Goal: Task Accomplishment & Management: Manage account settings

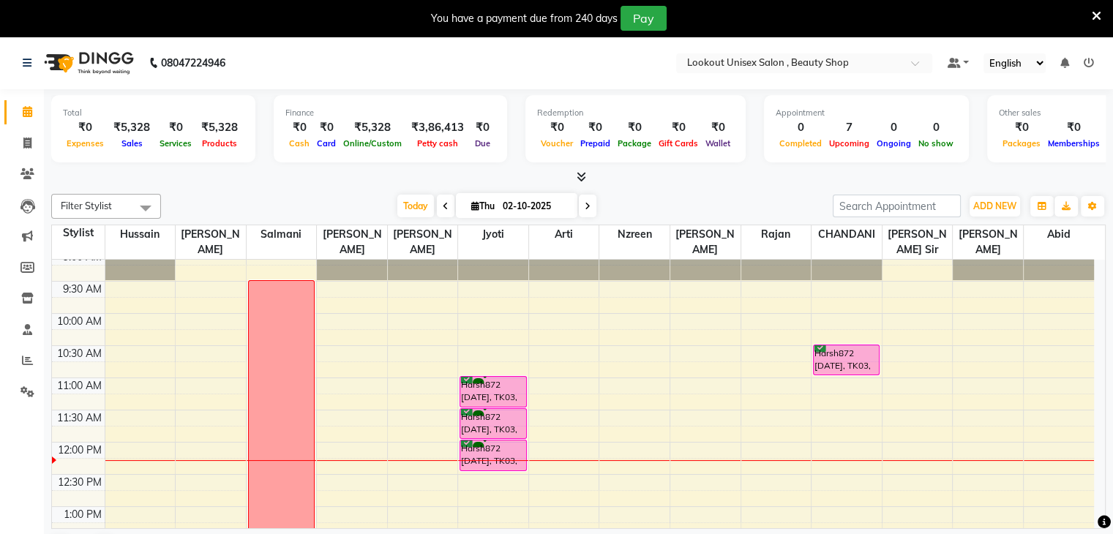
scroll to position [73, 0]
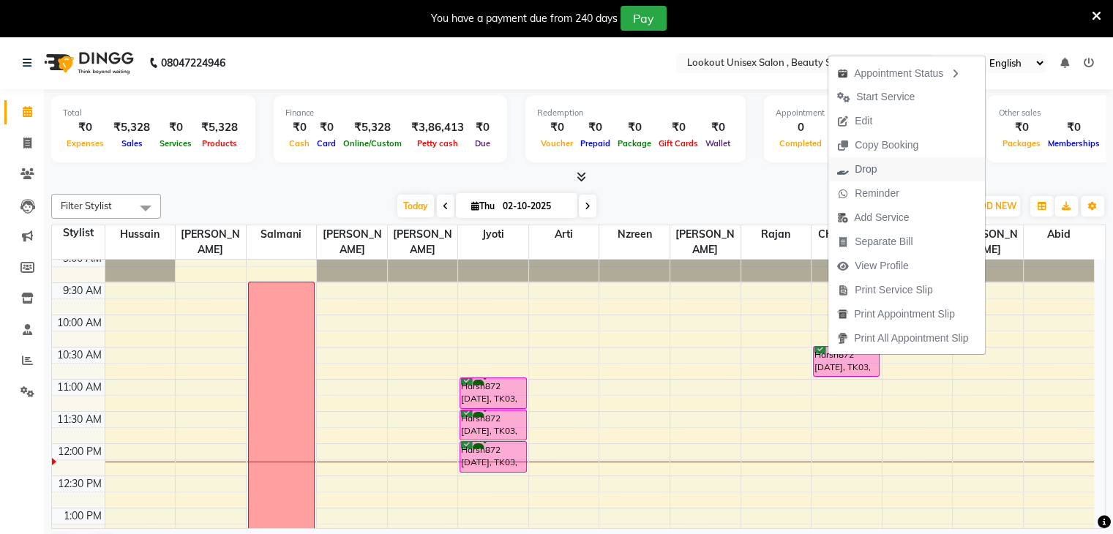
click at [866, 174] on span "Drop" at bounding box center [866, 169] width 22 height 15
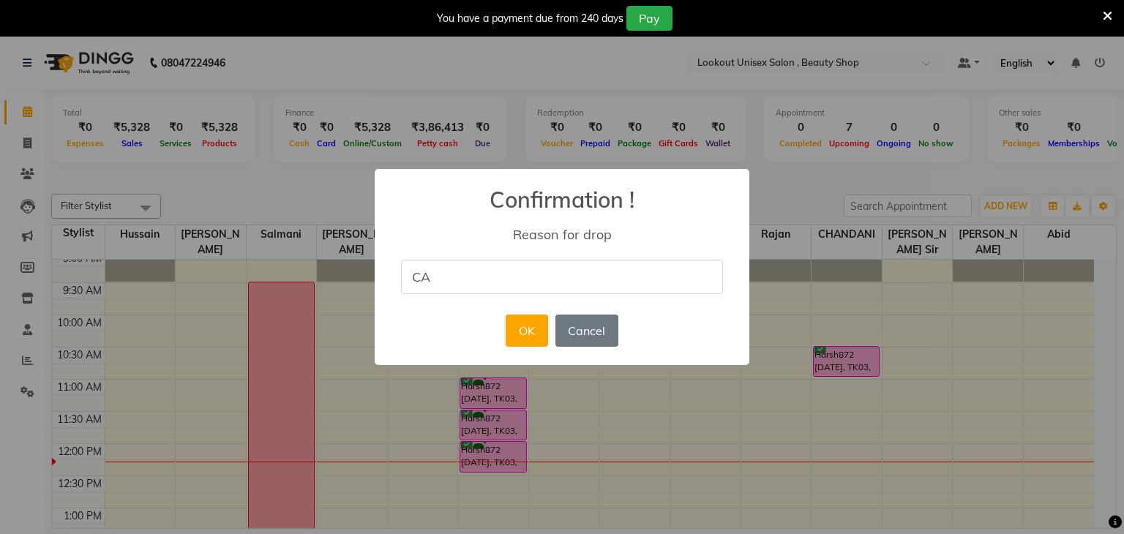
type input "cancel"
click at [531, 331] on button "OK" at bounding box center [527, 331] width 42 height 32
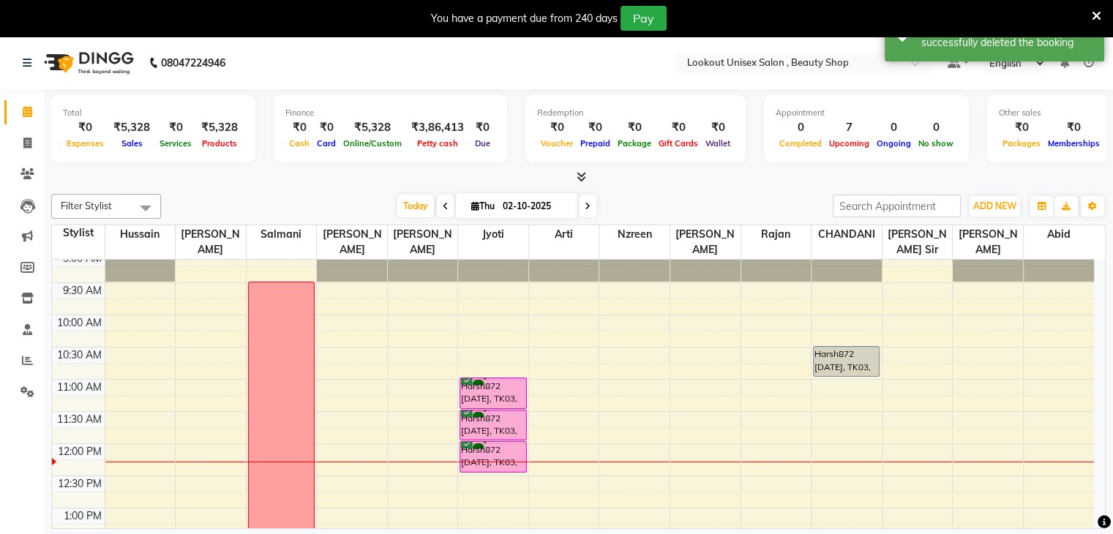
click at [148, 196] on span at bounding box center [145, 208] width 29 height 28
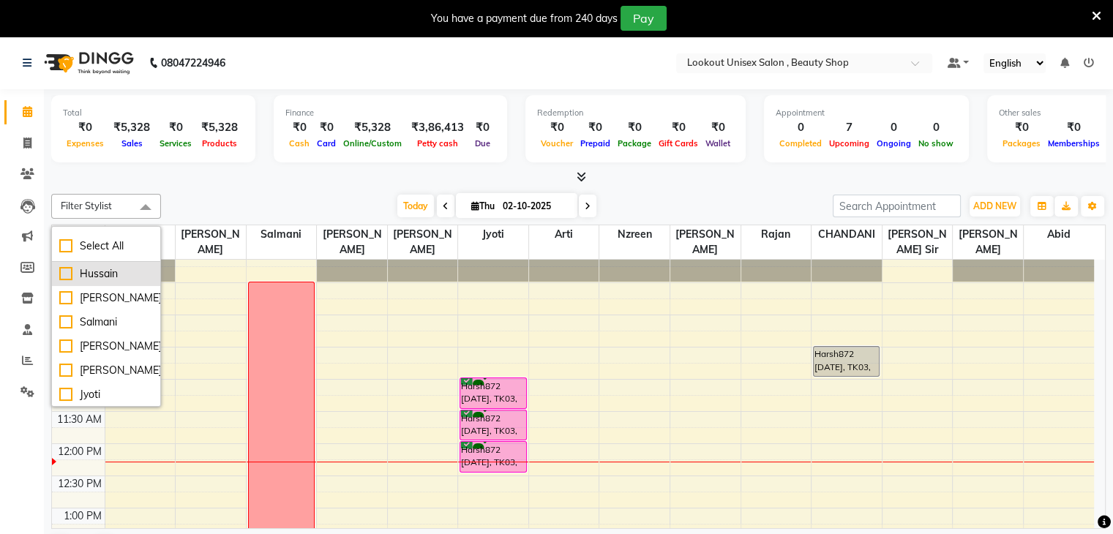
click at [64, 274] on div "Hussain" at bounding box center [106, 273] width 94 height 15
checkbox input "true"
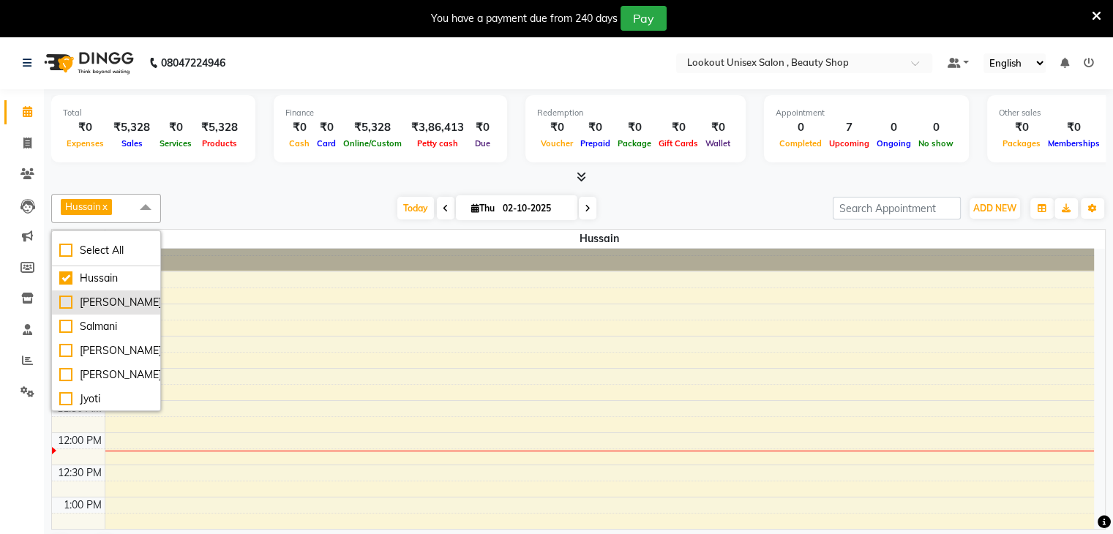
click at [69, 299] on div "[PERSON_NAME]" at bounding box center [106, 302] width 94 height 15
checkbox input "true"
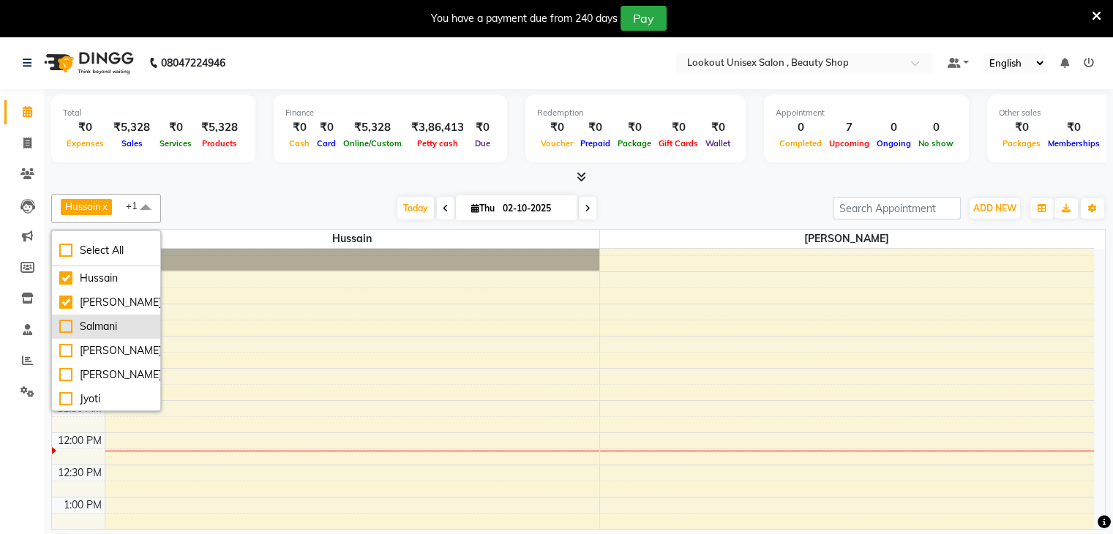
click at [66, 321] on div "Salmani" at bounding box center [106, 326] width 94 height 15
checkbox input "true"
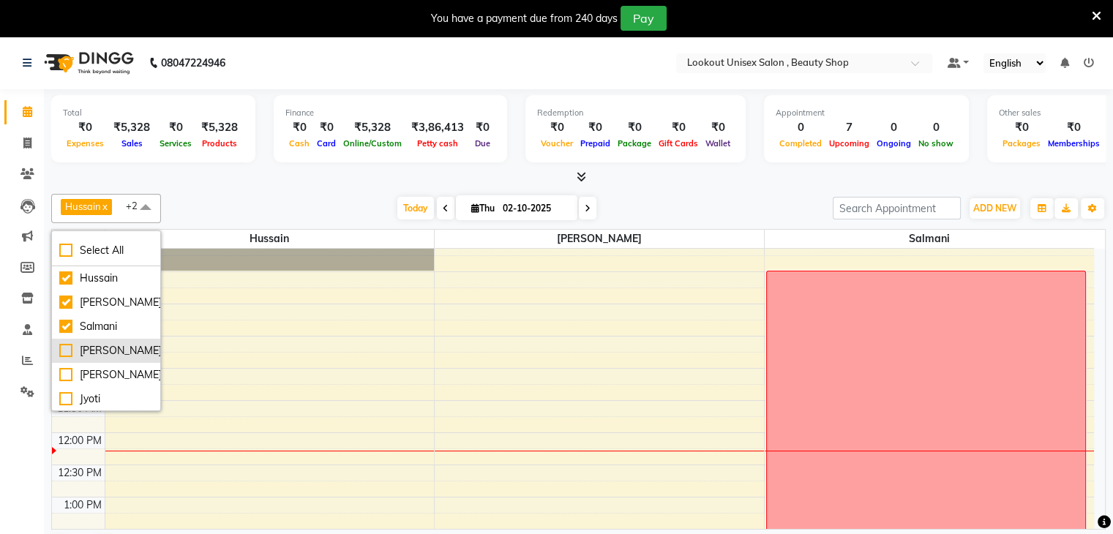
click at [63, 351] on div "[PERSON_NAME]" at bounding box center [106, 350] width 94 height 15
checkbox input "true"
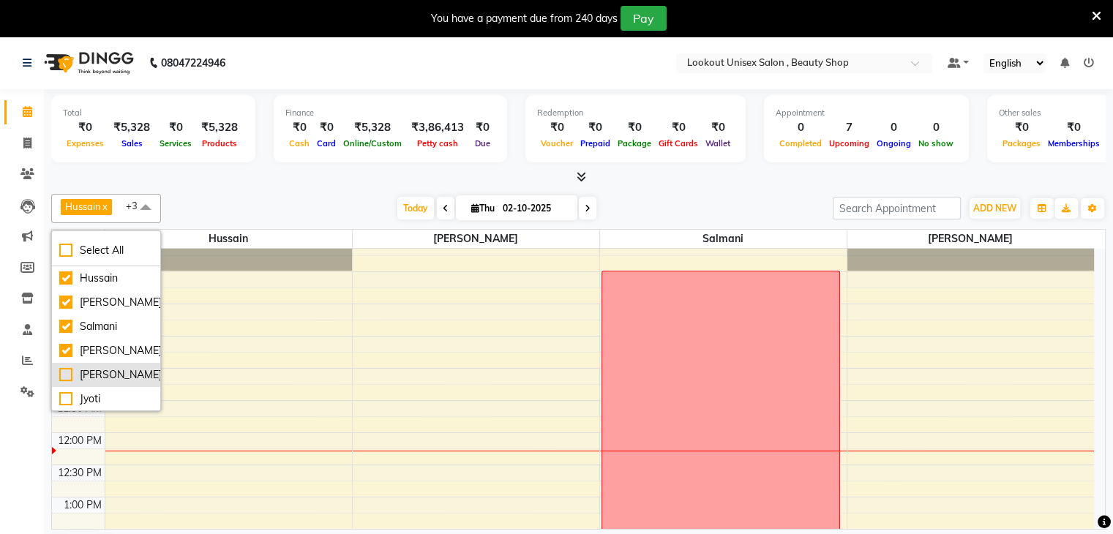
click at [62, 370] on div "[PERSON_NAME]" at bounding box center [106, 374] width 94 height 15
checkbox input "true"
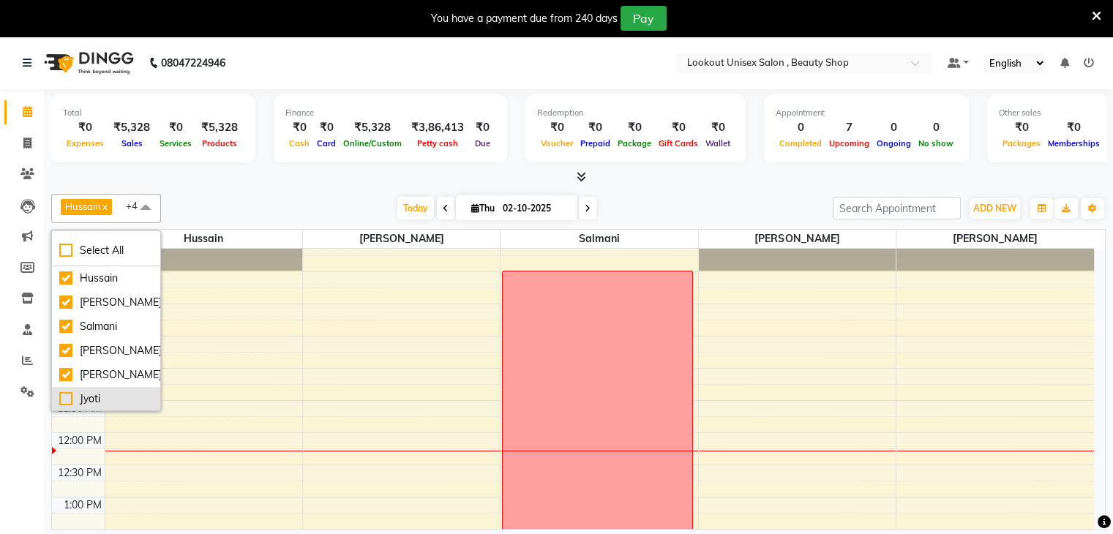
click at [62, 394] on div "Jyoti" at bounding box center [106, 399] width 94 height 15
checkbox input "true"
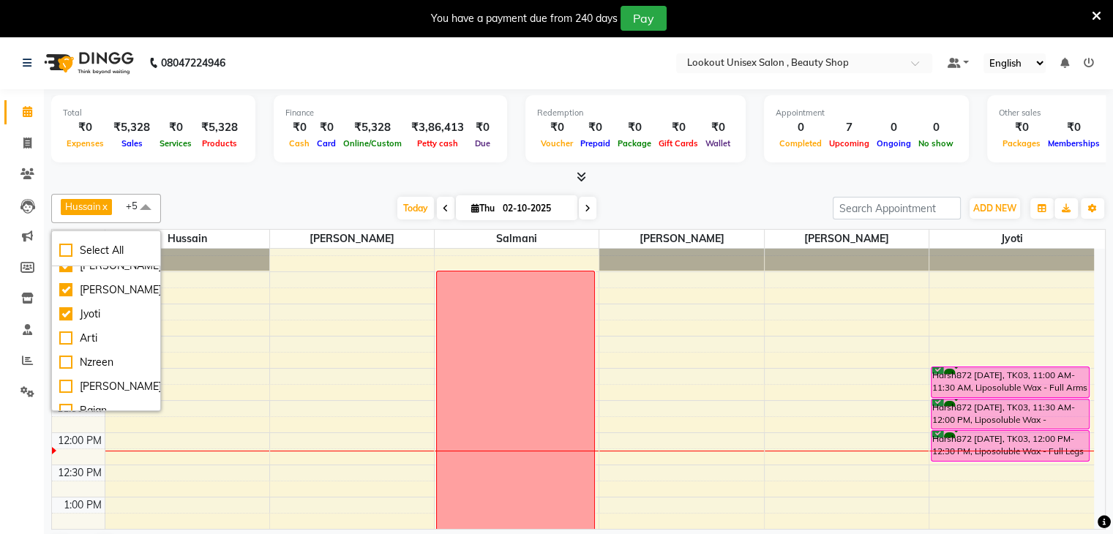
scroll to position [88, 0]
click at [61, 332] on div "Arti" at bounding box center [106, 335] width 94 height 15
checkbox input "true"
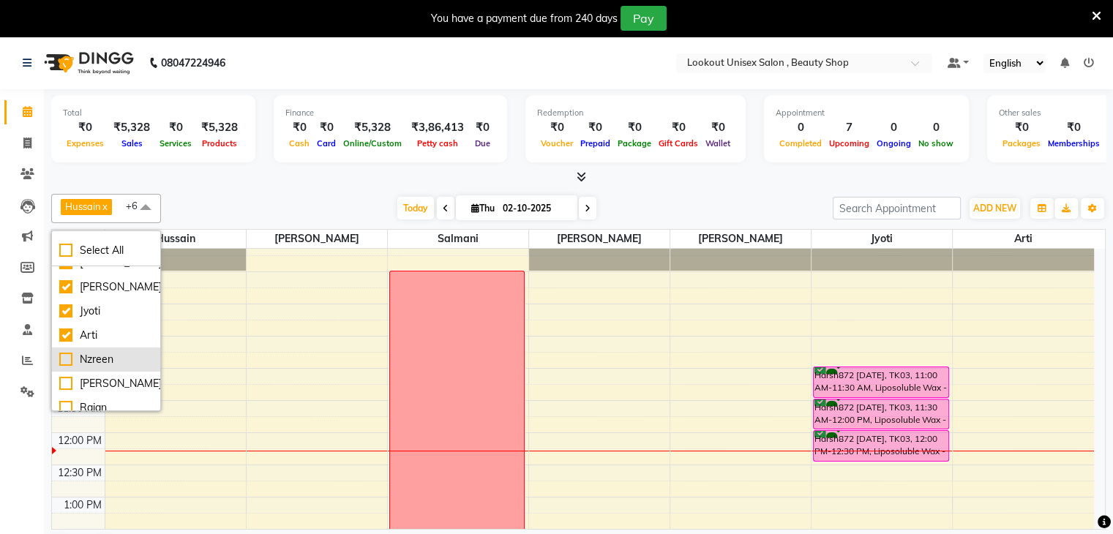
click at [65, 359] on div "Nzreen" at bounding box center [106, 359] width 94 height 15
checkbox input "true"
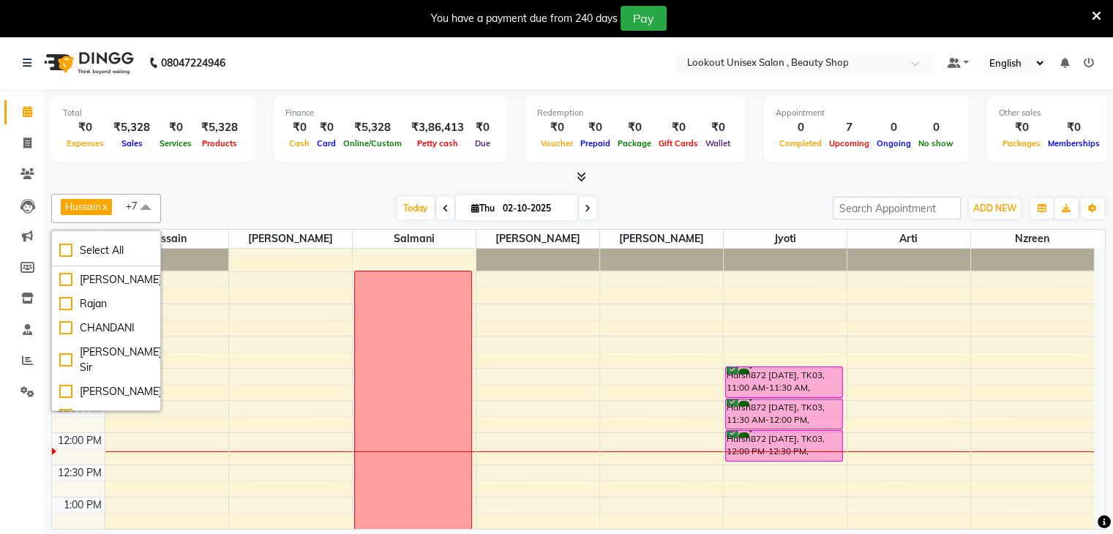
scroll to position [205, 0]
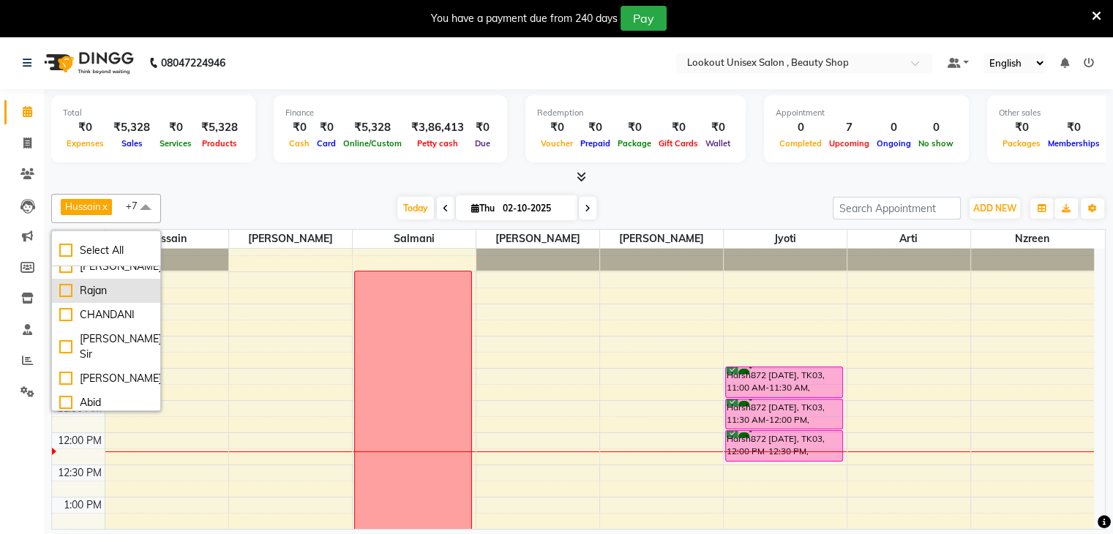
click at [64, 285] on div "Rajan" at bounding box center [106, 290] width 94 height 15
checkbox input "true"
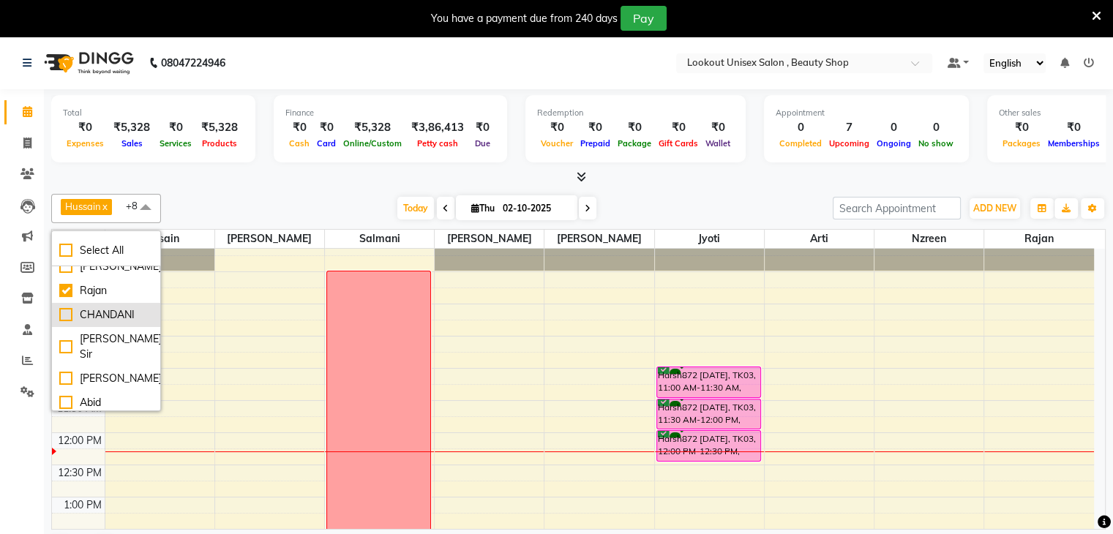
click at [67, 311] on div "CHANDANI" at bounding box center [106, 314] width 94 height 15
checkbox input "true"
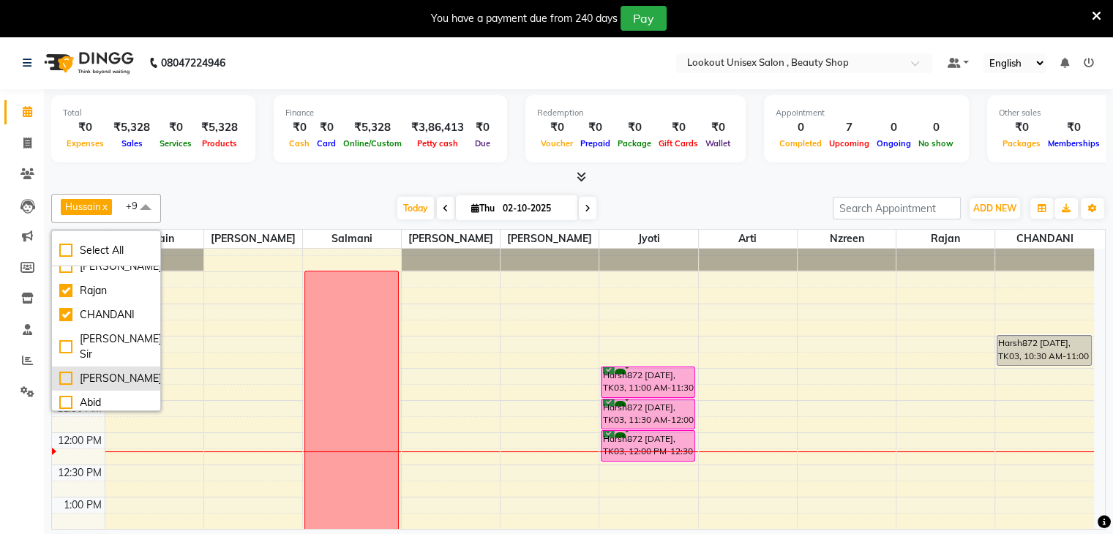
click at [64, 371] on div "[PERSON_NAME]" at bounding box center [106, 378] width 94 height 15
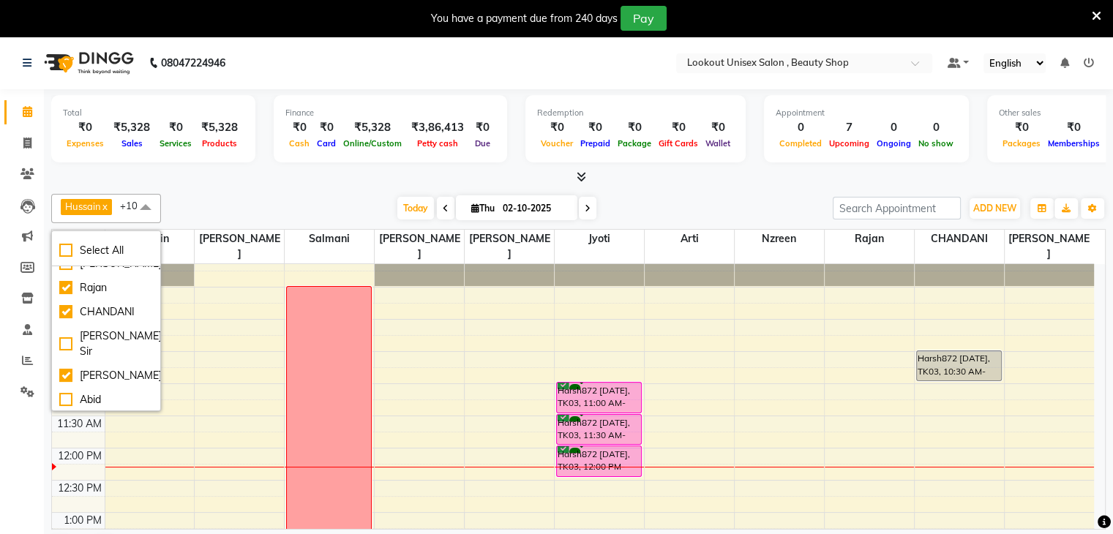
scroll to position [209, 0]
click at [280, 170] on div at bounding box center [578, 177] width 1055 height 15
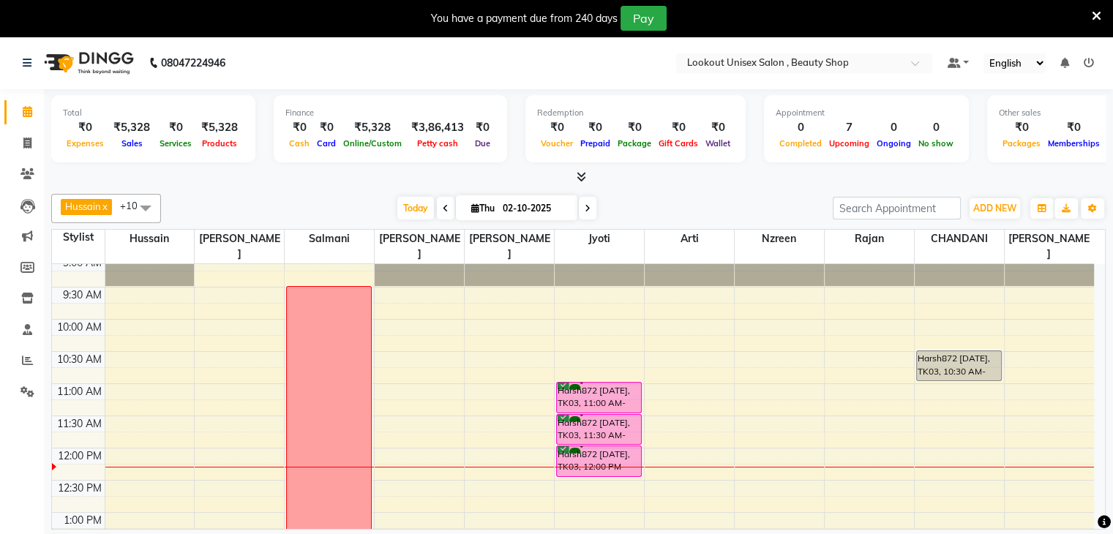
click at [147, 203] on span at bounding box center [145, 208] width 29 height 28
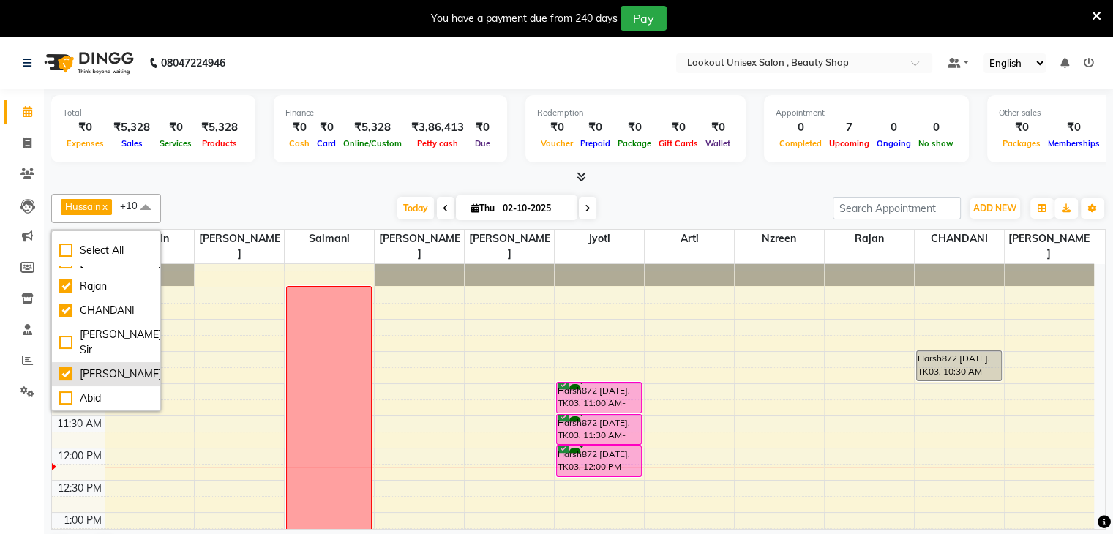
click at [69, 367] on div "[PERSON_NAME]" at bounding box center [106, 374] width 94 height 15
checkbox input "false"
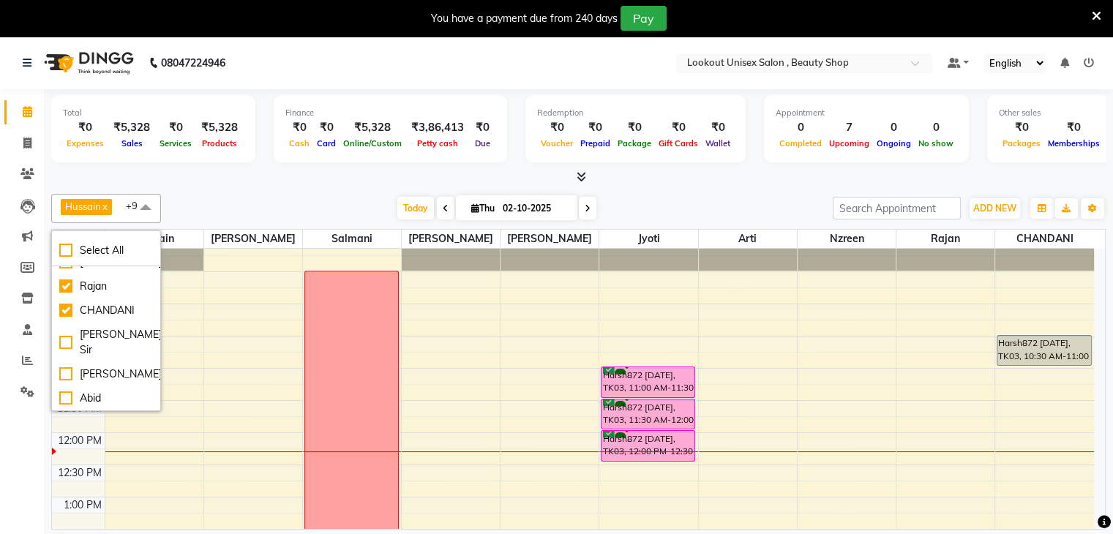
click at [198, 179] on div at bounding box center [578, 177] width 1055 height 15
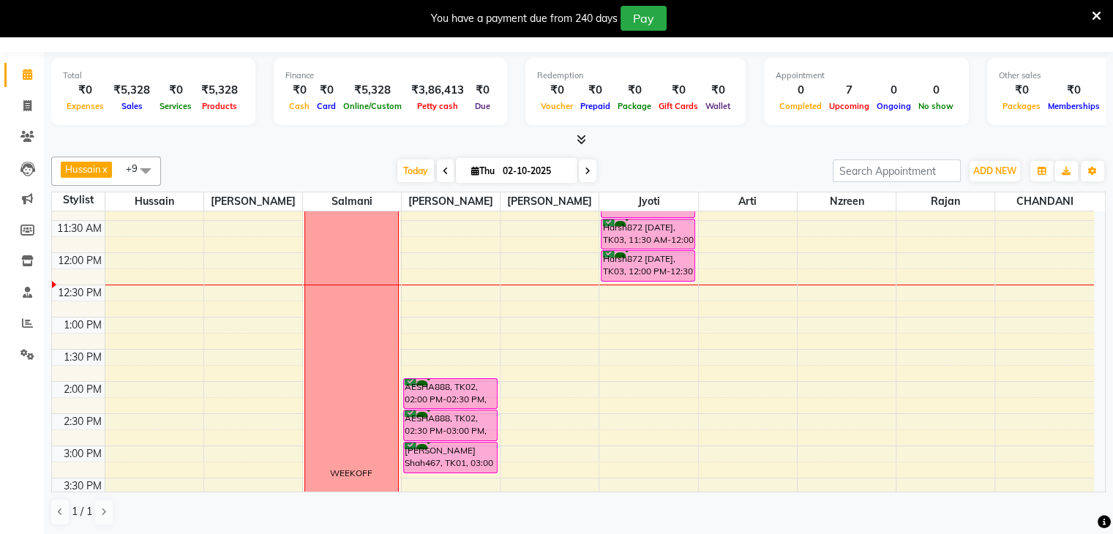
scroll to position [220, 0]
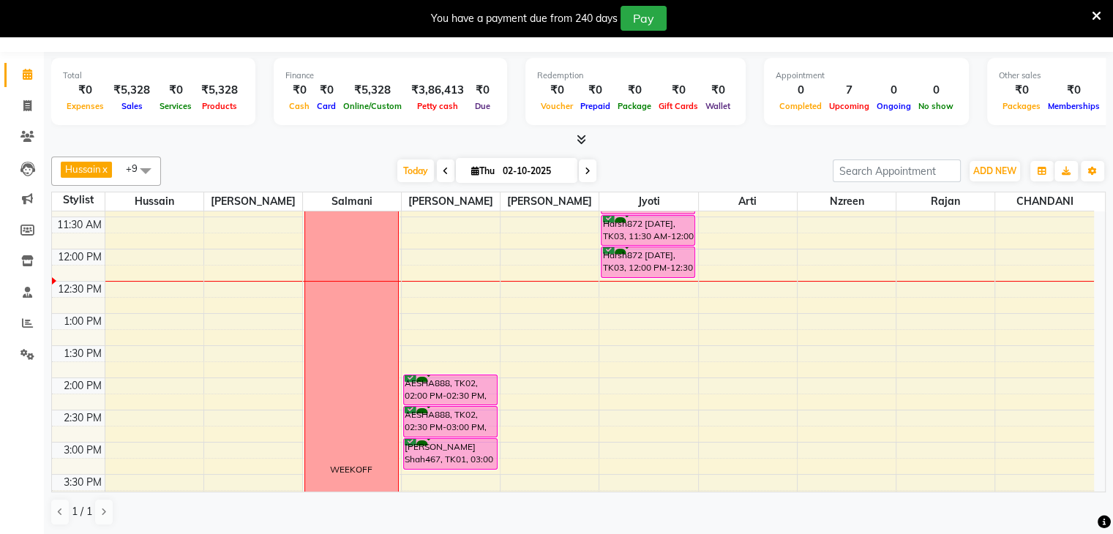
click at [236, 314] on div "8:00 AM 8:30 AM 9:00 AM 9:30 AM 10:00 AM 10:30 AM 11:00 AM 11:30 AM 12:00 PM 12…" at bounding box center [573, 442] width 1042 height 901
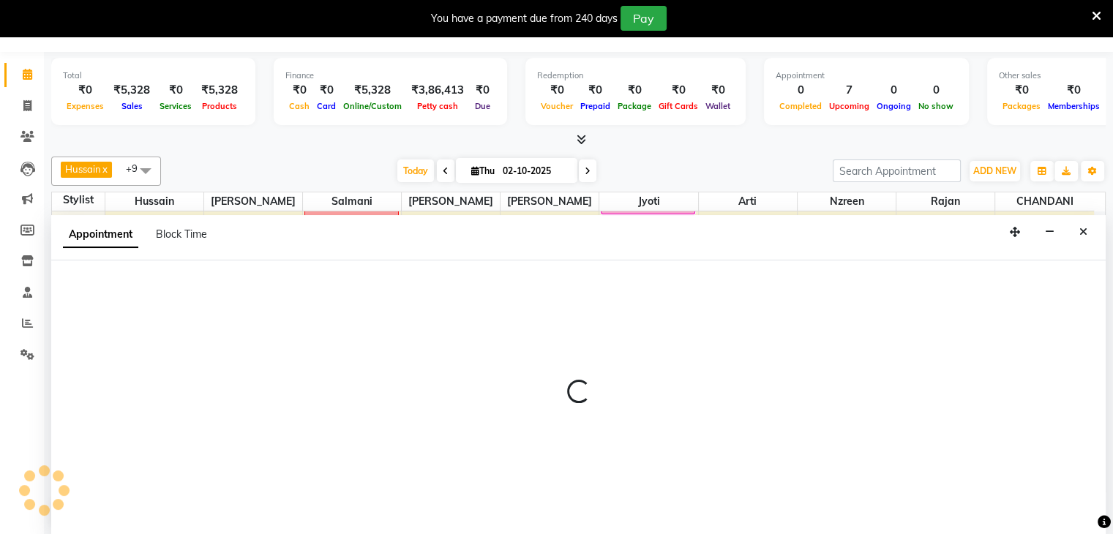
select select "67794"
select select "780"
select select "tentative"
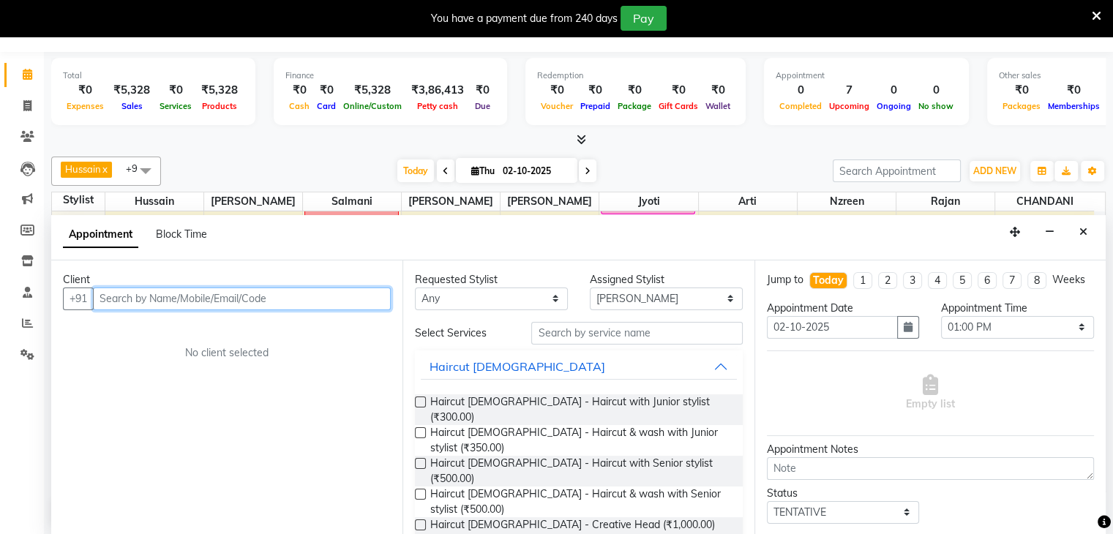
click at [108, 297] on input "text" at bounding box center [242, 299] width 298 height 23
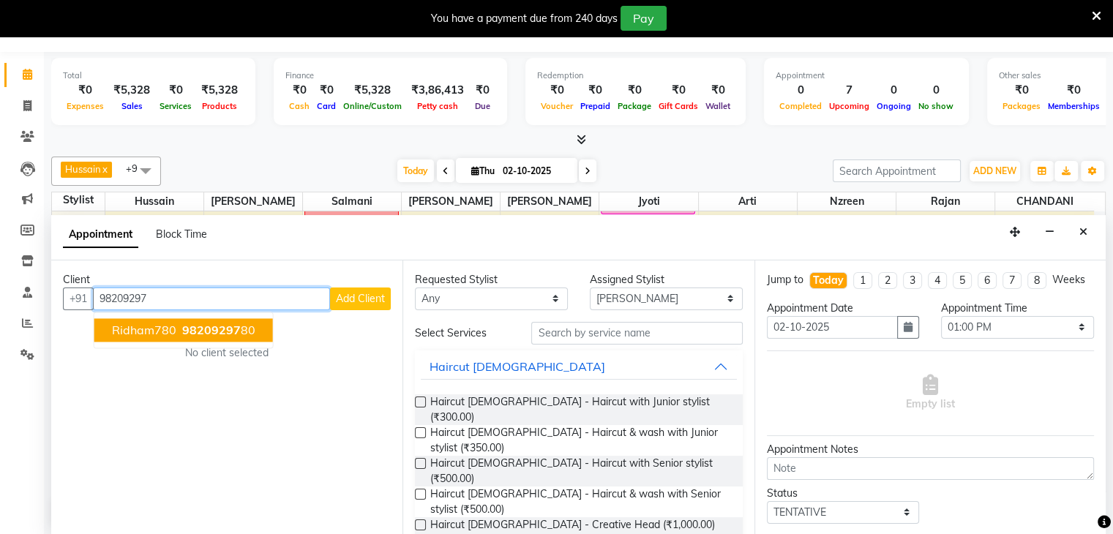
click at [151, 331] on span "Ridham780" at bounding box center [144, 330] width 64 height 15
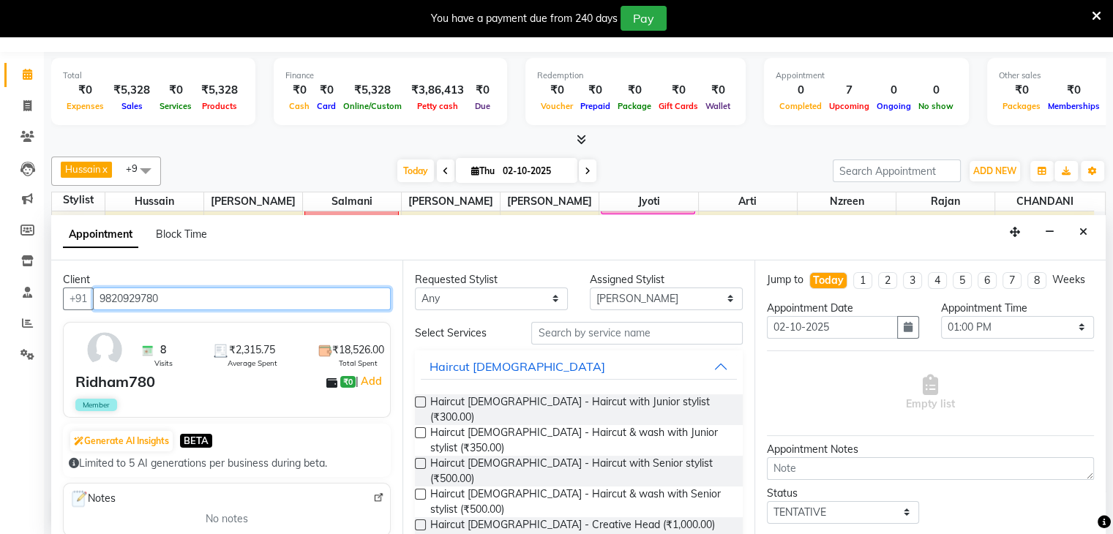
type input "9820929780"
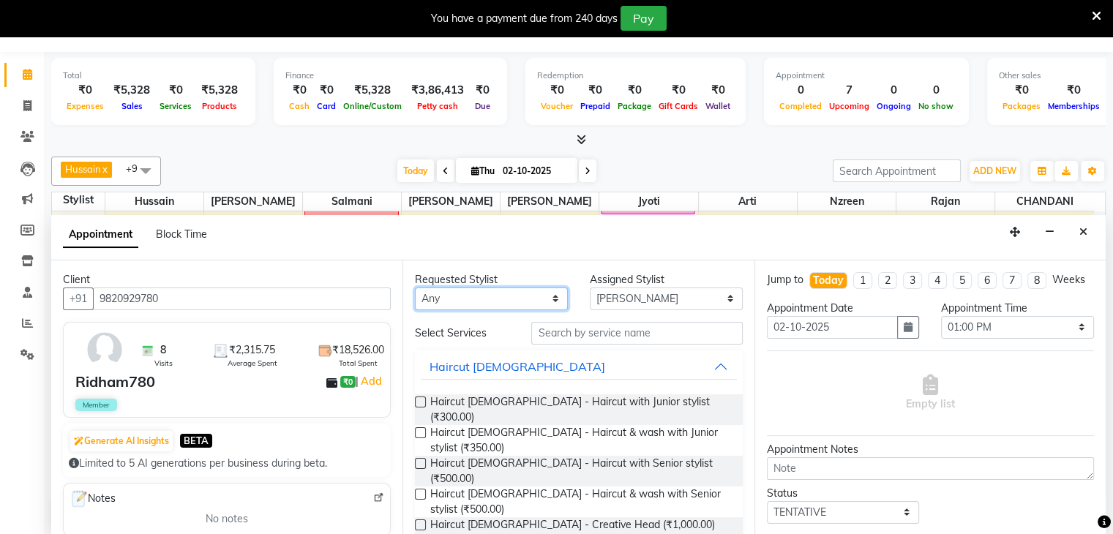
click at [549, 294] on select "Any Abid Arti CHANDANI Dhaval Sir Hussain Indrajeet Jyoti Mayuri Nabil Nzreen R…" at bounding box center [491, 299] width 153 height 23
select select "67794"
click at [415, 288] on select "Any Abid Arti CHANDANI Dhaval Sir Hussain Indrajeet Jyoti Mayuri Nabil Nzreen R…" at bounding box center [491, 299] width 153 height 23
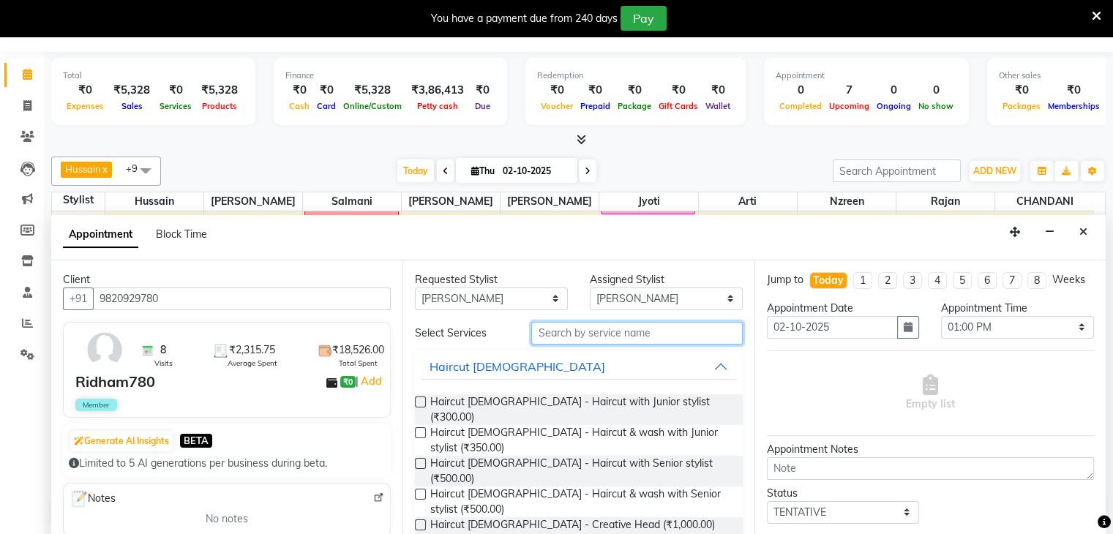
click at [577, 332] on input "text" at bounding box center [636, 333] width 211 height 23
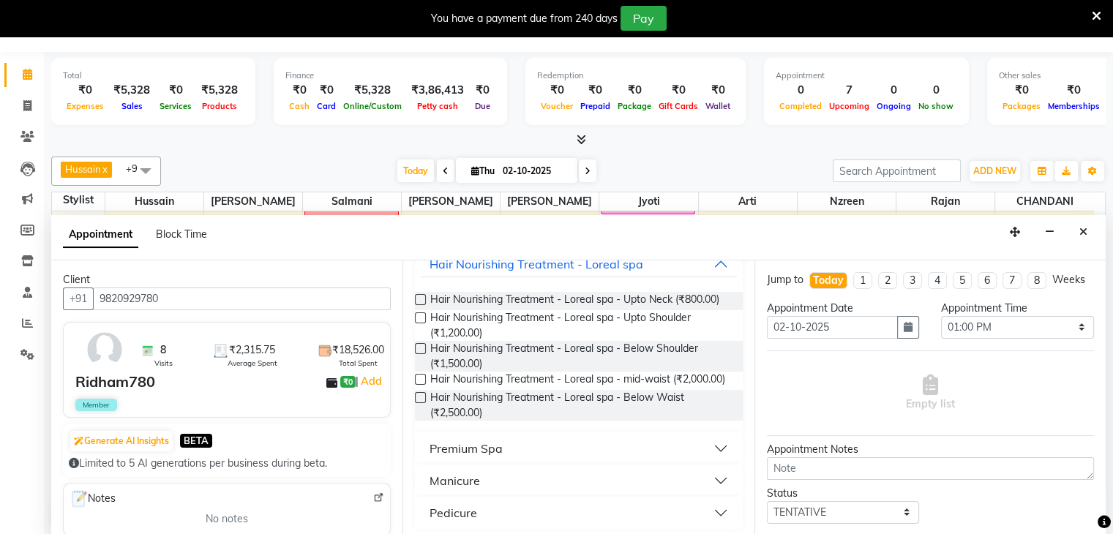
scroll to position [132, 0]
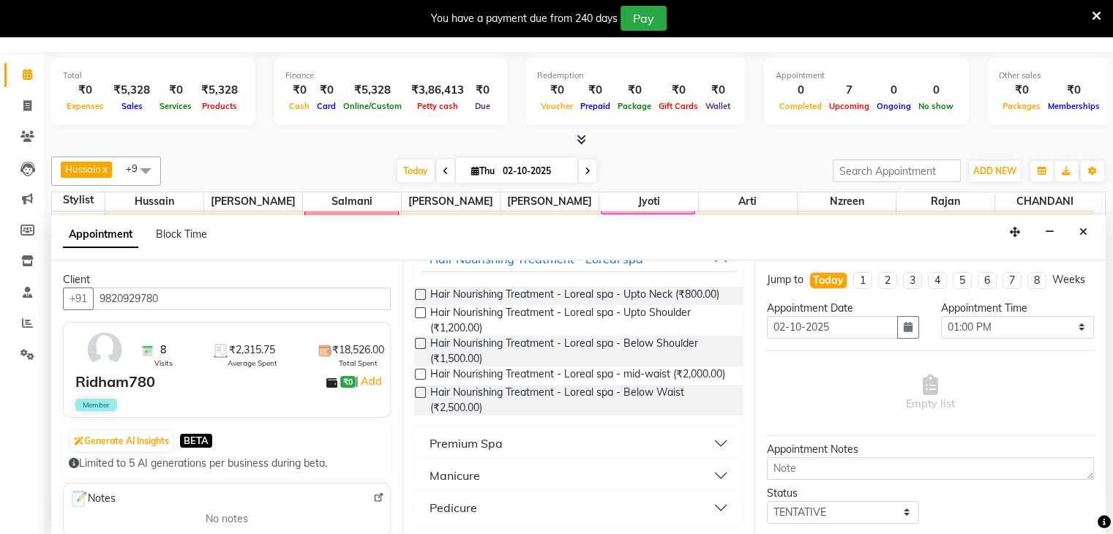
type input "SPA"
click at [419, 391] on label at bounding box center [420, 392] width 11 height 11
click at [419, 391] on input "checkbox" at bounding box center [420, 394] width 10 height 10
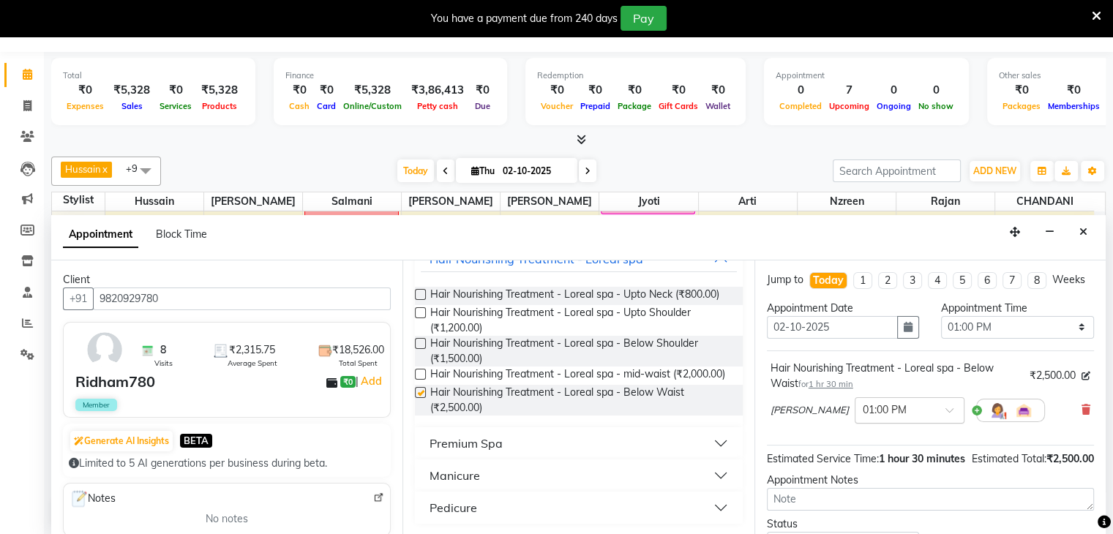
checkbox input "false"
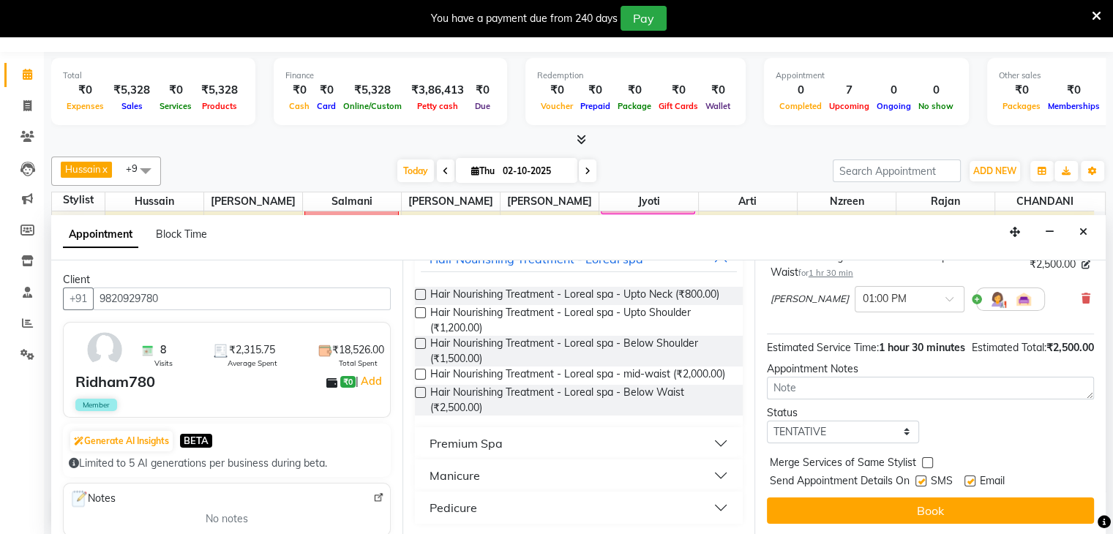
scroll to position [141, 0]
drag, startPoint x: 902, startPoint y: 425, endPoint x: 894, endPoint y: 430, distance: 9.5
click at [902, 425] on select "Select TENTATIVE CONFIRM CHECK-IN UPCOMING" at bounding box center [843, 432] width 153 height 23
select select "confirm booking"
click at [767, 421] on select "Select TENTATIVE CONFIRM CHECK-IN UPCOMING" at bounding box center [843, 432] width 153 height 23
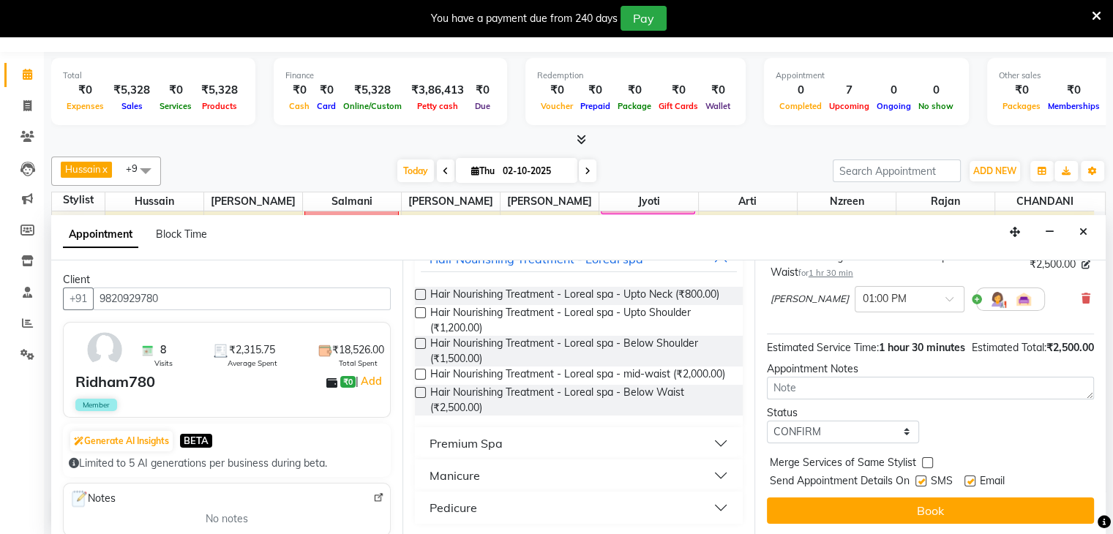
click at [926, 476] on label at bounding box center [920, 481] width 11 height 11
click at [925, 478] on input "checkbox" at bounding box center [920, 483] width 10 height 10
checkbox input "false"
click at [970, 473] on div "Email" at bounding box center [991, 482] width 52 height 18
click at [970, 476] on label at bounding box center [970, 481] width 11 height 11
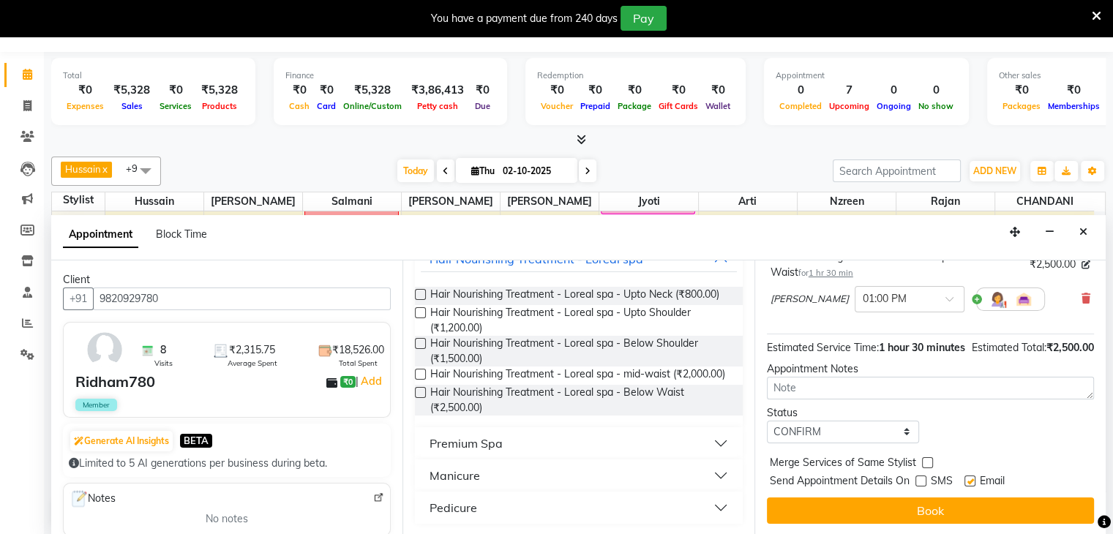
click at [970, 478] on input "checkbox" at bounding box center [970, 483] width 10 height 10
checkbox input "false"
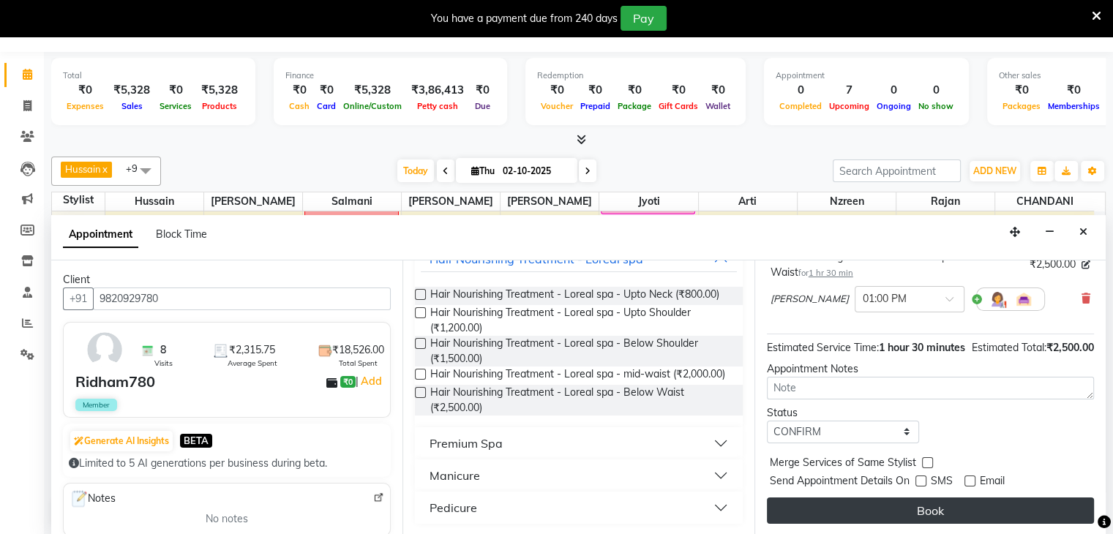
click at [957, 499] on button "Book" at bounding box center [930, 511] width 327 height 26
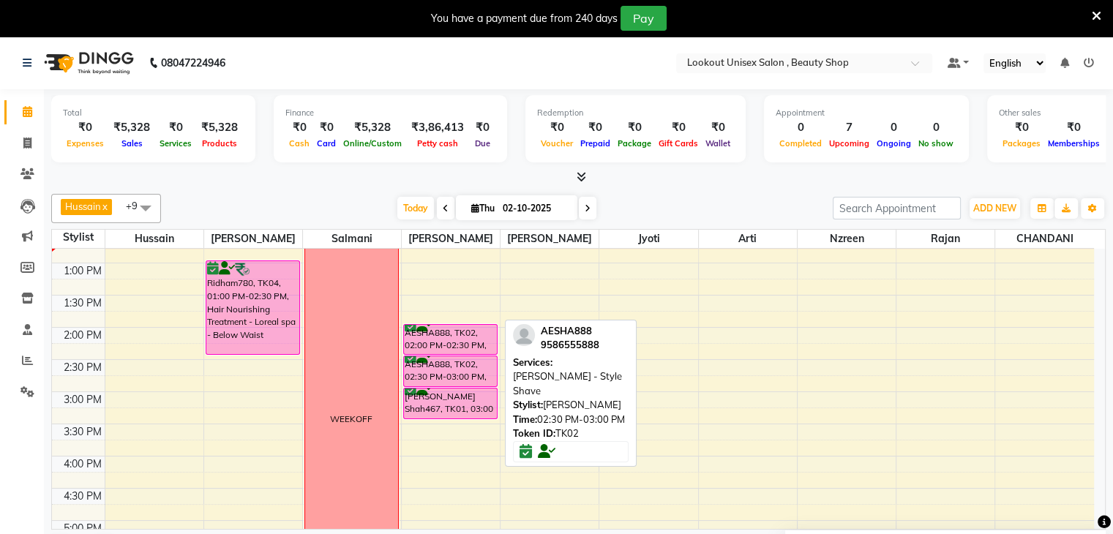
scroll to position [220, 0]
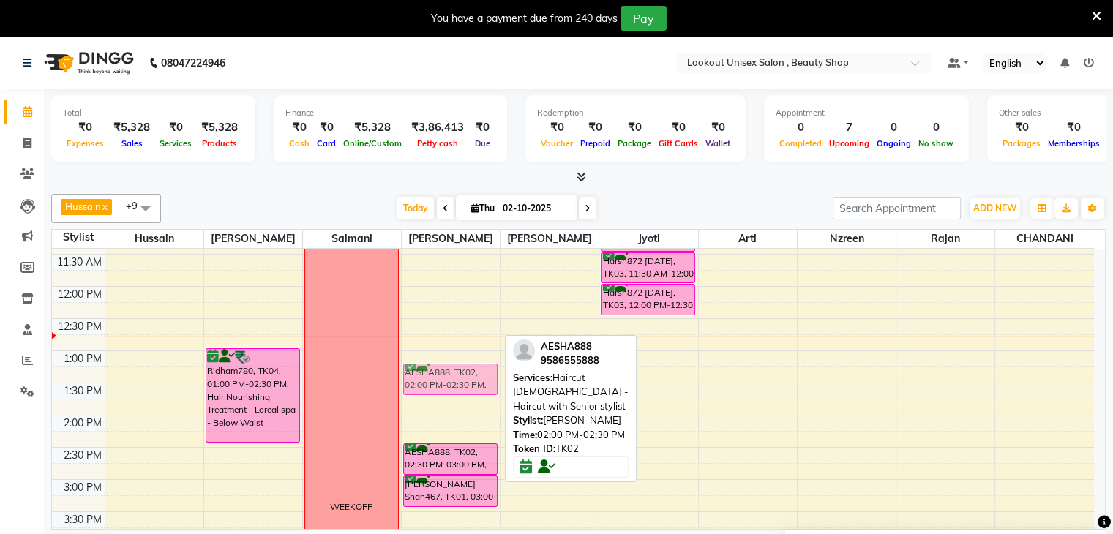
drag, startPoint x: 446, startPoint y: 424, endPoint x: 443, endPoint y: 377, distance: 46.9
click at [443, 377] on div "AESHA888, TK02, 02:00 PM-02:30 PM, Haircut Male - Haircut with Senior stylist A…" at bounding box center [451, 479] width 98 height 901
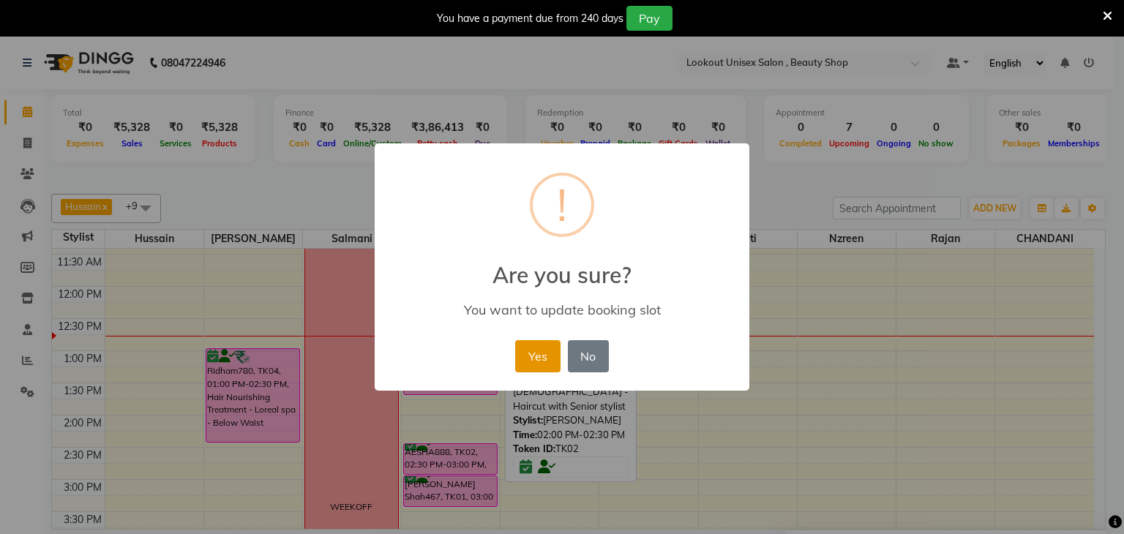
click at [536, 356] on button "Yes" at bounding box center [537, 356] width 45 height 32
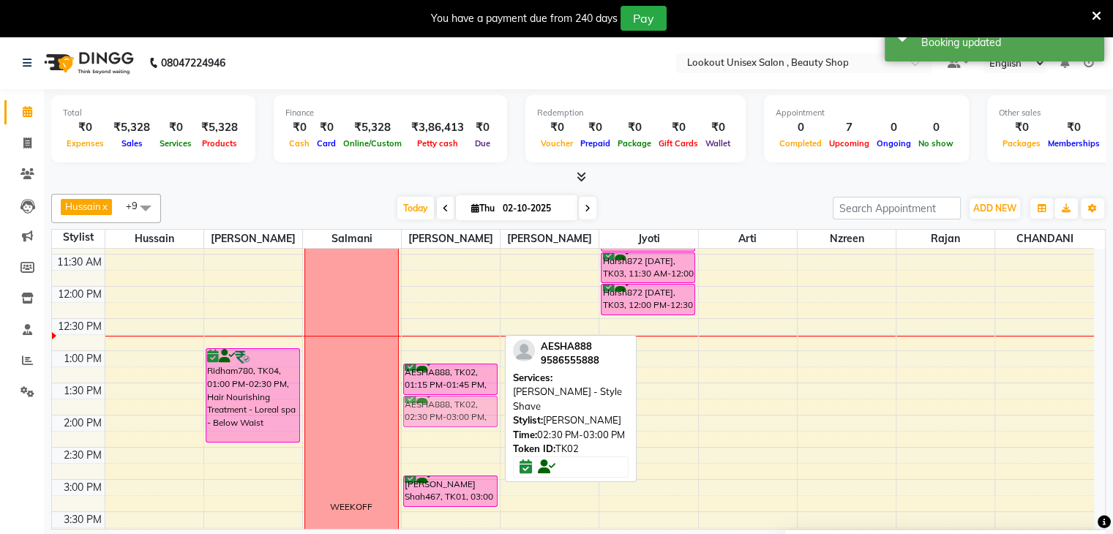
drag, startPoint x: 430, startPoint y: 457, endPoint x: 435, endPoint y: 408, distance: 49.3
click at [435, 408] on div "AESHA888, TK02, 01:15 PM-01:45 PM, Haircut Male - Haircut with Senior stylist A…" at bounding box center [451, 479] width 98 height 901
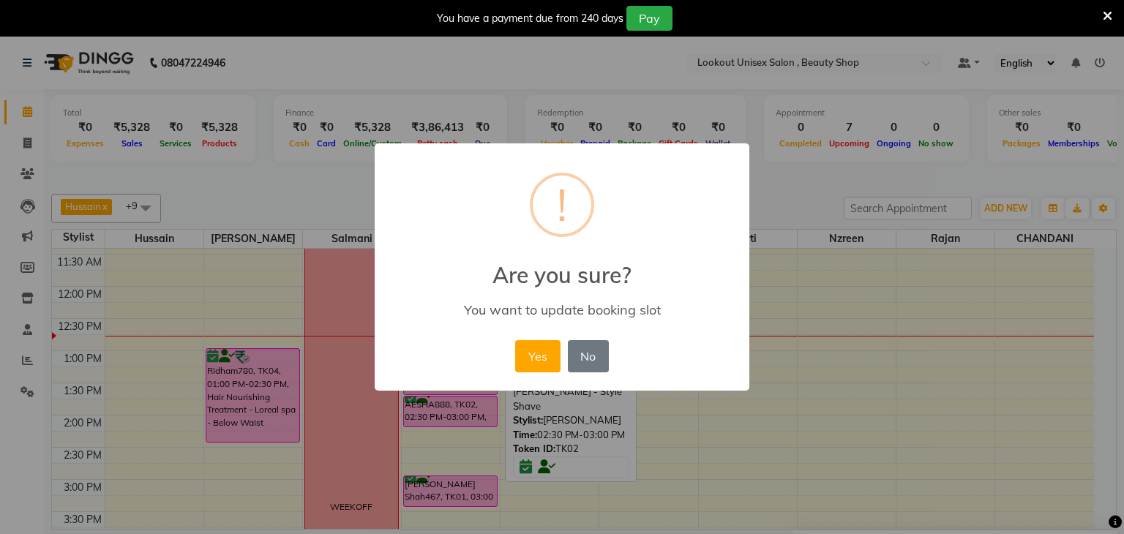
click at [544, 362] on button "Yes" at bounding box center [537, 356] width 45 height 32
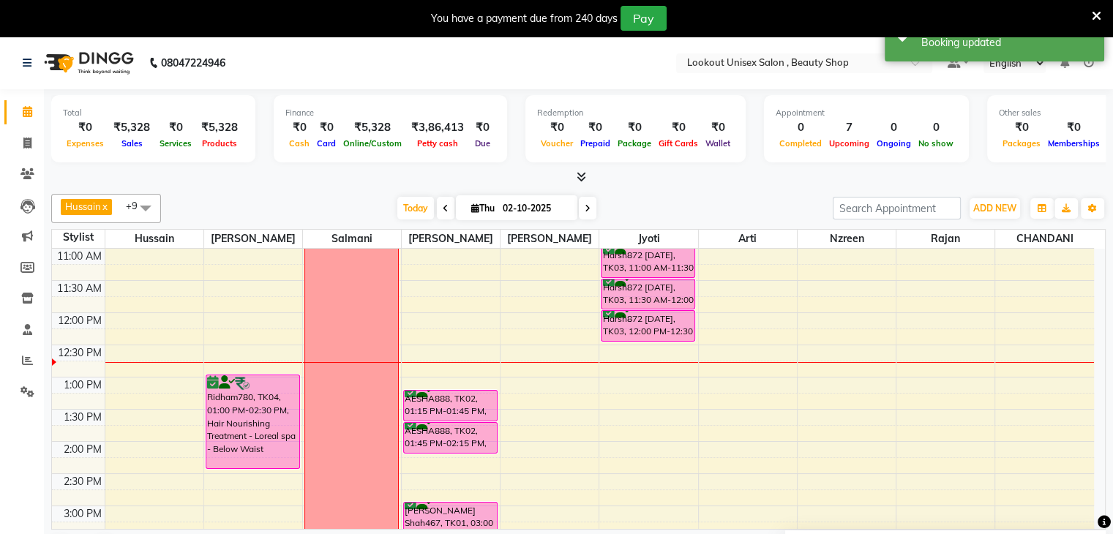
scroll to position [293, 0]
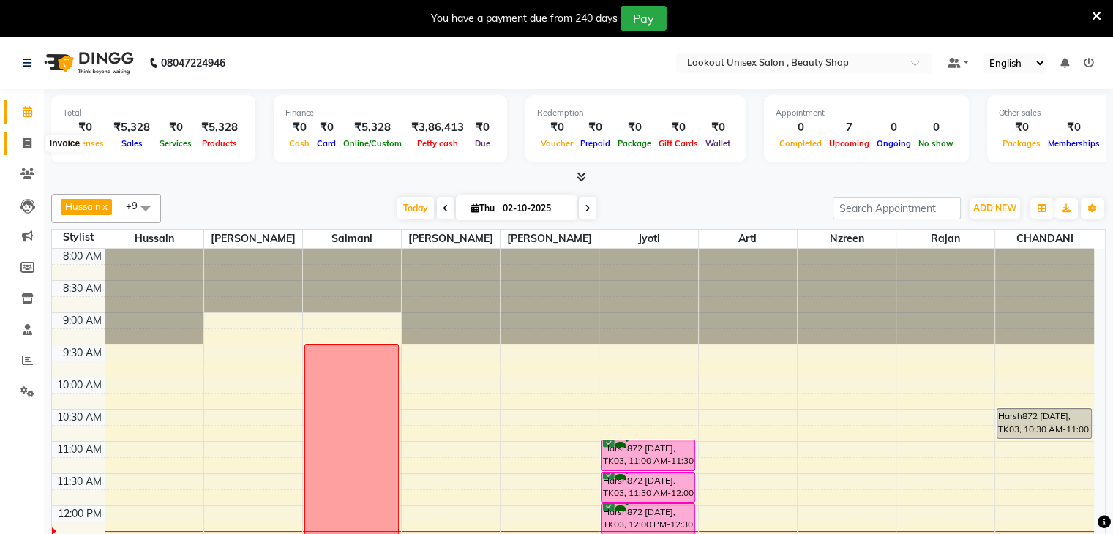
click at [24, 144] on icon at bounding box center [27, 143] width 8 height 11
select select "service"
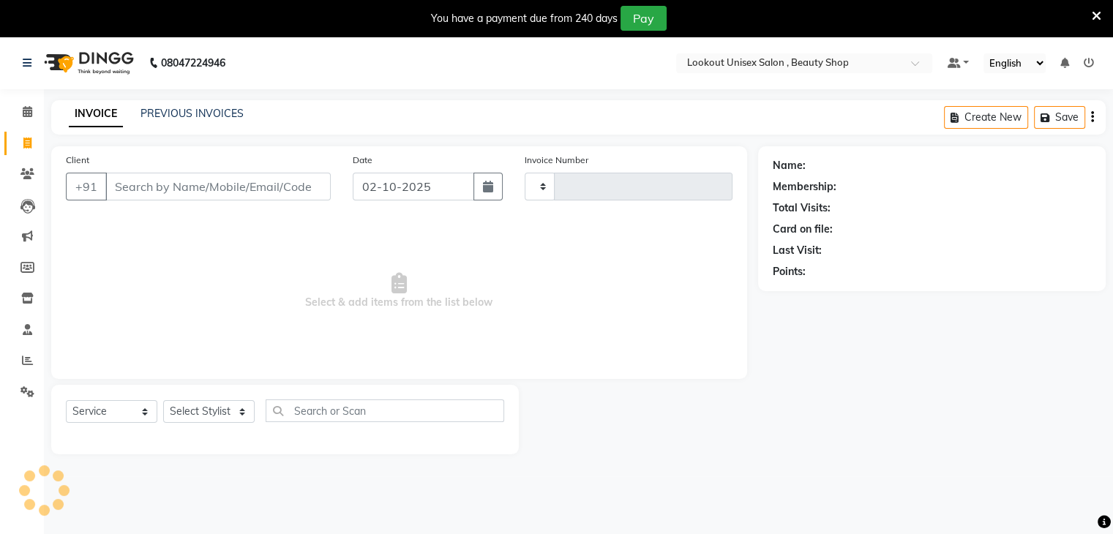
type input "4087"
select select "7658"
click at [186, 115] on link "PREVIOUS INVOICES" at bounding box center [192, 113] width 103 height 13
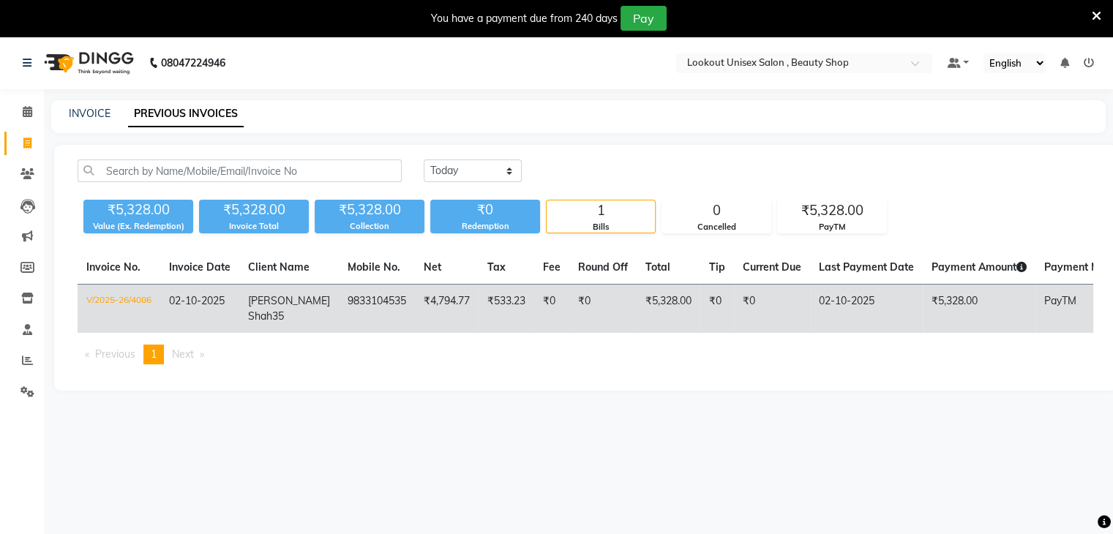
click at [135, 300] on td "V/2025-26/4086" at bounding box center [119, 309] width 83 height 49
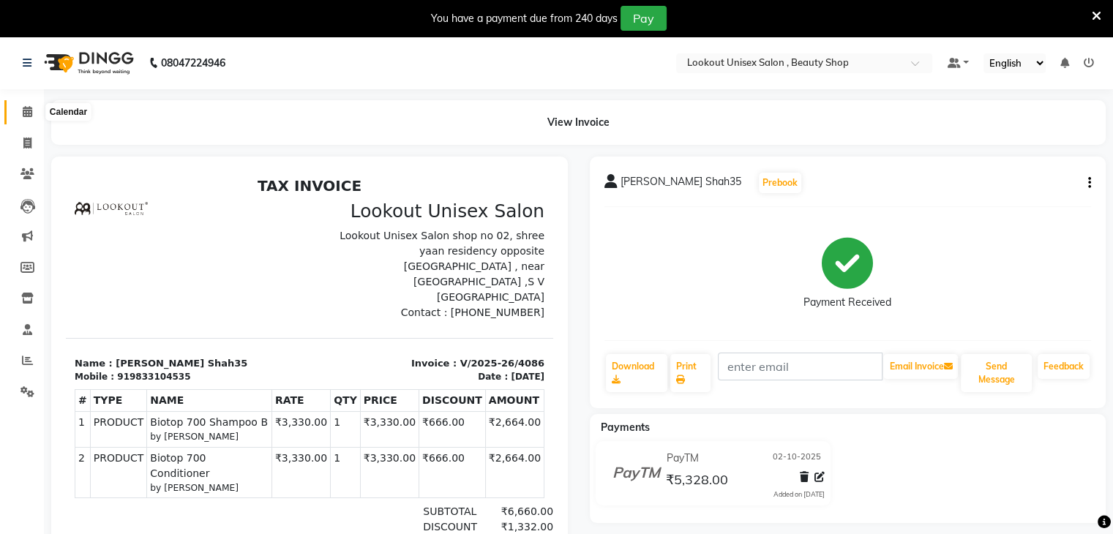
click at [24, 110] on icon at bounding box center [28, 111] width 10 height 11
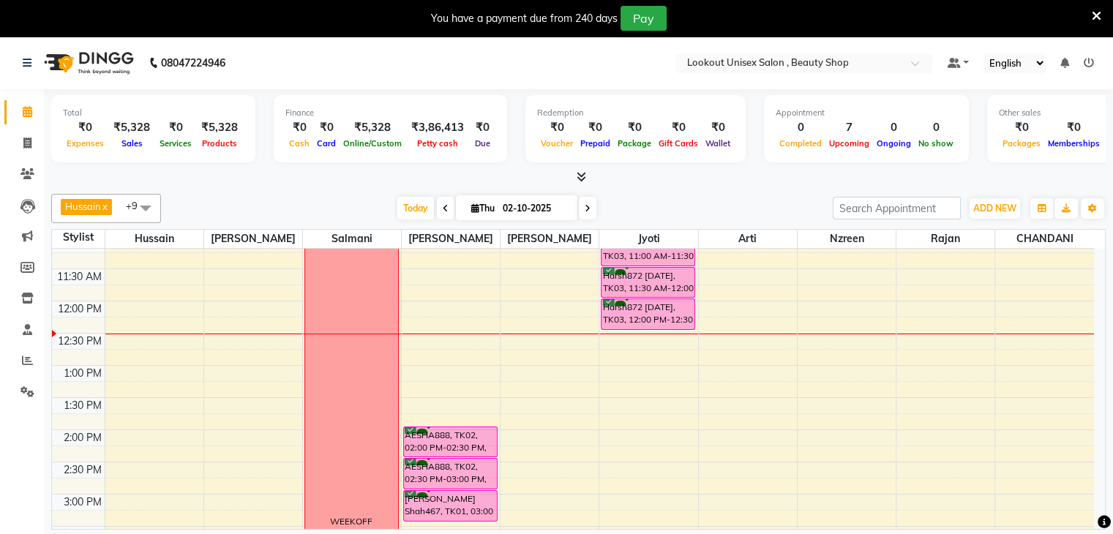
scroll to position [220, 0]
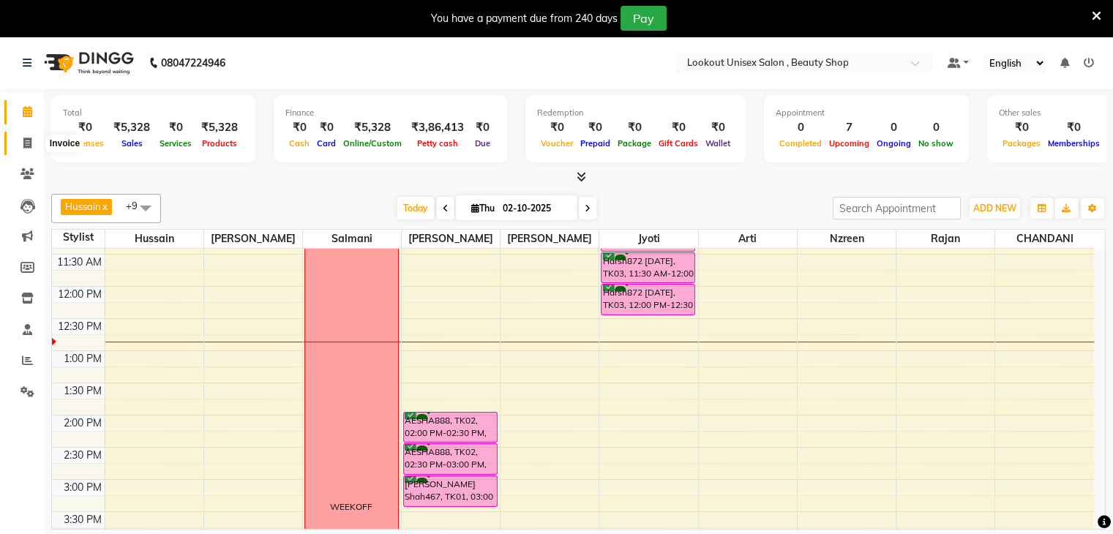
click at [23, 146] on icon at bounding box center [27, 143] width 8 height 11
select select "service"
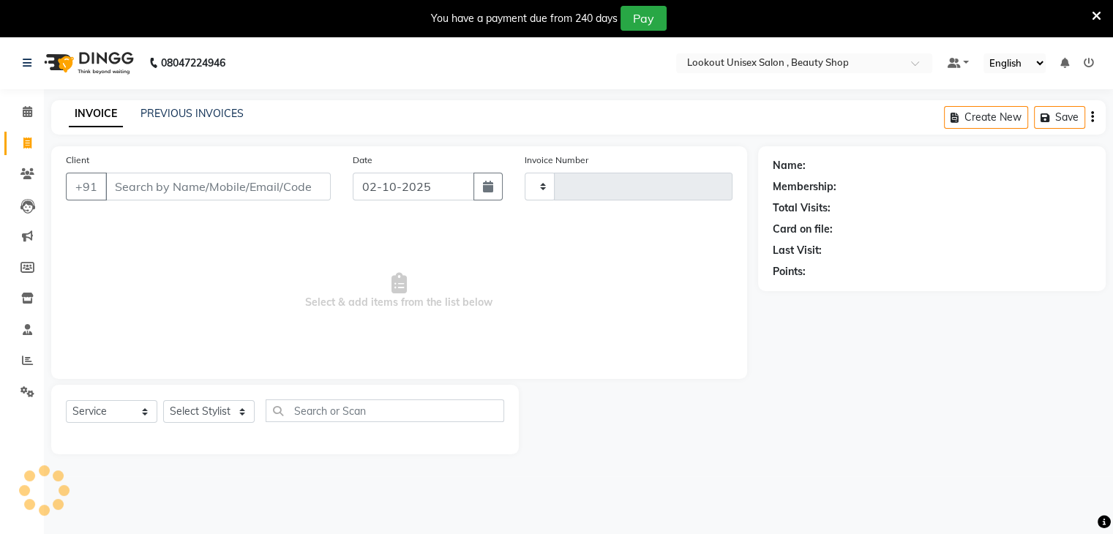
type input "4087"
select select "7658"
click at [20, 300] on span at bounding box center [28, 299] width 26 height 17
select select
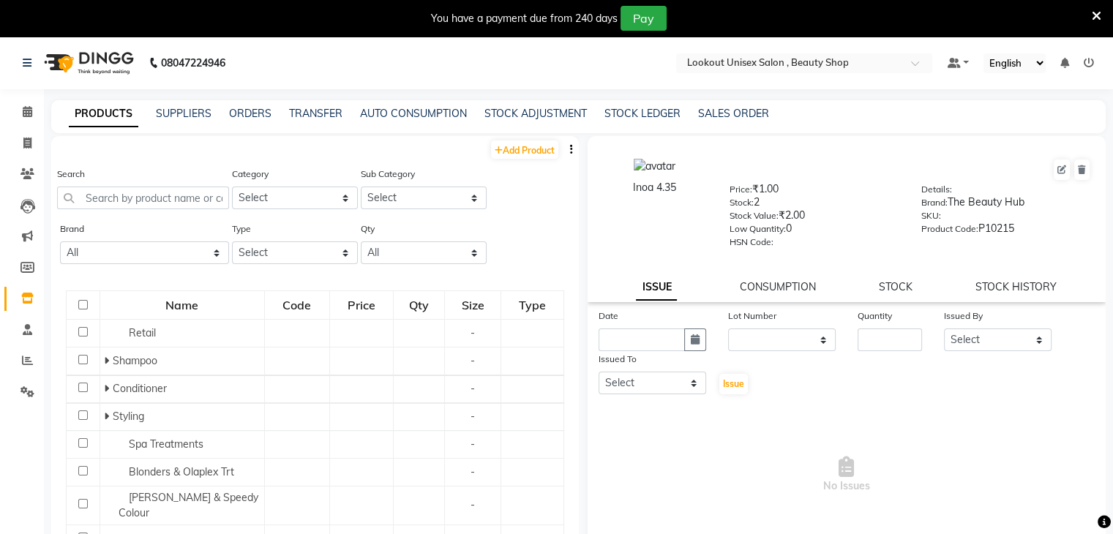
click at [121, 186] on div "Search" at bounding box center [143, 187] width 172 height 43
click at [207, 211] on div "Search" at bounding box center [143, 193] width 172 height 55
click at [105, 195] on input "text" at bounding box center [143, 198] width 172 height 23
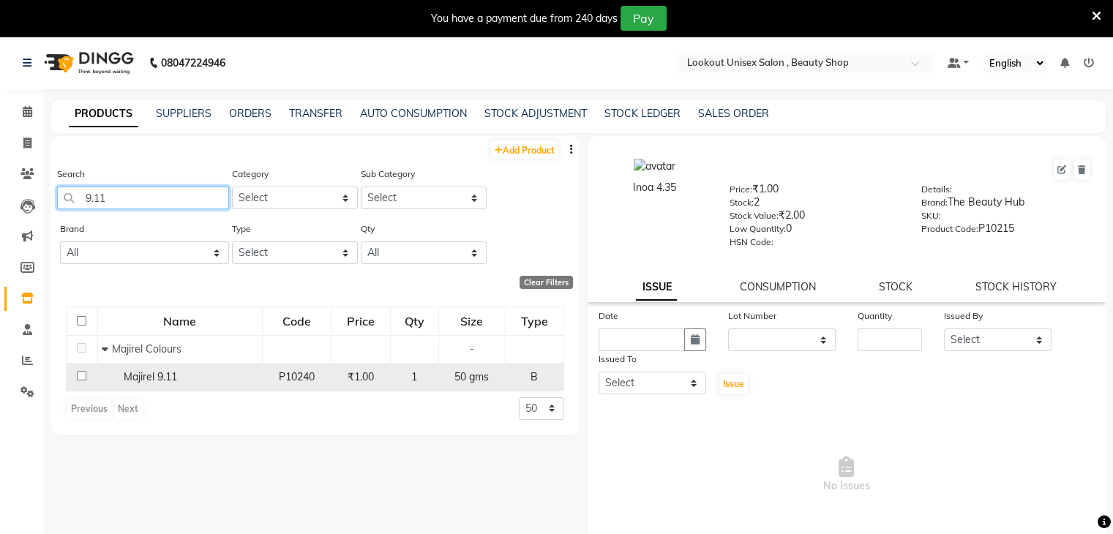
type input "9.11"
click at [82, 379] on input "checkbox" at bounding box center [82, 376] width 10 height 10
checkbox input "true"
select select
click at [899, 289] on link "STOCK" at bounding box center [896, 286] width 34 height 13
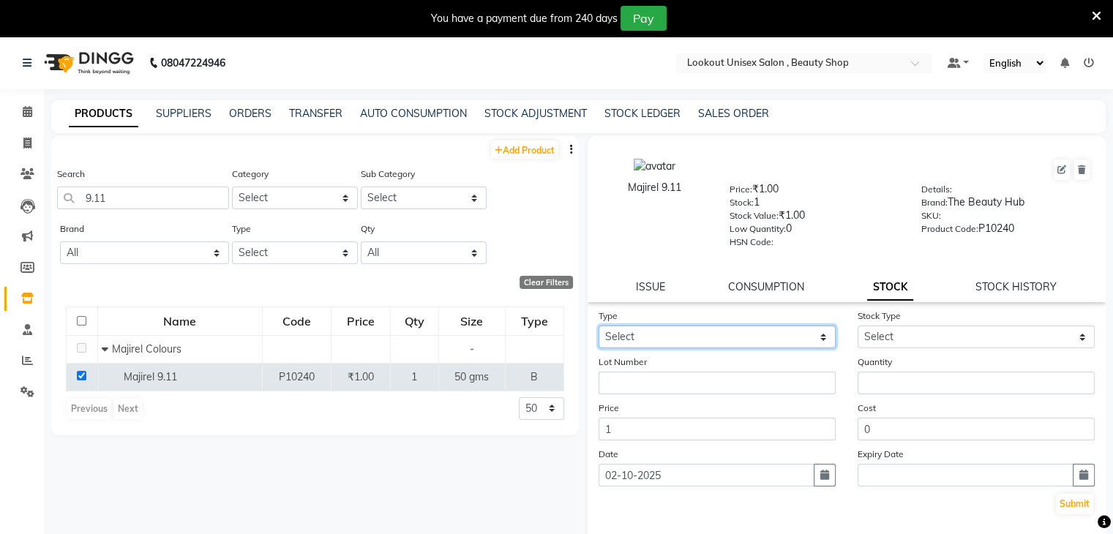
click at [811, 341] on select "Select In Out" at bounding box center [717, 337] width 237 height 23
select select "in"
click at [599, 331] on select "Select In Out" at bounding box center [717, 337] width 237 height 23
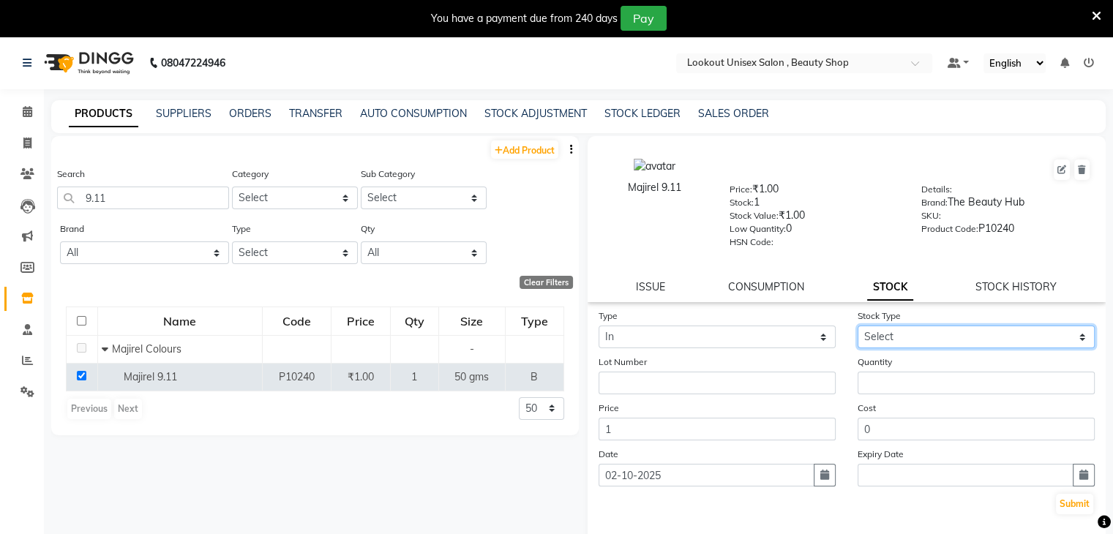
drag, startPoint x: 1068, startPoint y: 337, endPoint x: 1060, endPoint y: 342, distance: 9.2
click at [1068, 337] on select "Select New Stock Adjustment Return Other" at bounding box center [976, 337] width 237 height 23
select select "new stock"
click at [858, 331] on select "Select New Stock Adjustment Return Other" at bounding box center [976, 337] width 237 height 23
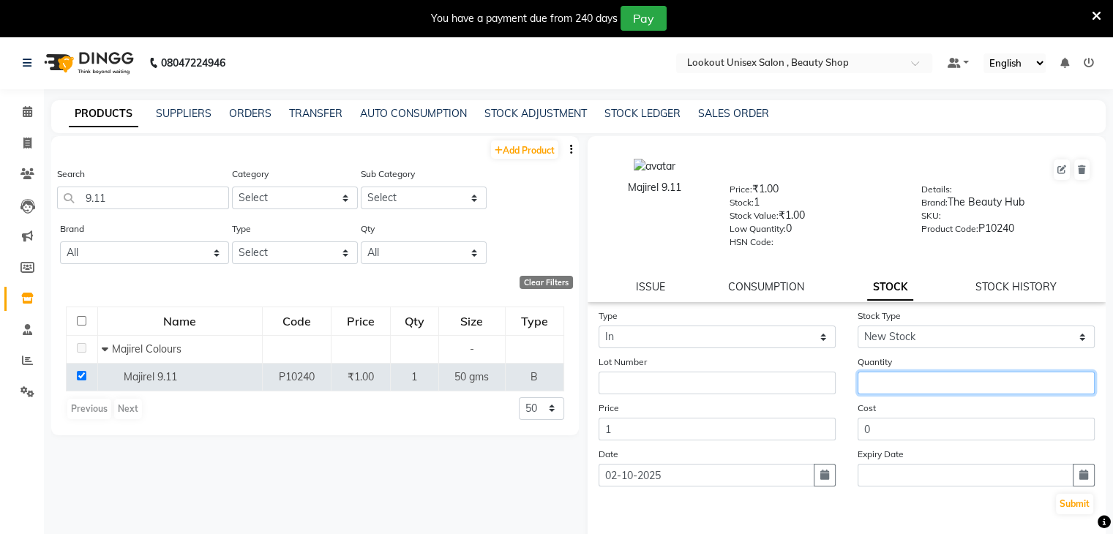
click at [871, 389] on input "number" at bounding box center [976, 383] width 237 height 23
type input "1"
click at [1057, 512] on button "Submit" at bounding box center [1074, 504] width 37 height 20
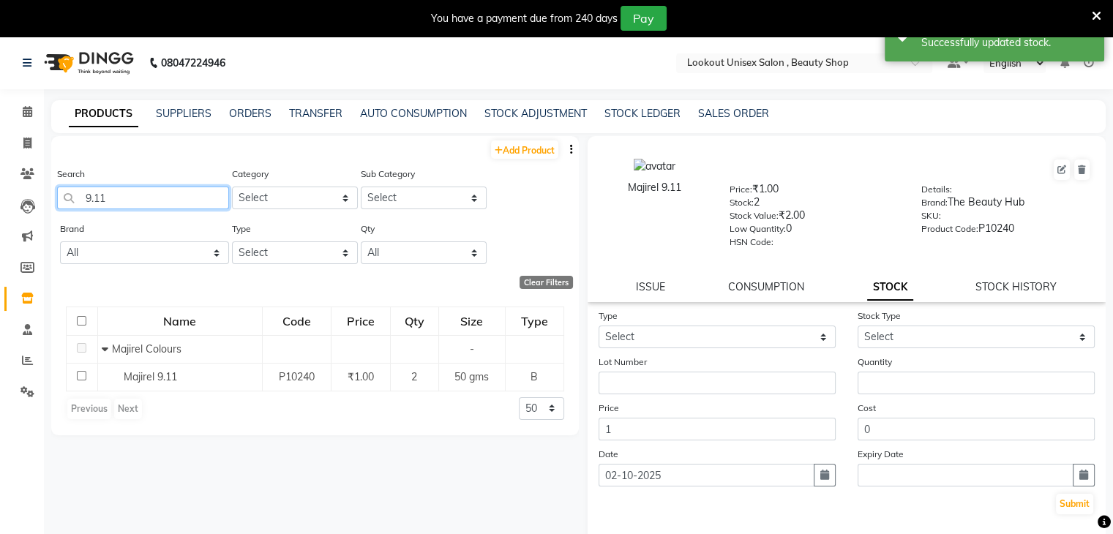
drag, startPoint x: 110, startPoint y: 200, endPoint x: 122, endPoint y: 205, distance: 13.5
click at [111, 200] on input "9.11" at bounding box center [143, 198] width 172 height 23
type input "9"
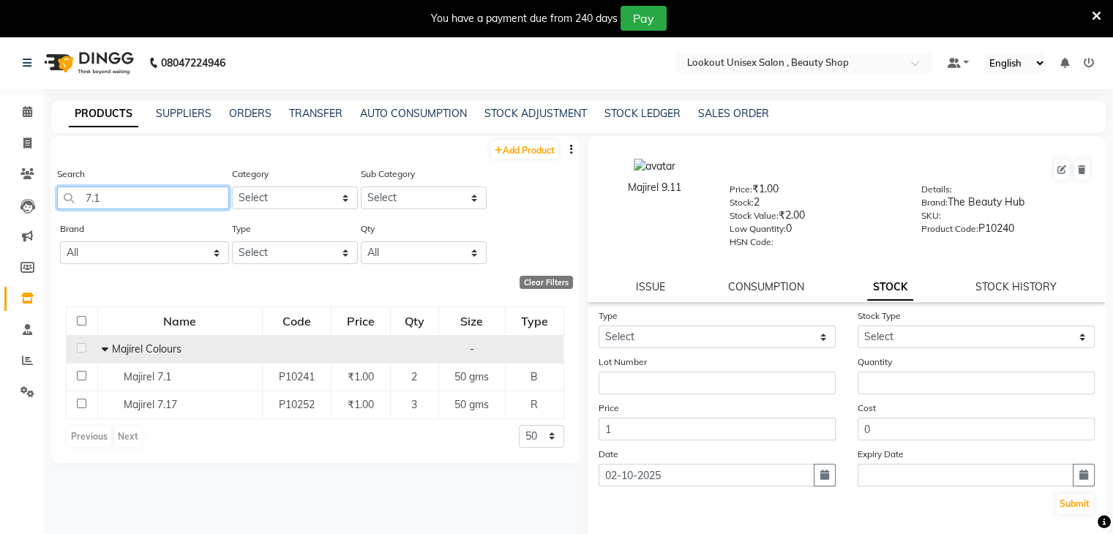
type input "7.1"
click at [107, 352] on icon at bounding box center [105, 349] width 7 height 10
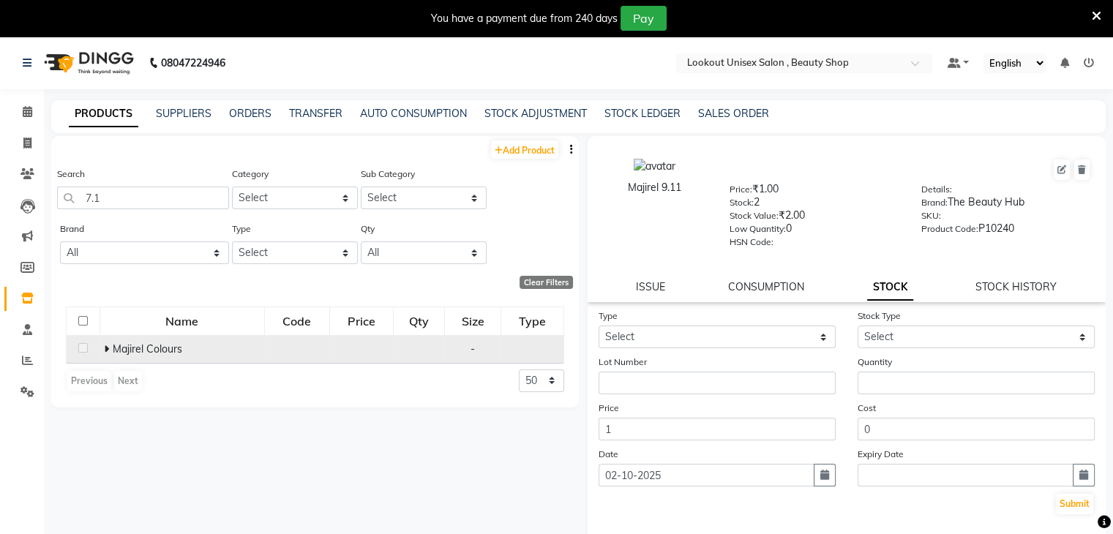
click at [104, 351] on icon at bounding box center [106, 349] width 5 height 10
click at [549, 437] on select "50 100 500" at bounding box center [541, 436] width 45 height 23
select select "100"
click at [519, 425] on select "50 100 500" at bounding box center [541, 436] width 45 height 23
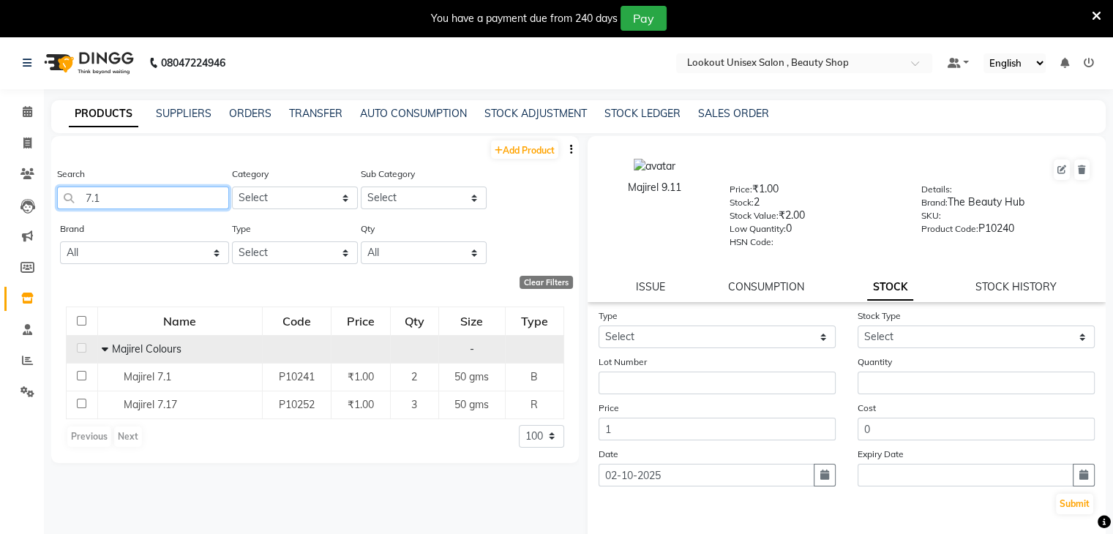
click at [128, 194] on input "7.1" at bounding box center [143, 198] width 172 height 23
type input "7"
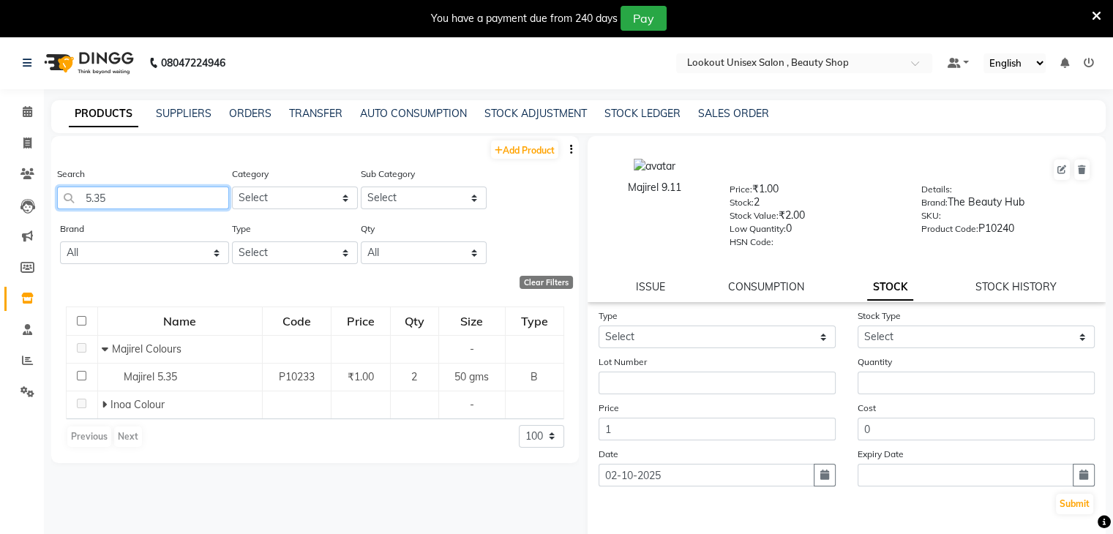
click at [171, 192] on input "5.35" at bounding box center [143, 198] width 172 height 23
type input "5"
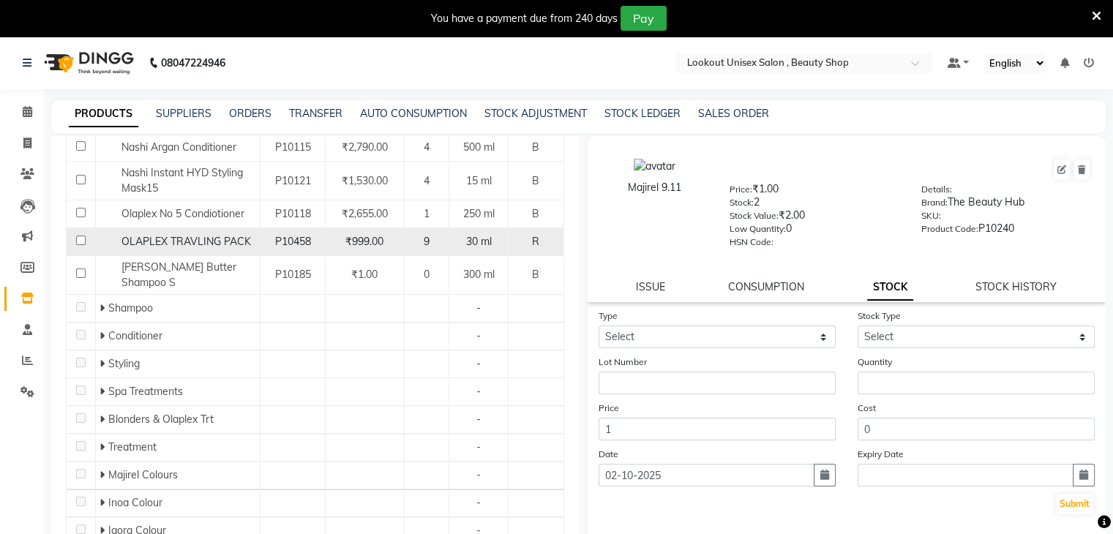
scroll to position [439, 0]
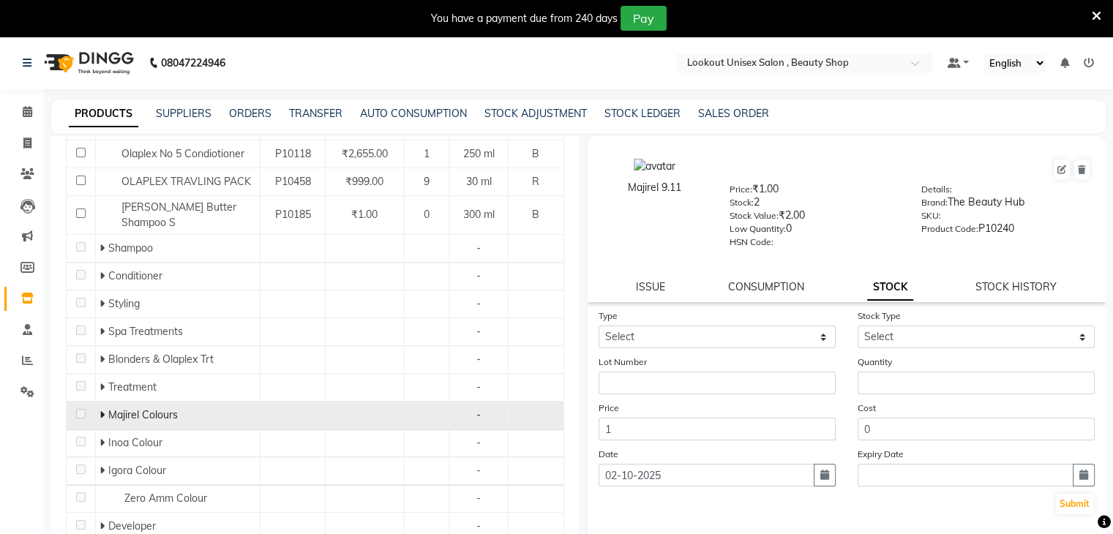
type input "5"
click at [100, 410] on icon at bounding box center [102, 415] width 5 height 10
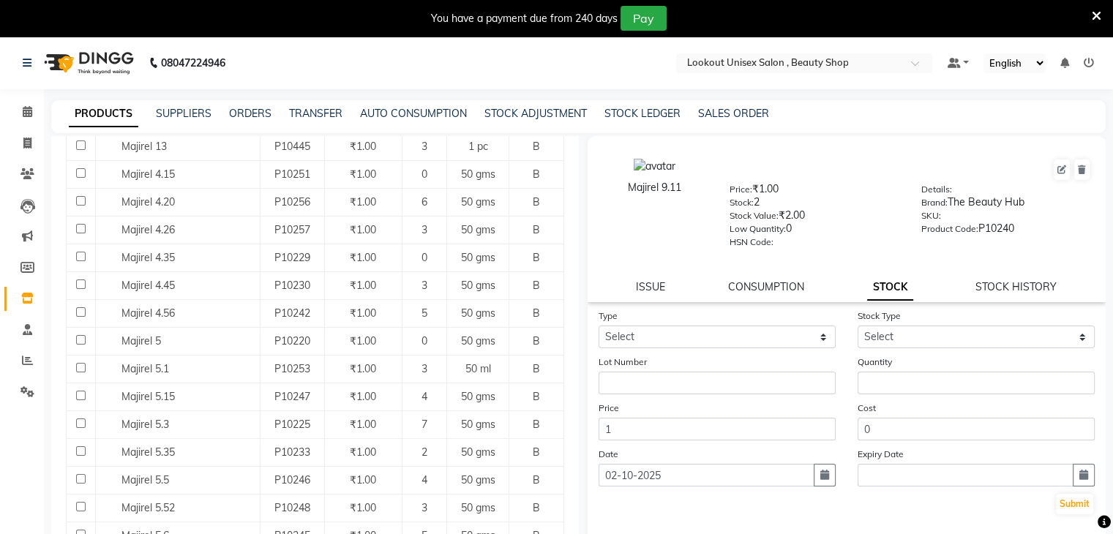
scroll to position [805, 0]
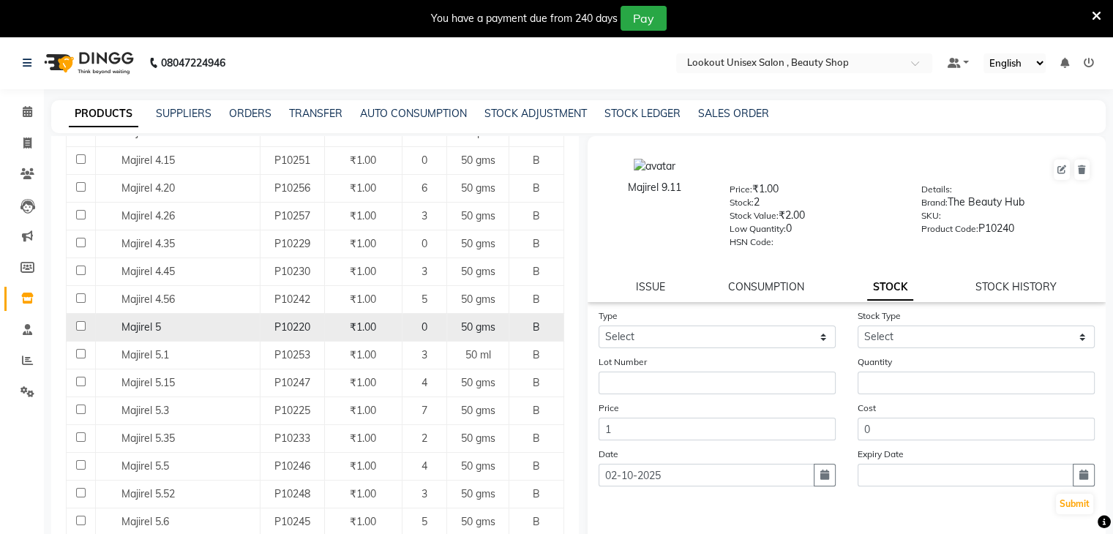
click at [76, 321] on input "checkbox" at bounding box center [81, 326] width 10 height 10
checkbox input "true"
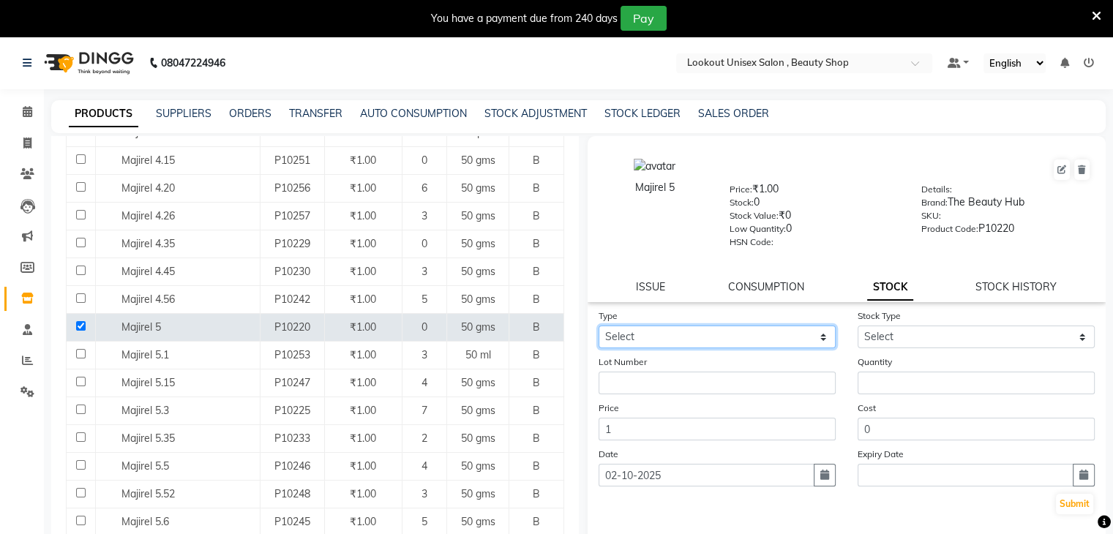
click at [817, 336] on select "Select In Out" at bounding box center [717, 337] width 237 height 23
select select "in"
click at [599, 331] on select "Select In Out" at bounding box center [717, 337] width 237 height 23
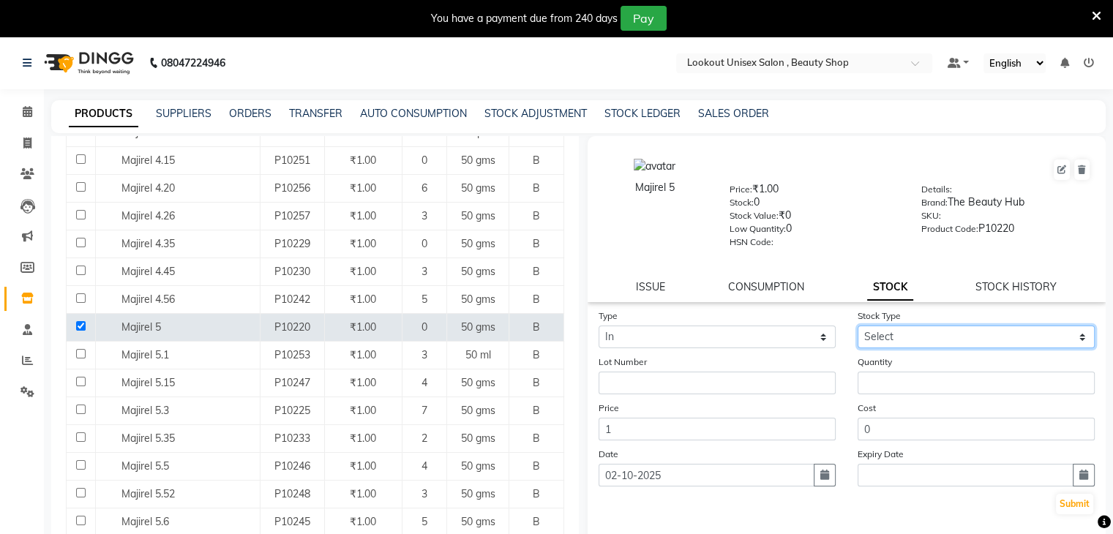
drag, startPoint x: 1067, startPoint y: 340, endPoint x: 1052, endPoint y: 352, distance: 19.2
click at [1067, 340] on select "Select New Stock Adjustment Return Other" at bounding box center [976, 337] width 237 height 23
select select "new stock"
click at [858, 331] on select "Select New Stock Adjustment Return Other" at bounding box center [976, 337] width 237 height 23
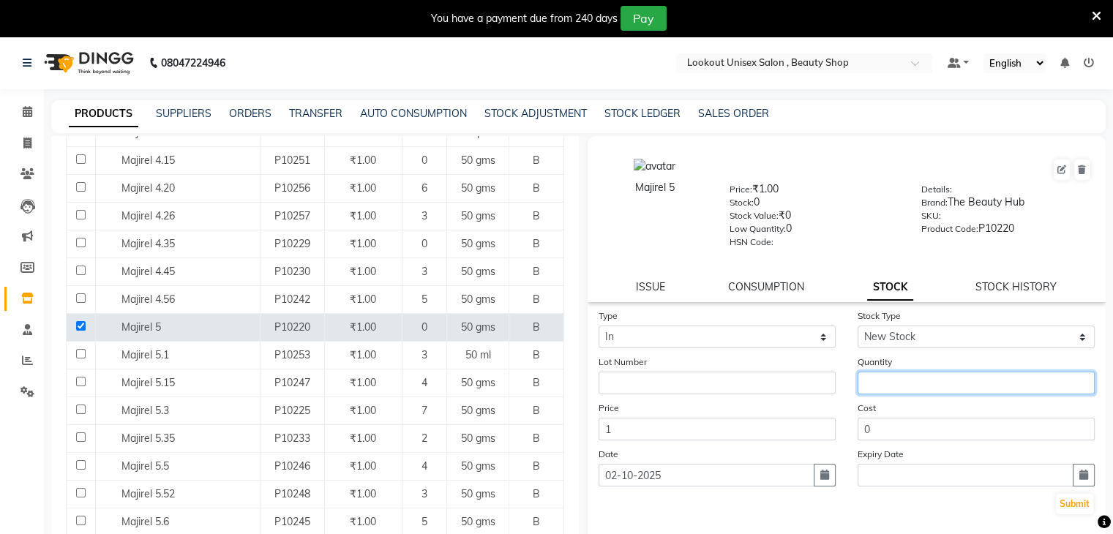
click at [913, 384] on input "number" at bounding box center [976, 383] width 237 height 23
type input "3"
type input "4"
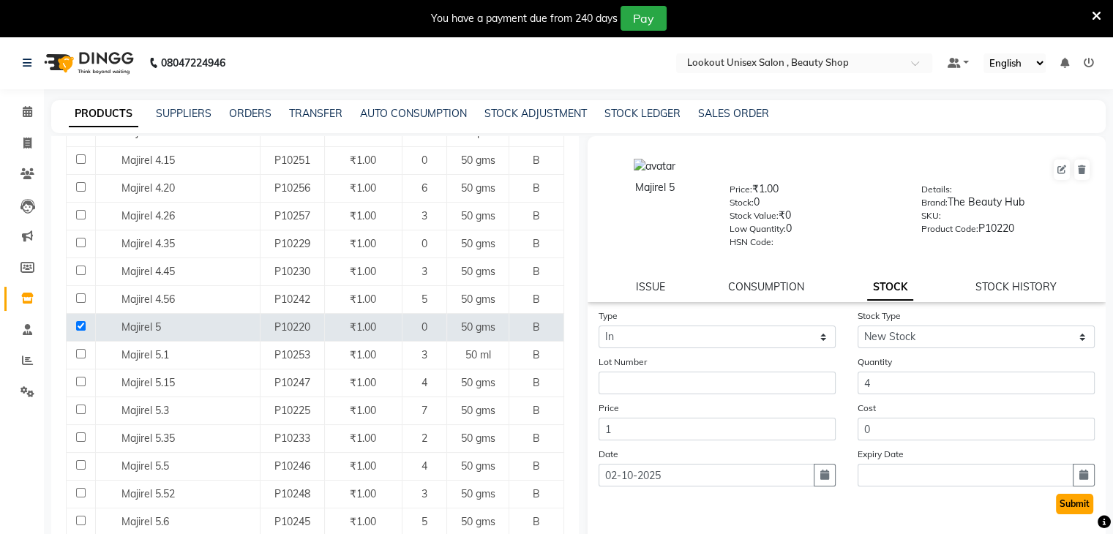
click at [1063, 514] on button "Submit" at bounding box center [1074, 504] width 37 height 20
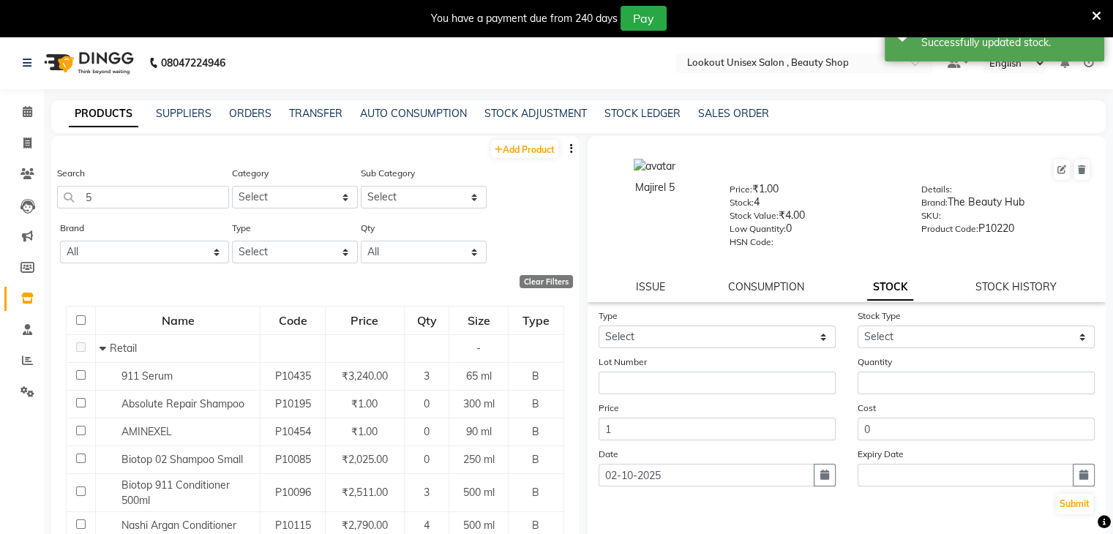
scroll to position [0, 0]
click at [128, 208] on input "5" at bounding box center [143, 198] width 172 height 23
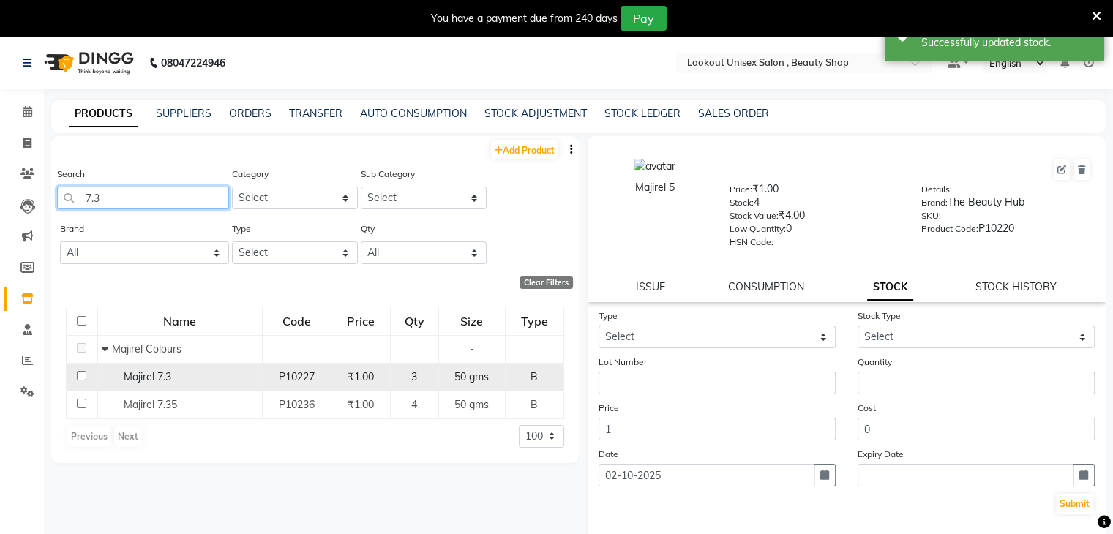
type input "7.3"
click at [85, 376] on input "checkbox" at bounding box center [82, 376] width 10 height 10
checkbox input "true"
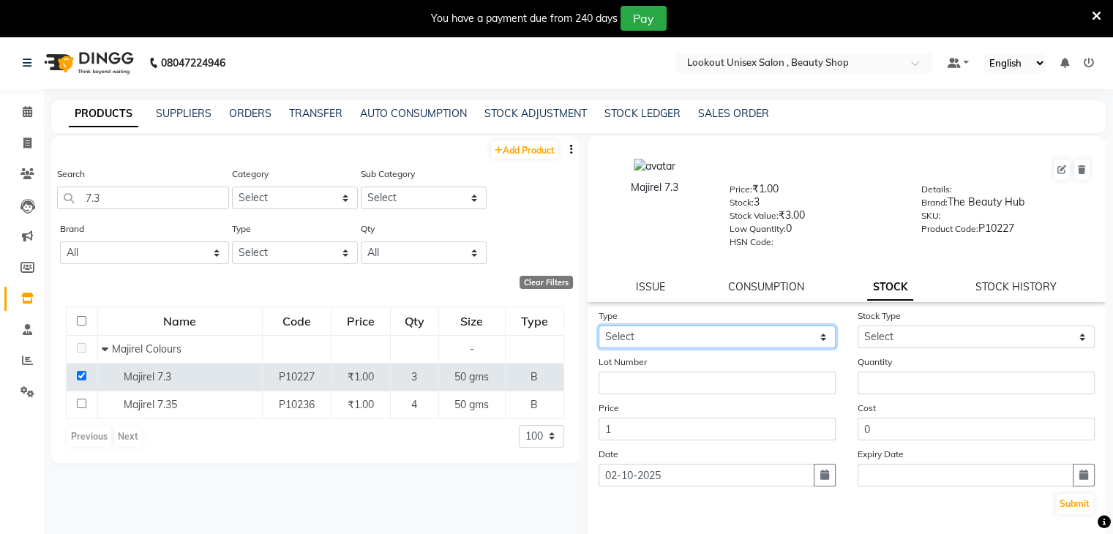
click at [816, 341] on select "Select In Out" at bounding box center [717, 337] width 237 height 23
select select "out"
click at [599, 331] on select "Select In Out" at bounding box center [717, 337] width 237 height 23
select select
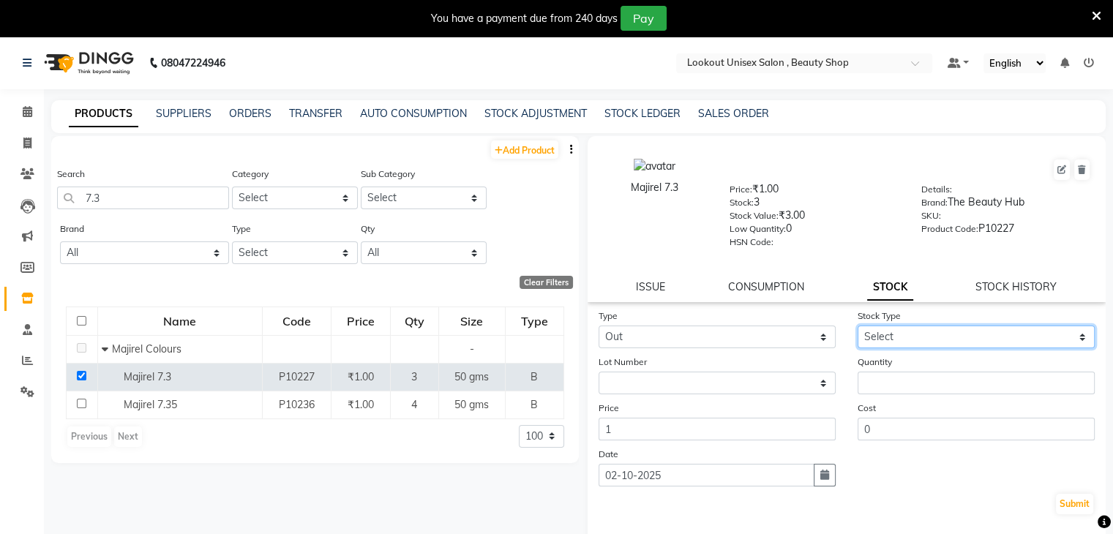
click at [1077, 339] on select "Select Internal Use Damaged Expired Adjustment Return Other" at bounding box center [976, 337] width 237 height 23
select select "internal use"
click at [858, 331] on select "Select Internal Use Damaged Expired Adjustment Return Other" at bounding box center [976, 337] width 237 height 23
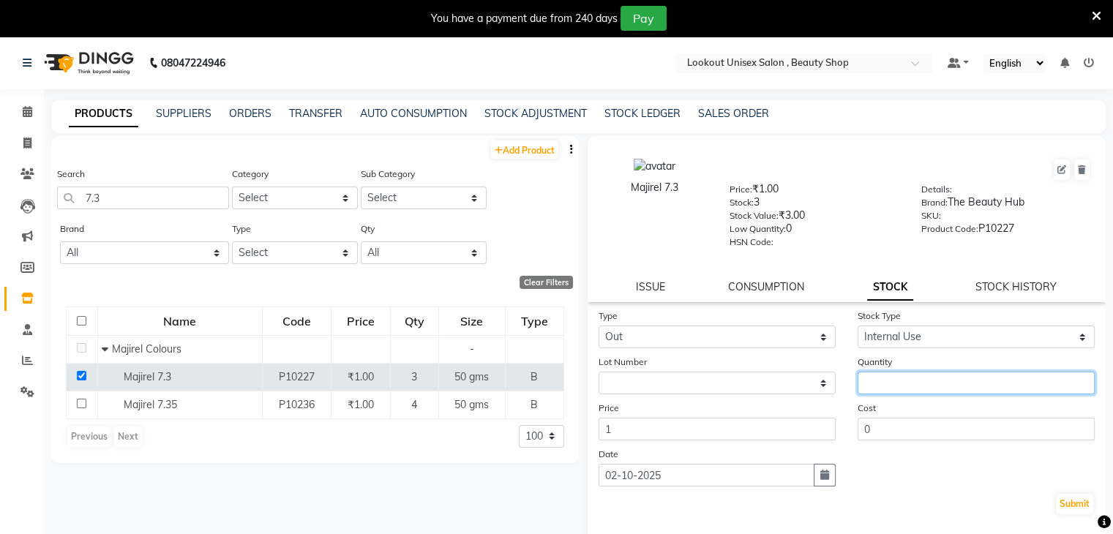
click at [875, 388] on input "number" at bounding box center [976, 383] width 237 height 23
type input "2"
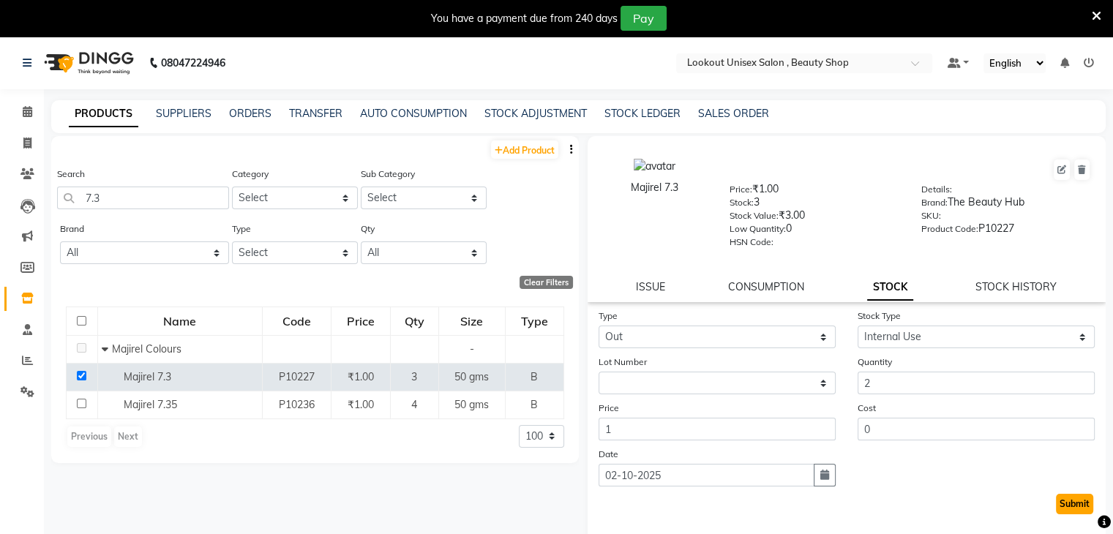
click at [1071, 508] on button "Submit" at bounding box center [1074, 504] width 37 height 20
select select
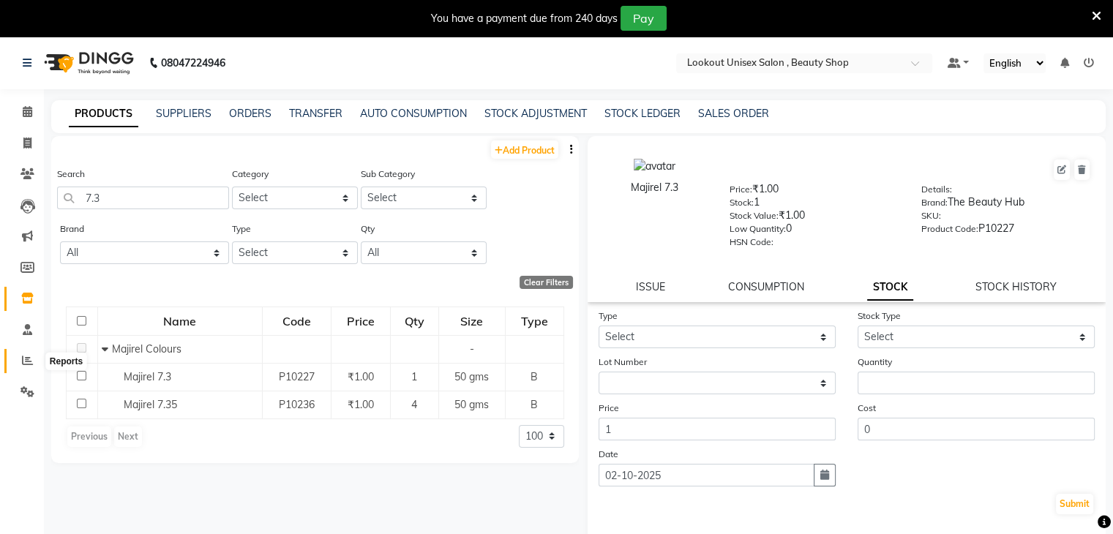
click at [28, 366] on icon at bounding box center [27, 360] width 11 height 11
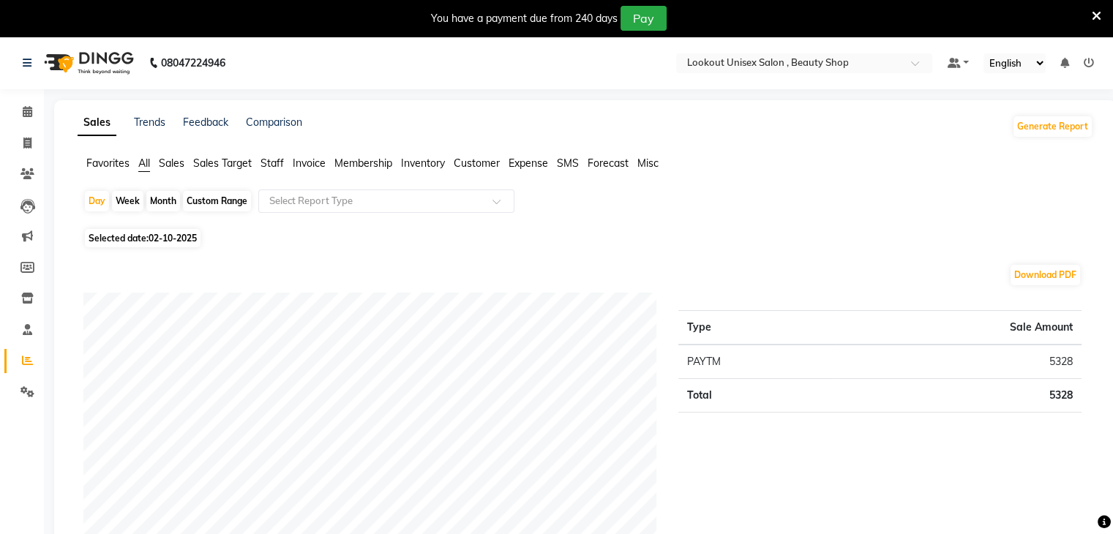
click at [166, 165] on span "Sales" at bounding box center [172, 163] width 26 height 13
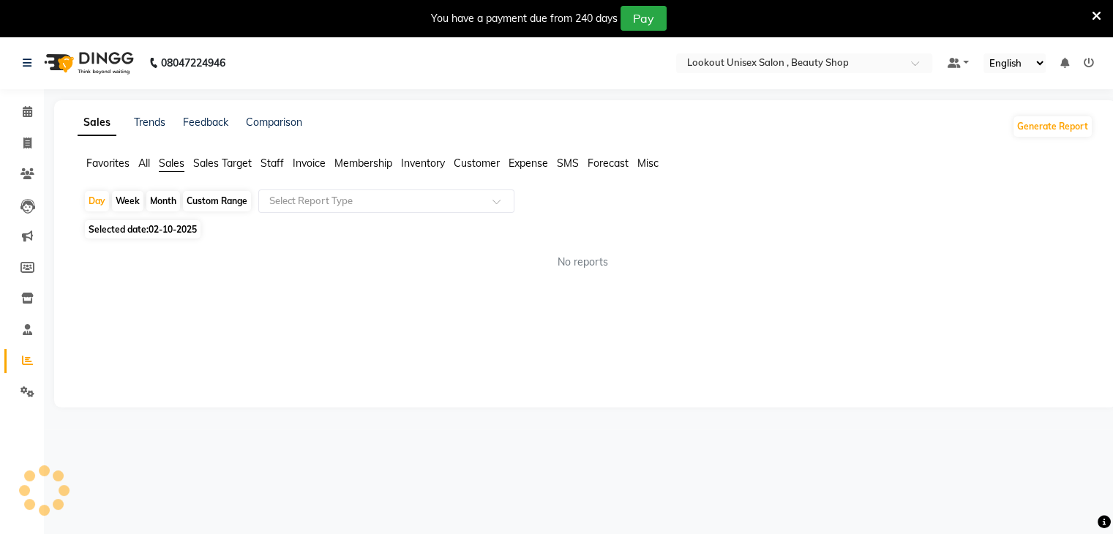
click at [162, 233] on span "02-10-2025" at bounding box center [173, 229] width 48 height 11
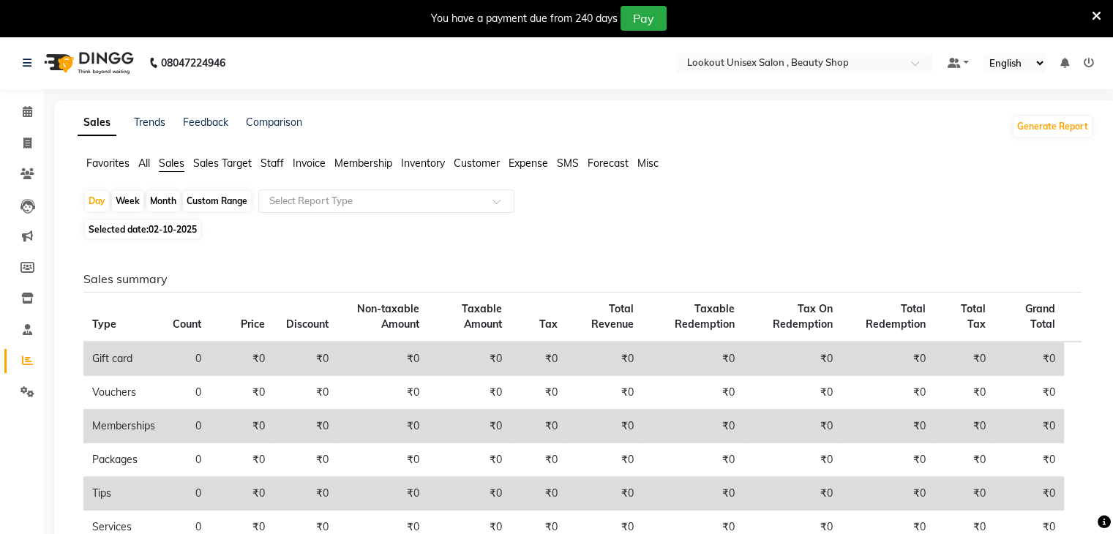
click at [154, 235] on span "02-10-2025" at bounding box center [173, 229] width 48 height 11
select select "10"
select select "2025"
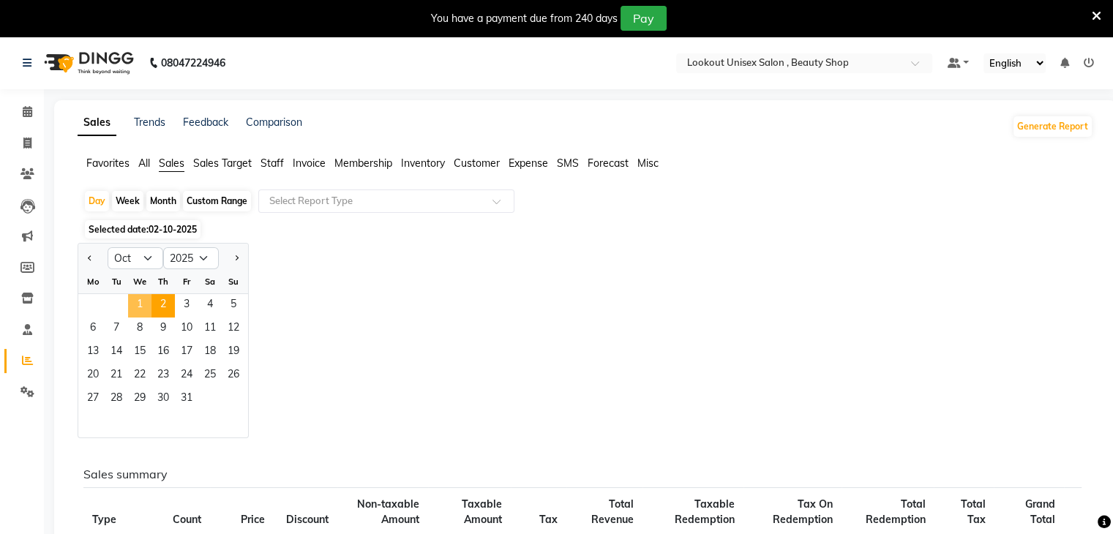
click at [136, 301] on span "1" at bounding box center [139, 305] width 23 height 23
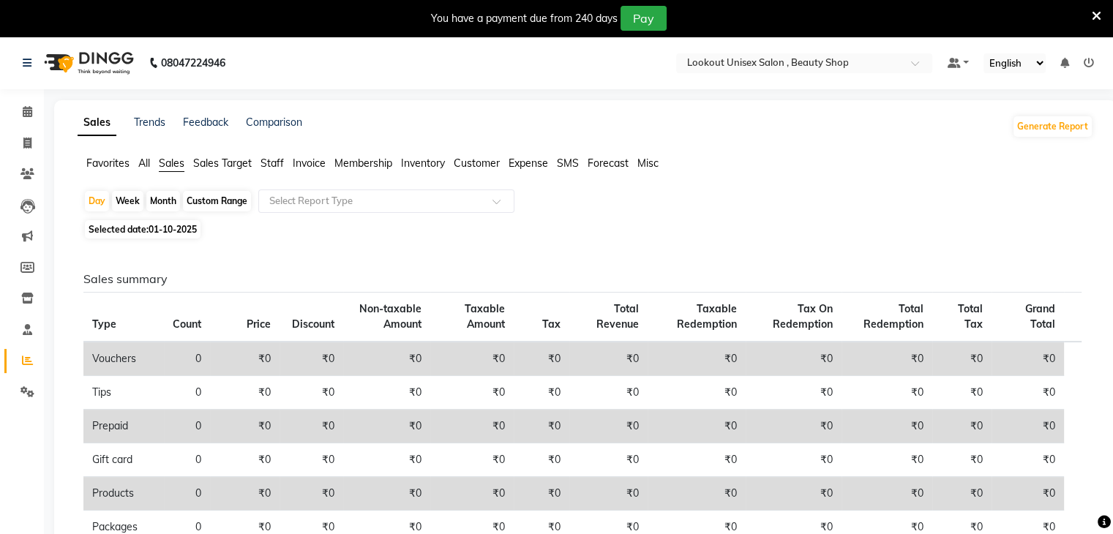
click at [266, 161] on span "Staff" at bounding box center [272, 163] width 23 height 13
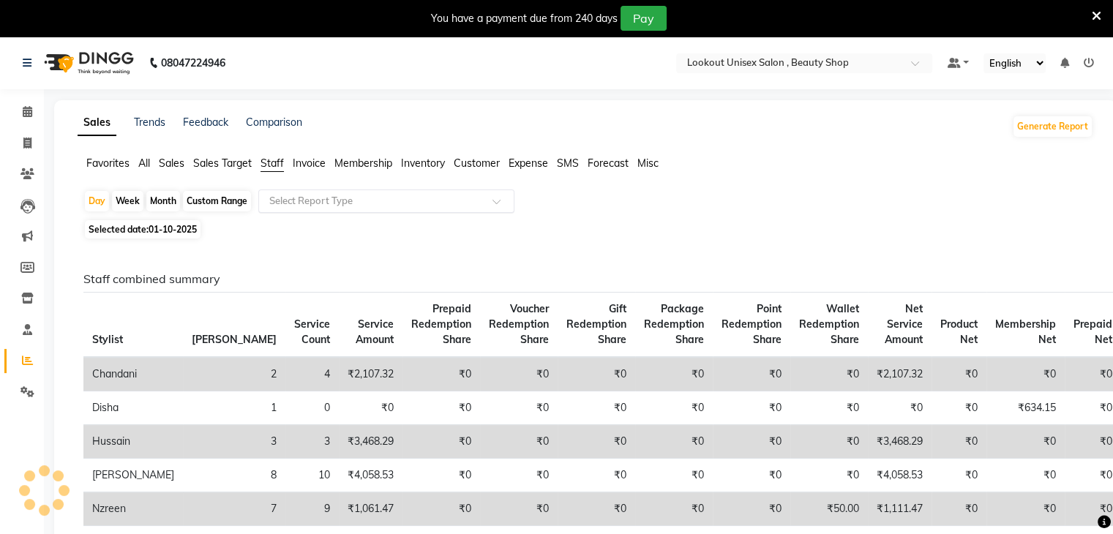
click at [483, 206] on div at bounding box center [386, 201] width 255 height 15
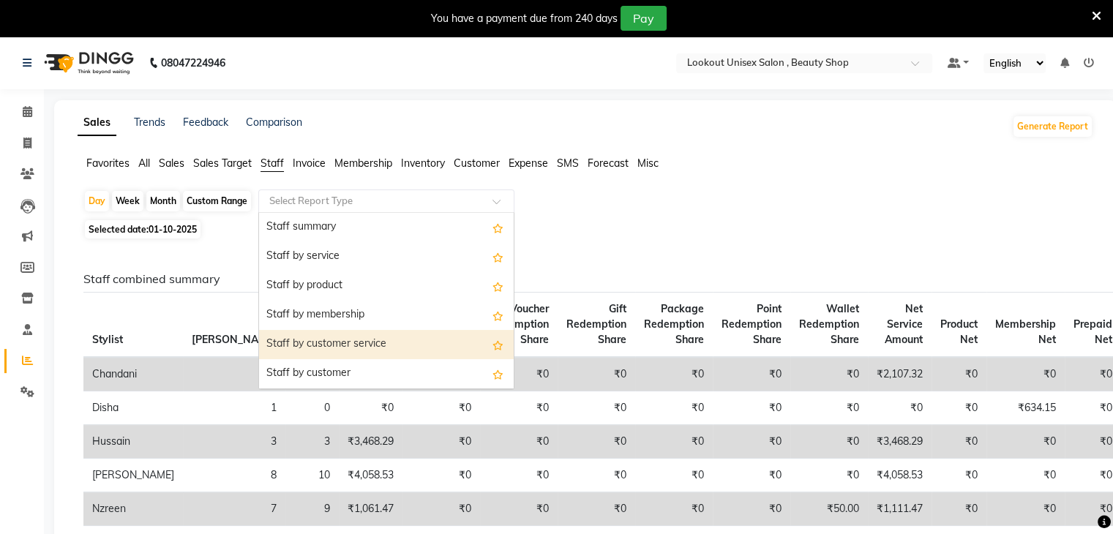
click at [375, 337] on div "Staff by customer service" at bounding box center [386, 344] width 255 height 29
select select "full_report"
select select "csv"
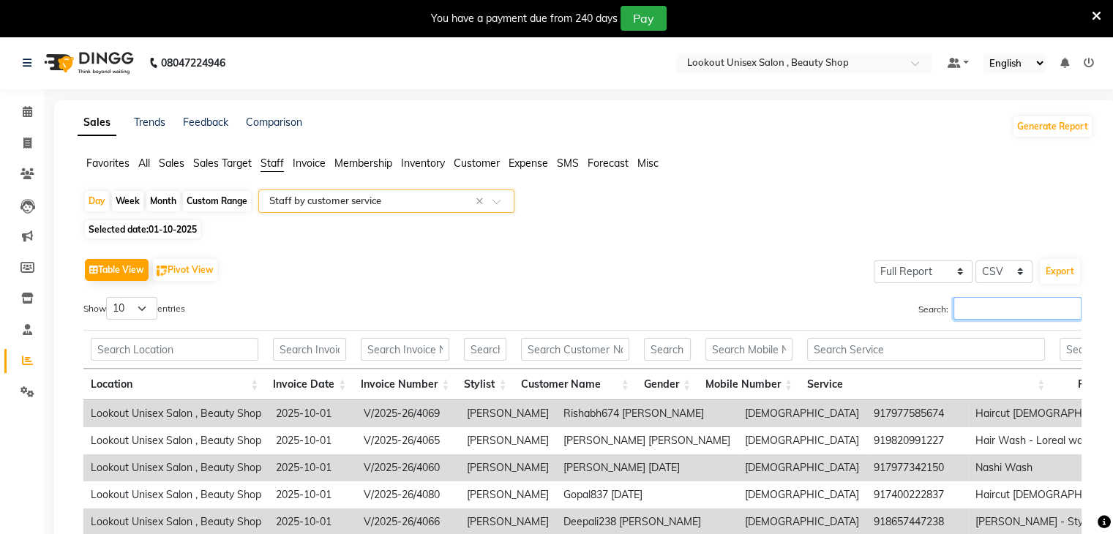
click at [996, 307] on input "Search:" at bounding box center [1018, 308] width 128 height 23
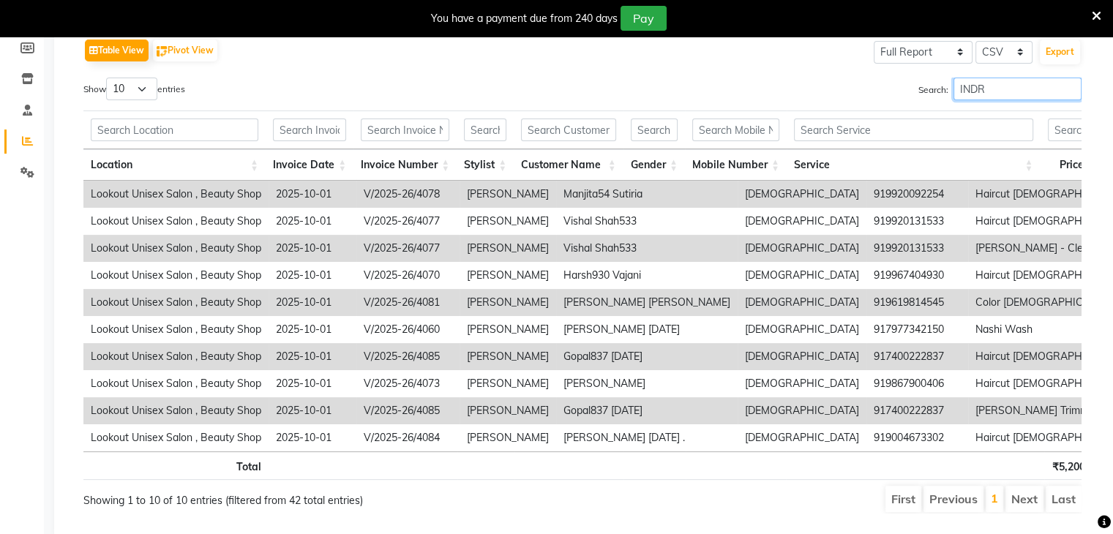
type input "INDR"
click at [143, 89] on select "10 25 50 100" at bounding box center [131, 89] width 51 height 23
select select "100"
click at [108, 78] on select "10 25 50 100" at bounding box center [131, 89] width 51 height 23
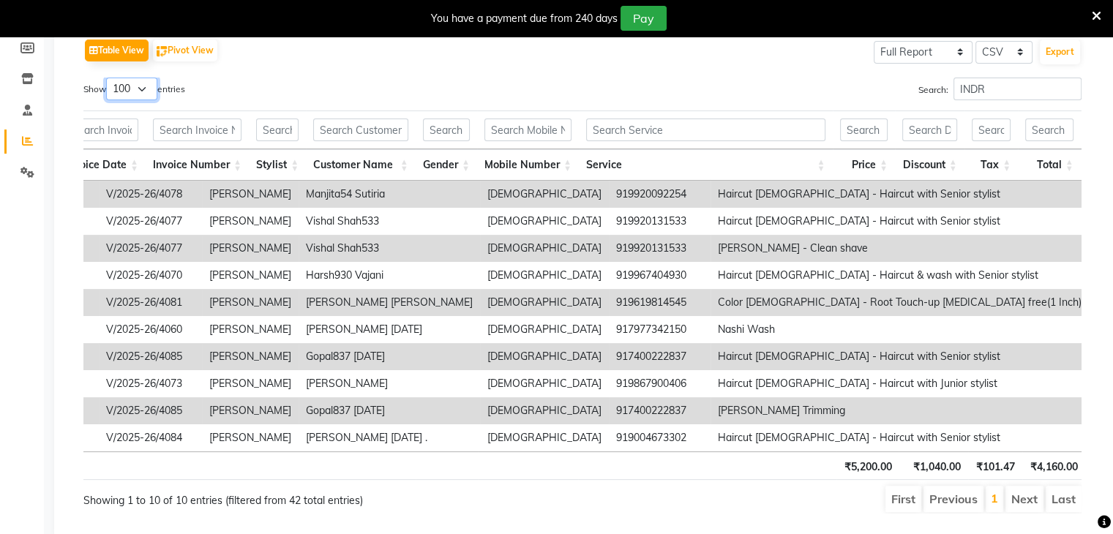
scroll to position [0, 258]
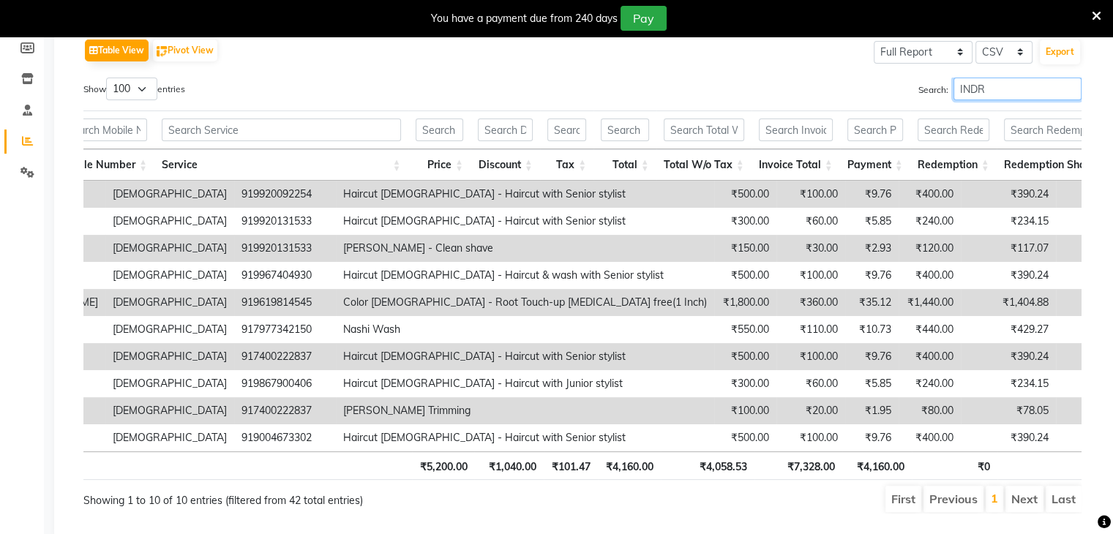
click at [998, 96] on input "INDR" at bounding box center [1018, 89] width 128 height 23
type input "I"
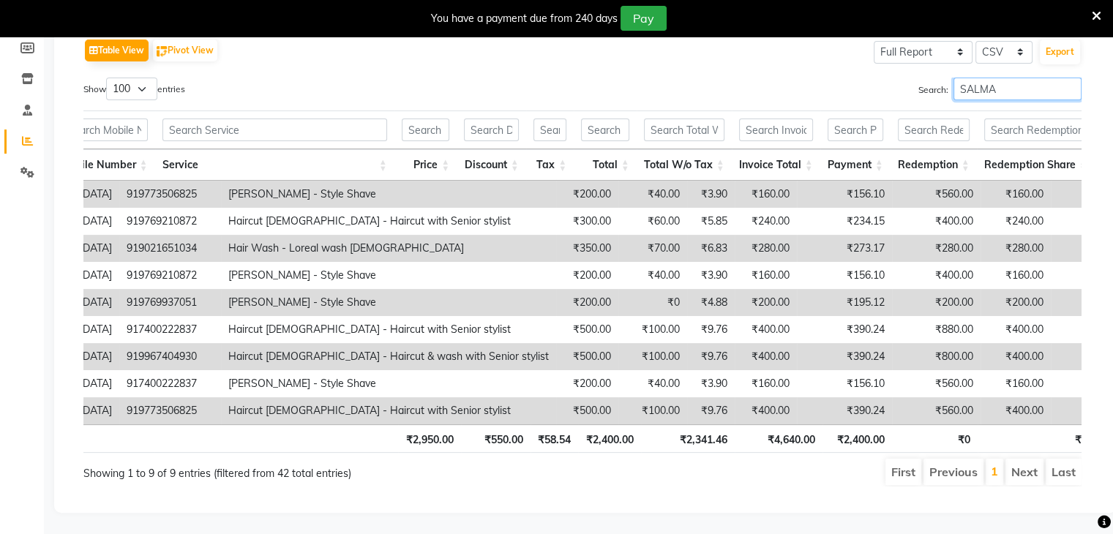
type input "SALMA"
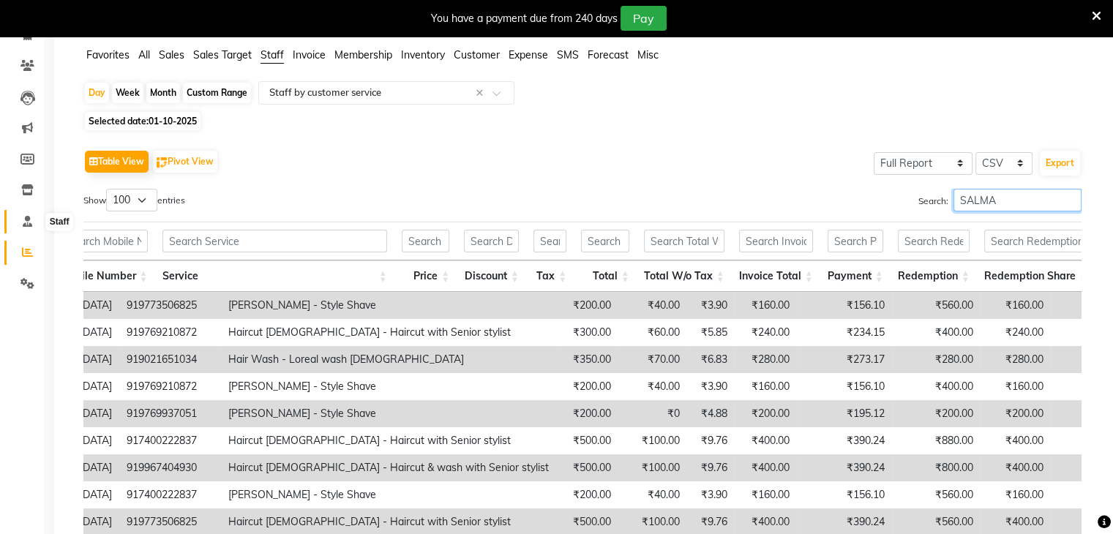
scroll to position [0, 0]
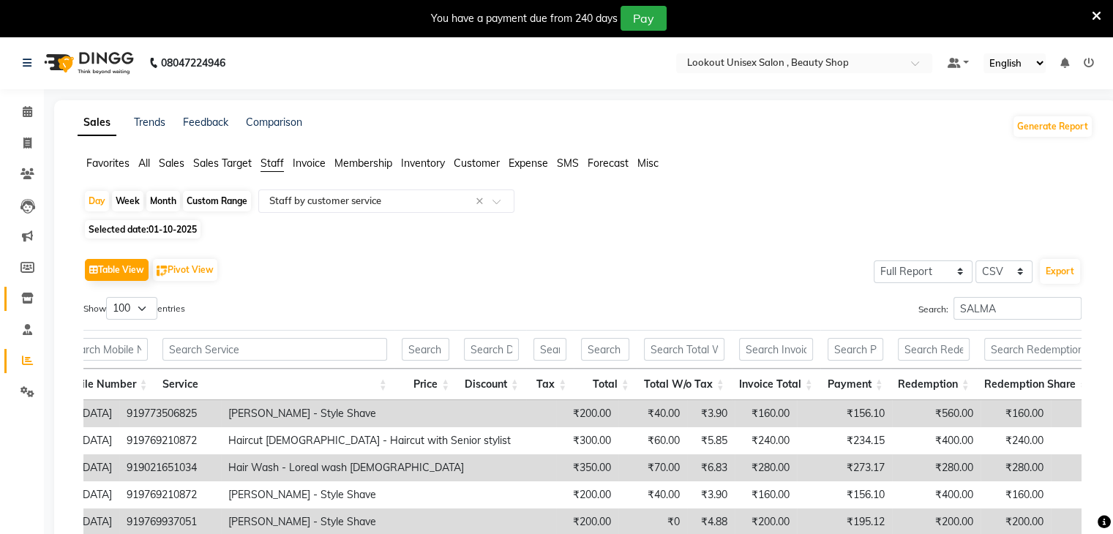
click at [26, 296] on icon at bounding box center [27, 298] width 12 height 11
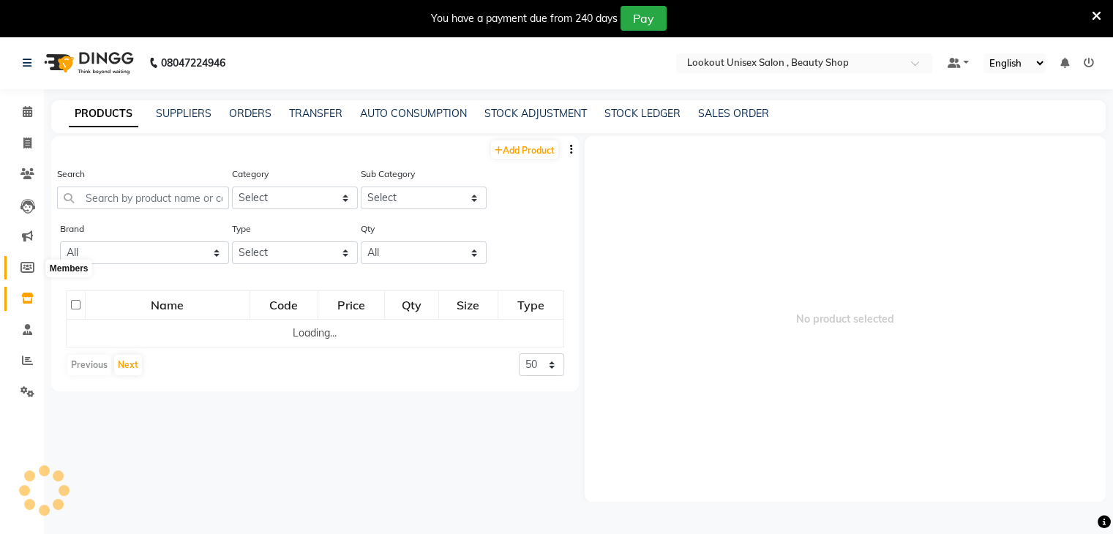
click at [29, 265] on icon at bounding box center [27, 267] width 14 height 11
select select
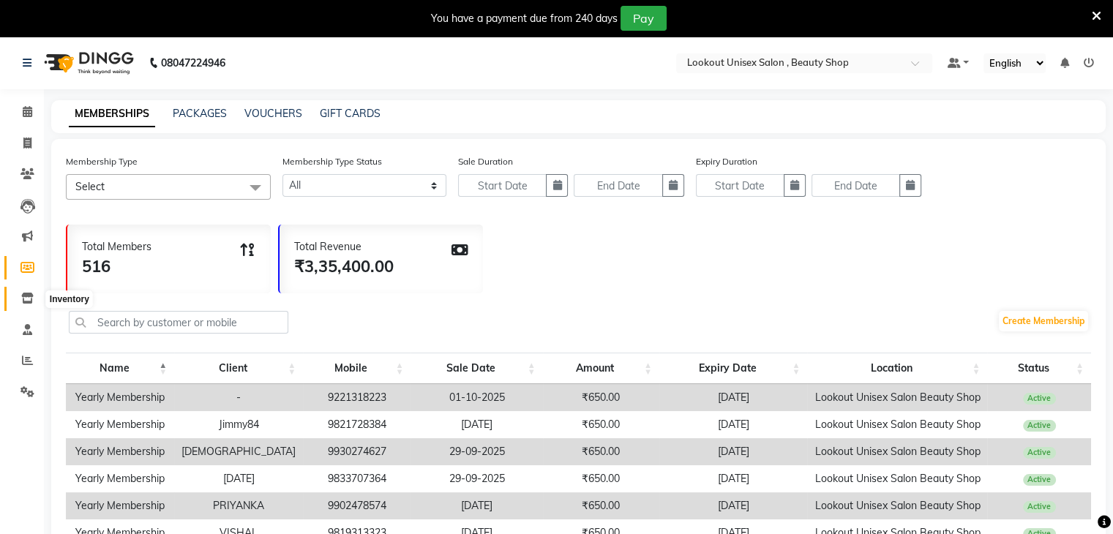
click at [31, 296] on icon at bounding box center [27, 298] width 12 height 11
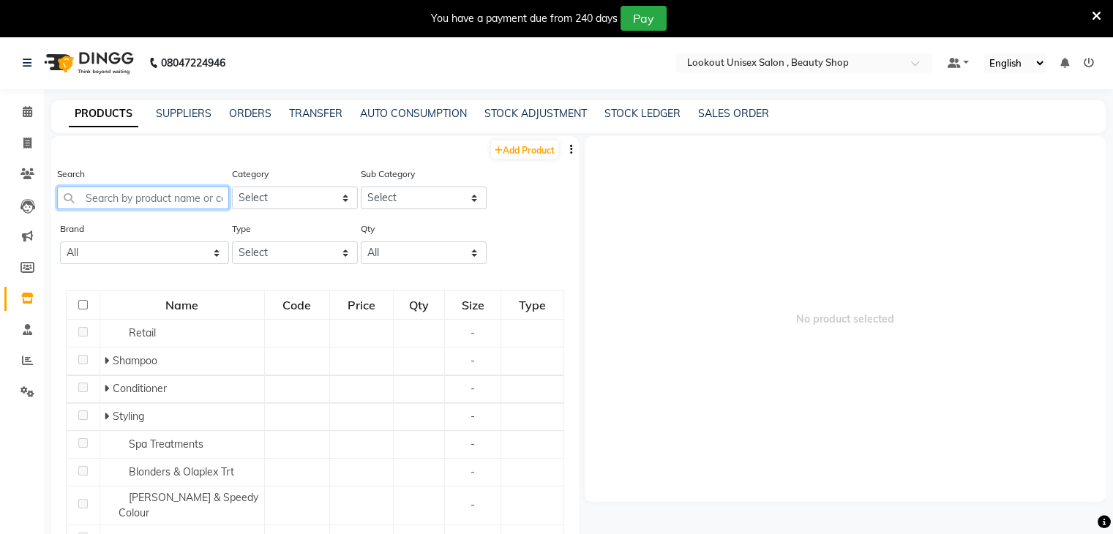
click at [96, 203] on input "text" at bounding box center [143, 198] width 172 height 23
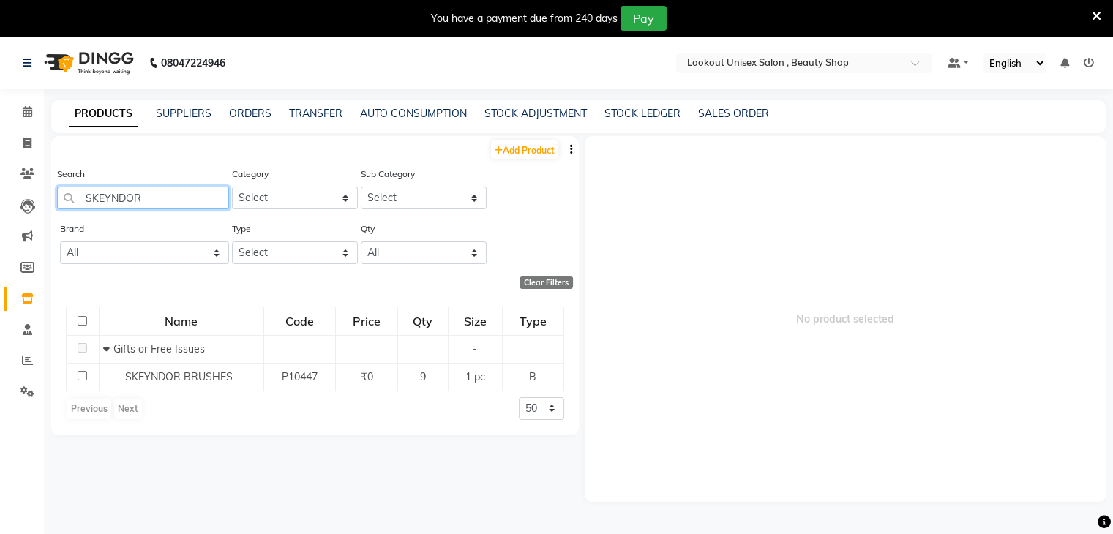
type input "SKEYNDOR"
drag, startPoint x: 547, startPoint y: 407, endPoint x: 547, endPoint y: 419, distance: 12.4
click at [547, 407] on select "50 100 500" at bounding box center [541, 408] width 45 height 23
select select "500"
click at [519, 397] on select "50 100 500" at bounding box center [541, 408] width 45 height 23
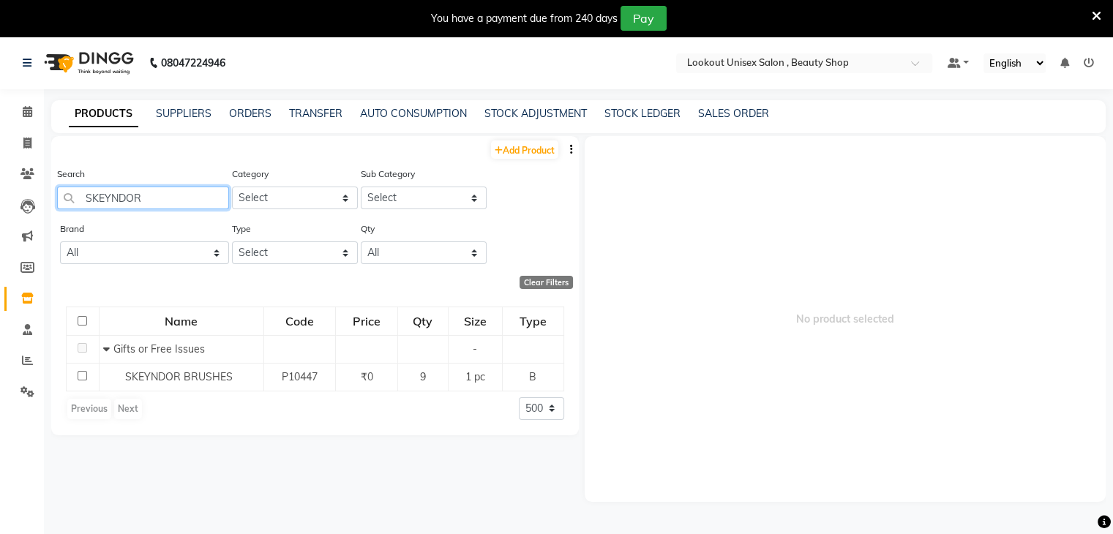
click at [160, 197] on input "SKEYNDOR" at bounding box center [143, 198] width 172 height 23
type input "S"
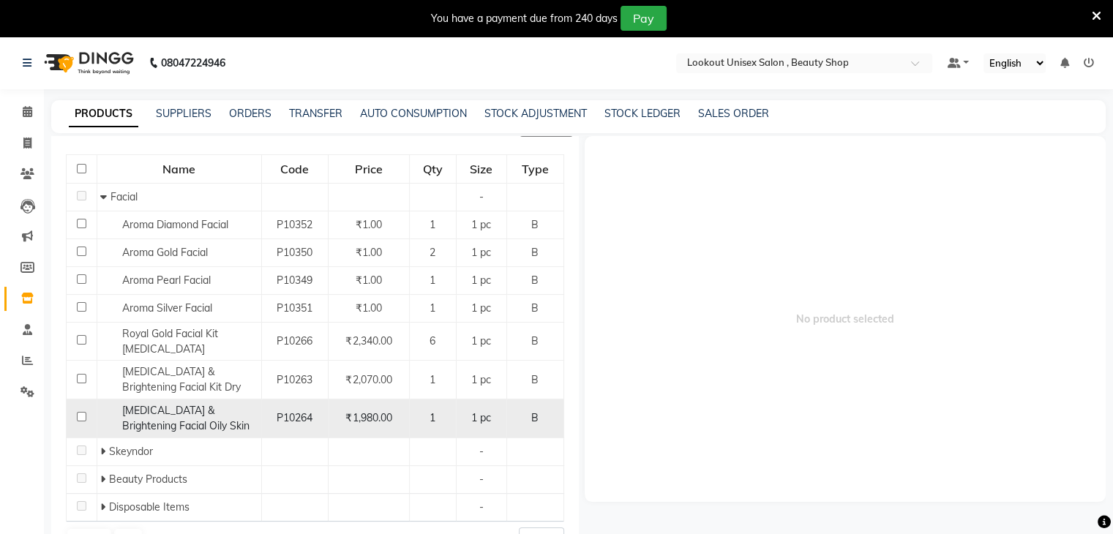
scroll to position [159, 0]
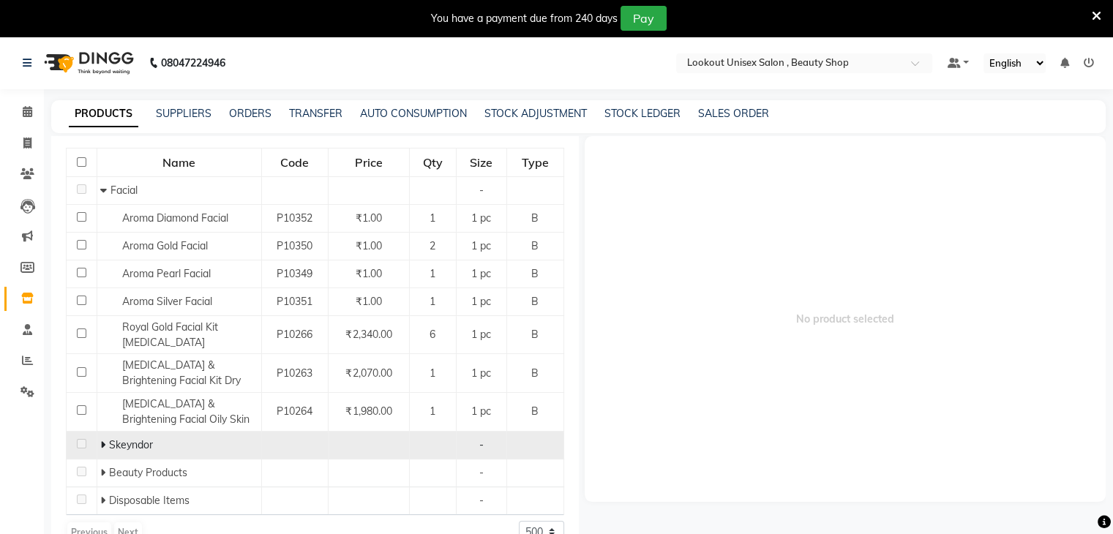
click at [102, 443] on icon at bounding box center [102, 445] width 5 height 10
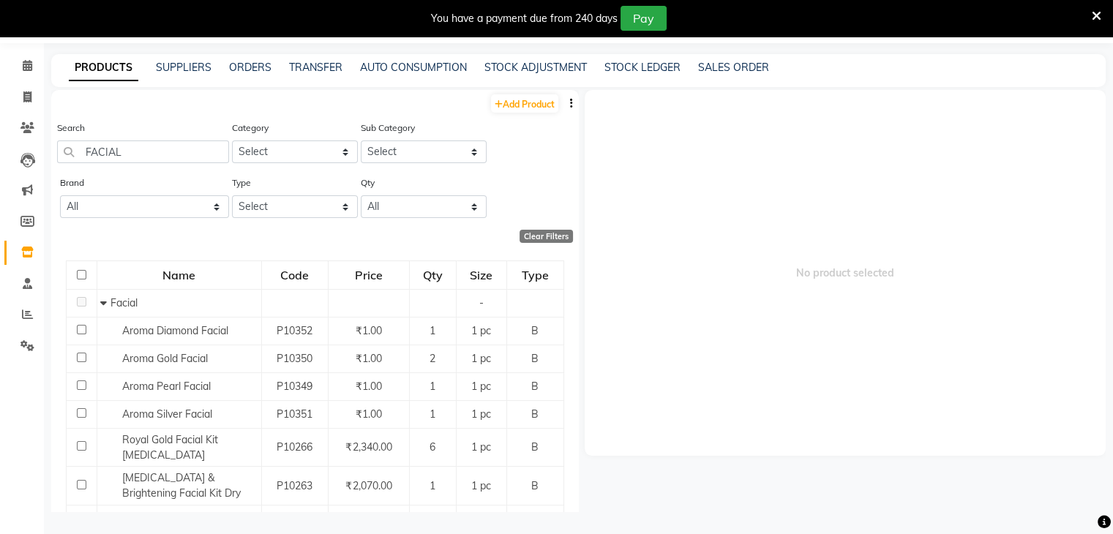
scroll to position [187, 0]
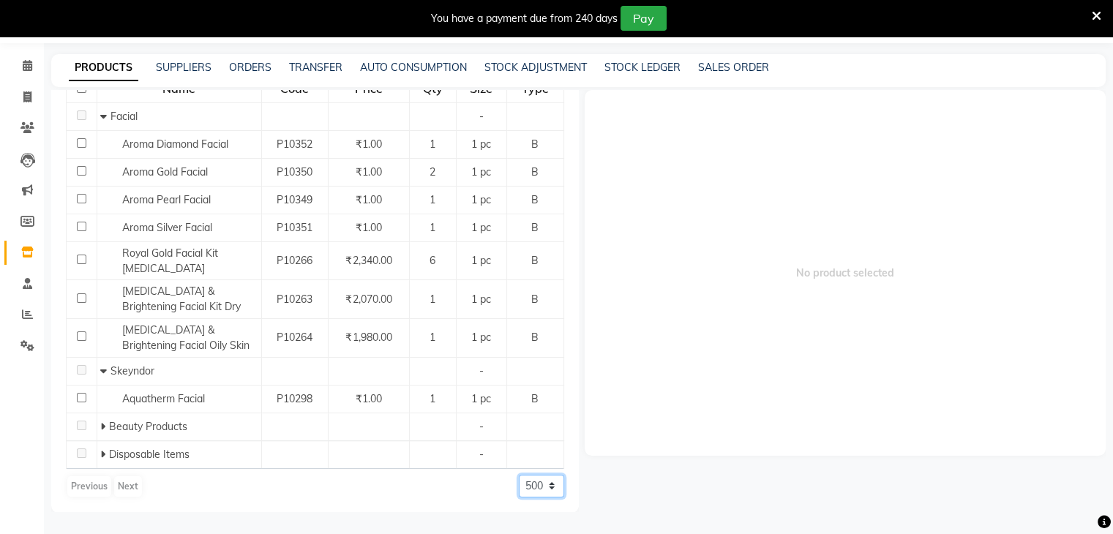
drag, startPoint x: 538, startPoint y: 484, endPoint x: 533, endPoint y: 493, distance: 10.2
click at [538, 484] on select "50 100 500" at bounding box center [541, 486] width 45 height 23
click at [523, 483] on select "50 100 500" at bounding box center [541, 486] width 45 height 23
click at [546, 484] on select "50 100 500" at bounding box center [541, 486] width 45 height 23
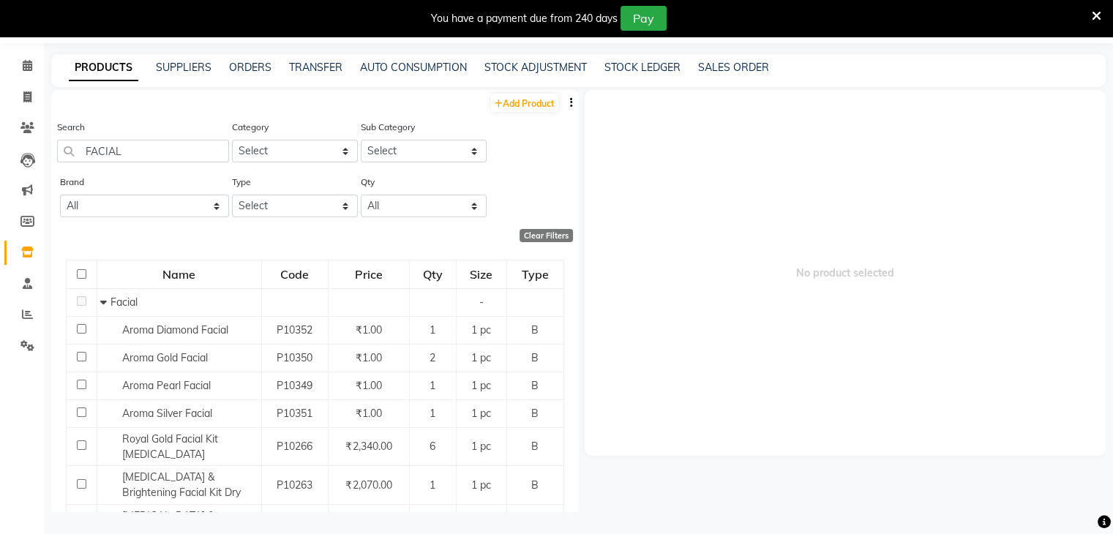
scroll to position [0, 0]
click at [146, 149] on input "FACIAL" at bounding box center [143, 152] width 172 height 23
type input "F"
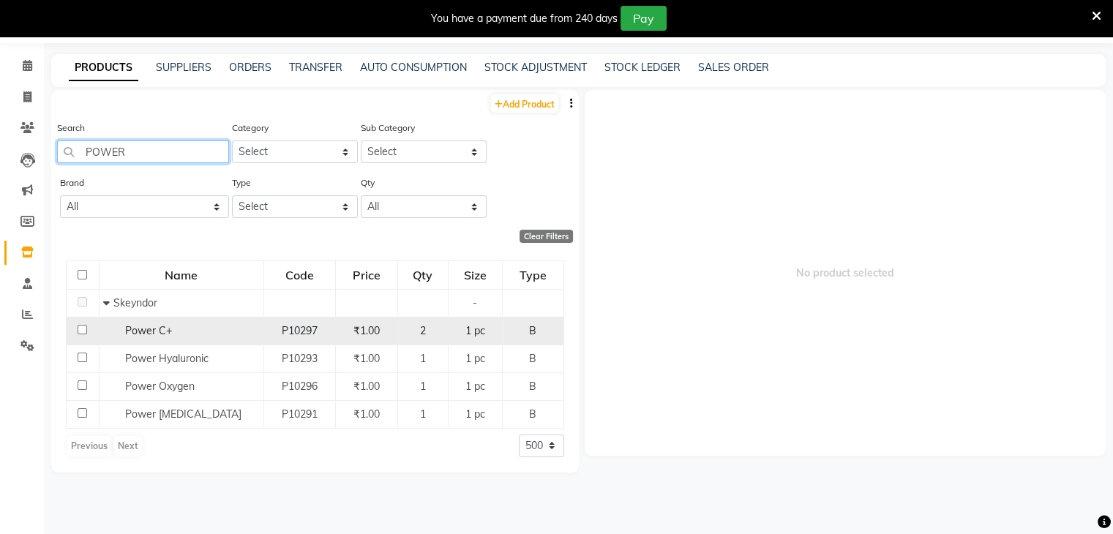
type input "POWER"
click at [86, 332] on input "checkbox" at bounding box center [83, 330] width 10 height 10
checkbox input "true"
select select
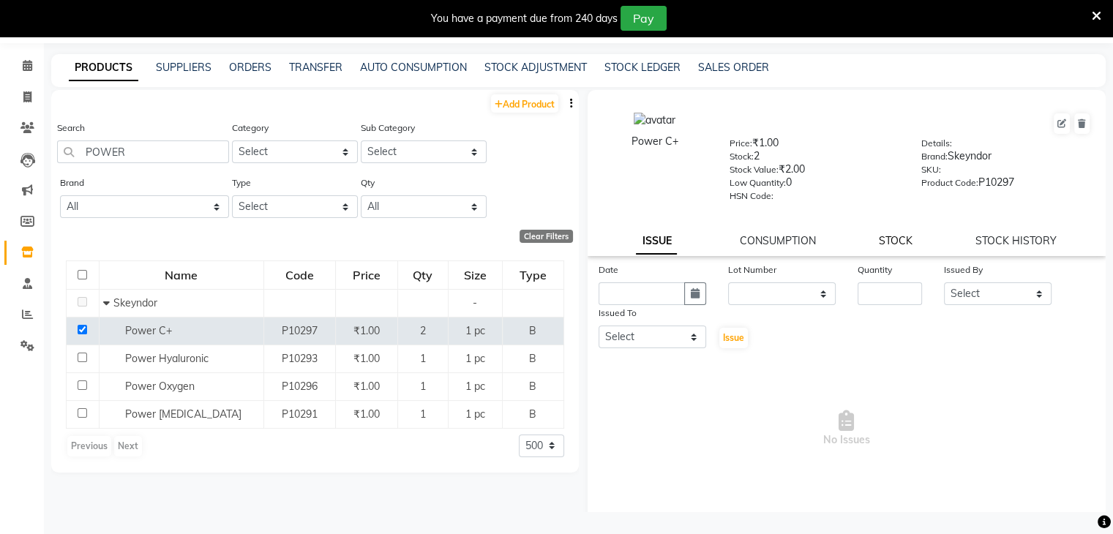
click at [879, 245] on link "STOCK" at bounding box center [896, 240] width 34 height 13
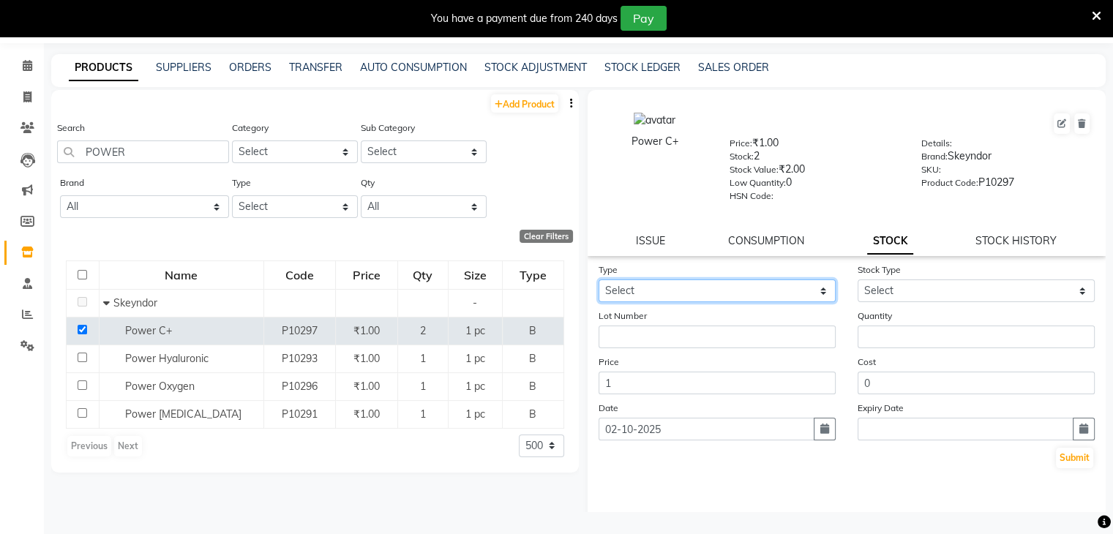
click at [820, 296] on select "Select In Out" at bounding box center [717, 291] width 237 height 23
select select "out"
click at [599, 285] on select "Select In Out" at bounding box center [717, 291] width 237 height 23
select select
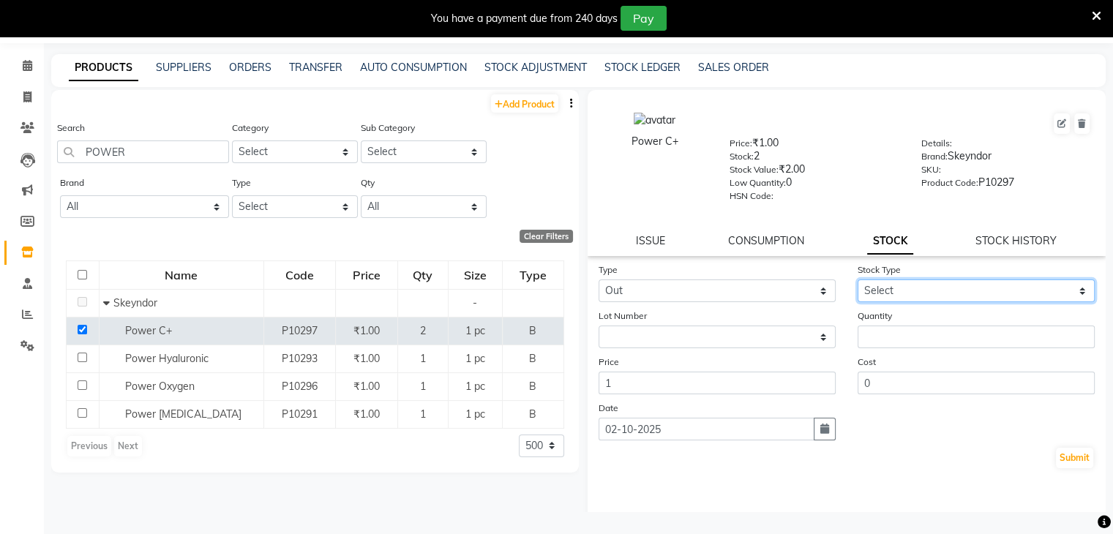
click at [1073, 291] on select "Select Internal Use Damaged Expired Adjustment Return Other" at bounding box center [976, 291] width 237 height 23
select select "internal use"
click at [858, 285] on select "Select Internal Use Damaged Expired Adjustment Return Other" at bounding box center [976, 291] width 237 height 23
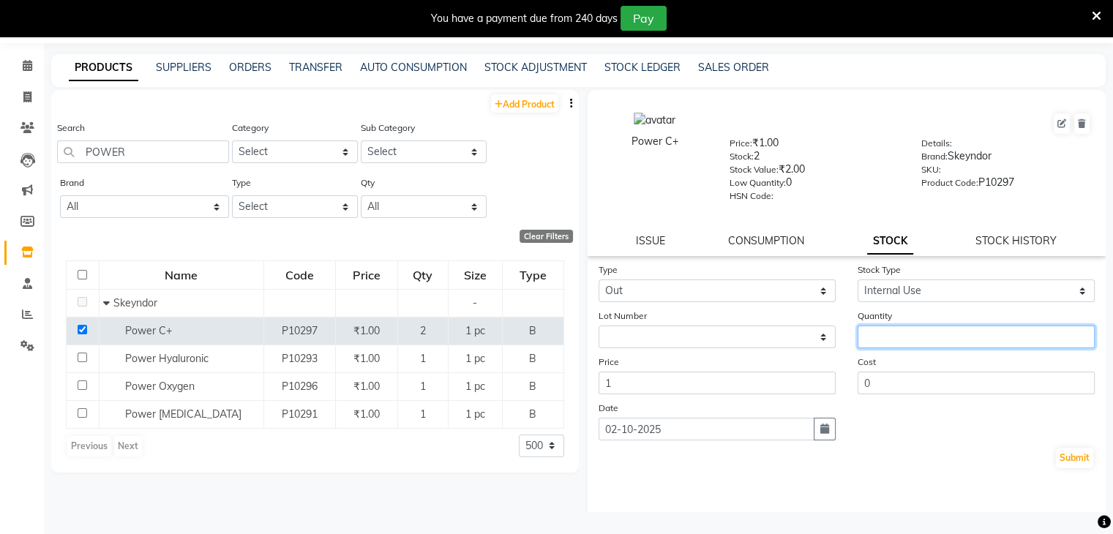
click at [903, 340] on input "number" at bounding box center [976, 337] width 237 height 23
type input "1"
click at [1060, 462] on button "Submit" at bounding box center [1074, 458] width 37 height 20
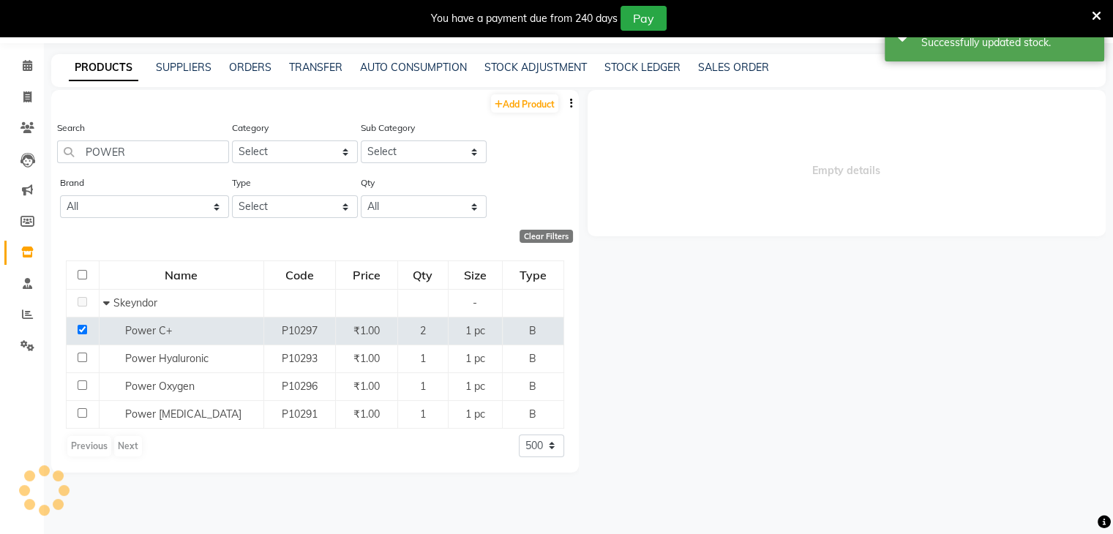
select select
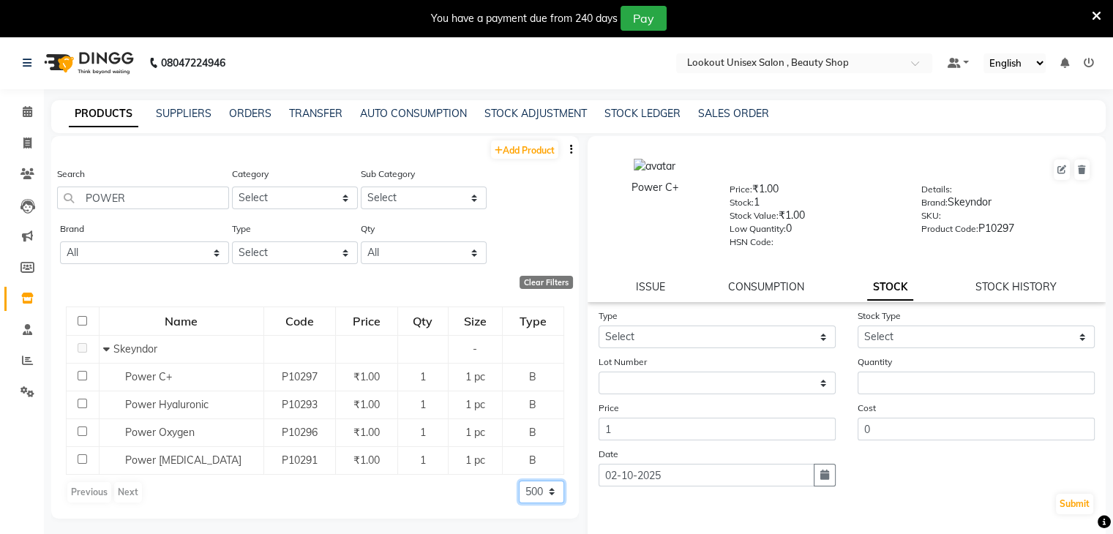
click at [542, 490] on select "50 100 500" at bounding box center [541, 492] width 45 height 23
click at [519, 481] on select "50 100 500" at bounding box center [541, 492] width 45 height 23
click at [179, 203] on input "POWER" at bounding box center [143, 198] width 172 height 23
type input "P"
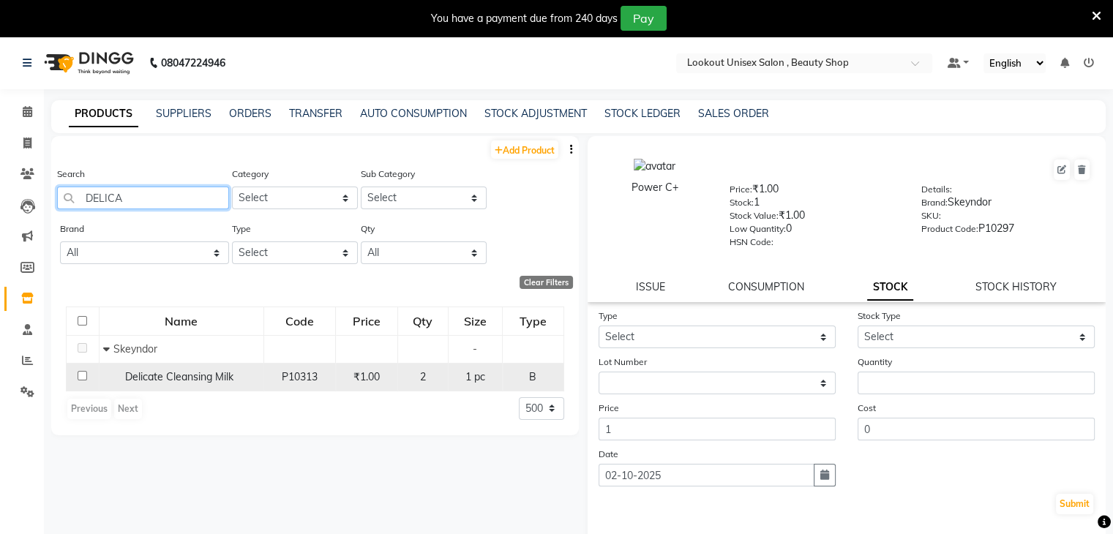
type input "DELICA"
click at [83, 378] on input "checkbox" at bounding box center [83, 376] width 10 height 10
checkbox input "true"
select select
click at [141, 195] on input "DELICA" at bounding box center [143, 198] width 172 height 23
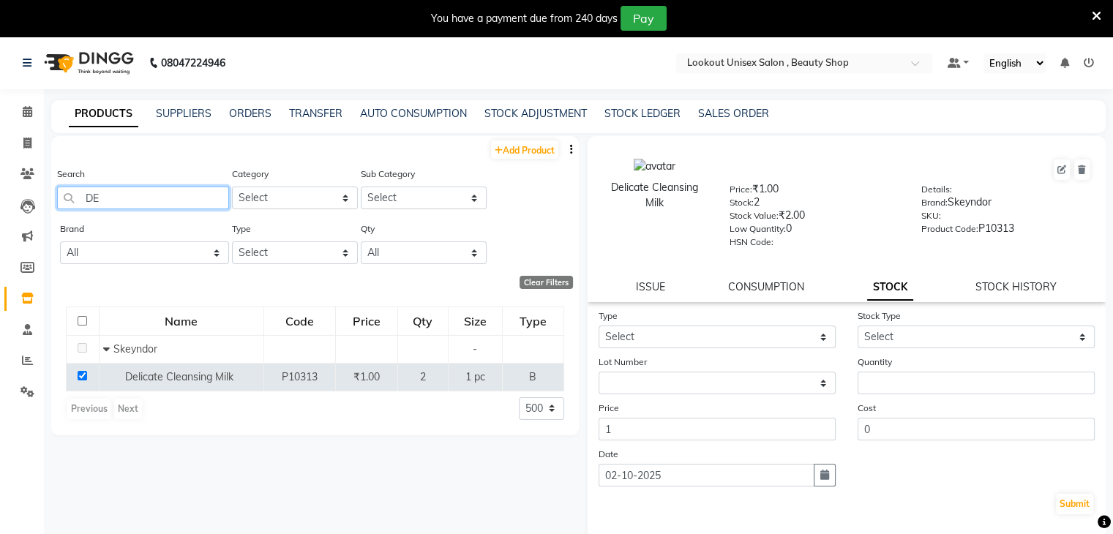
type input "D"
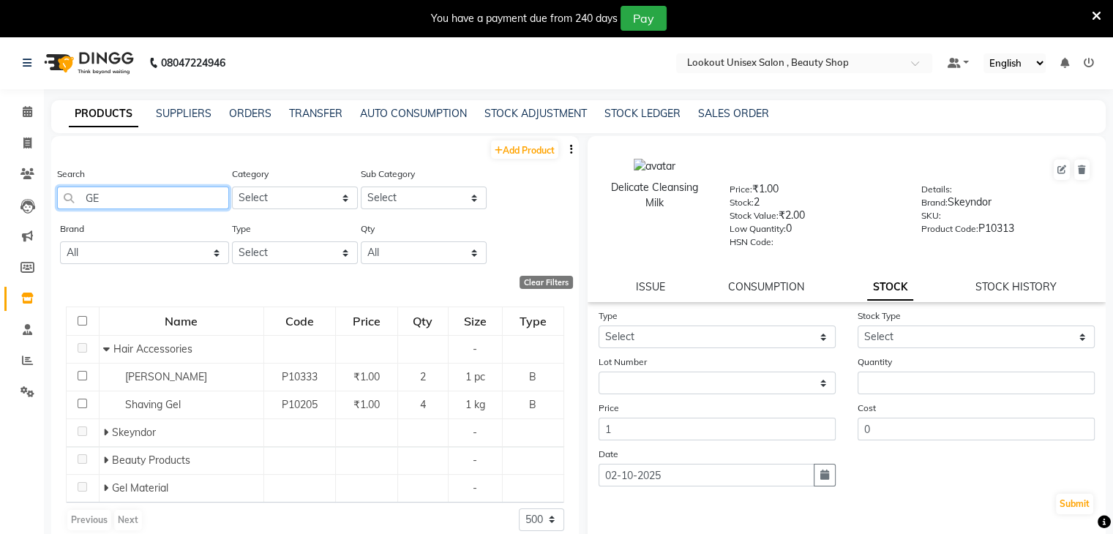
type input "G"
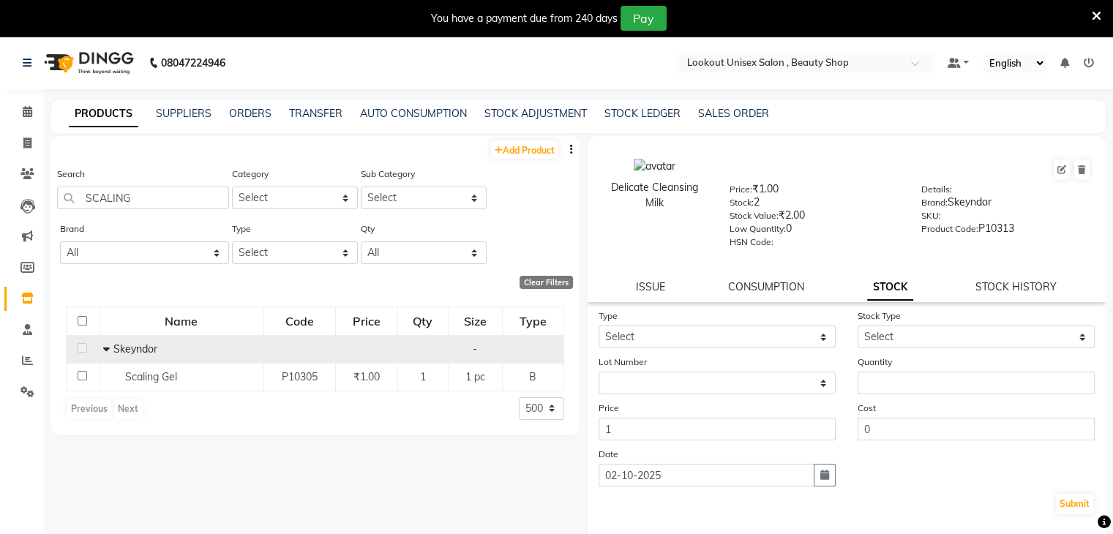
click at [108, 352] on icon at bounding box center [106, 349] width 7 height 10
click at [108, 352] on icon at bounding box center [106, 349] width 5 height 10
click at [158, 203] on input "SCALING" at bounding box center [143, 198] width 172 height 23
type input "S"
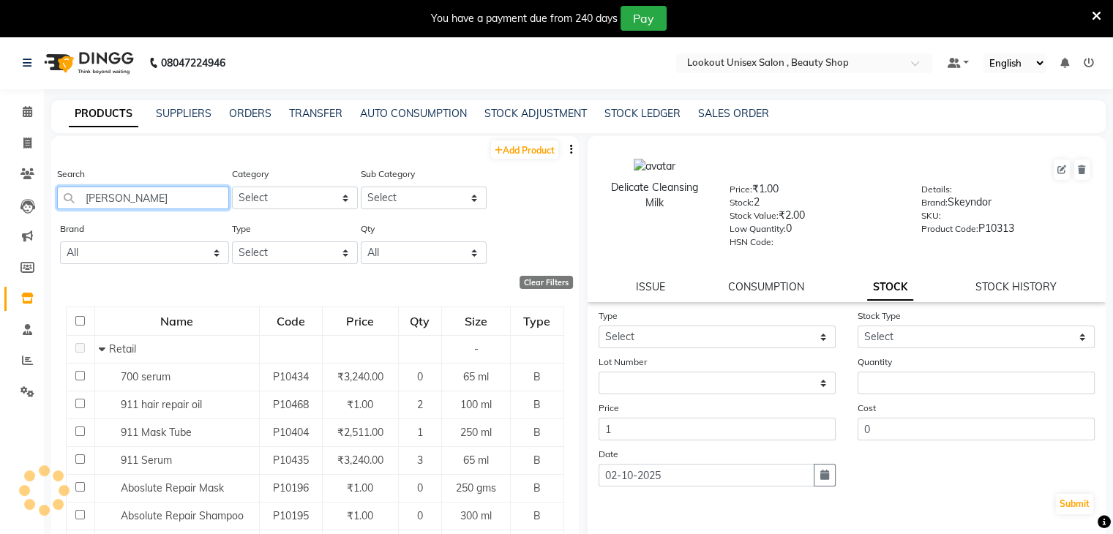
click at [158, 203] on input "RENE" at bounding box center [143, 198] width 172 height 23
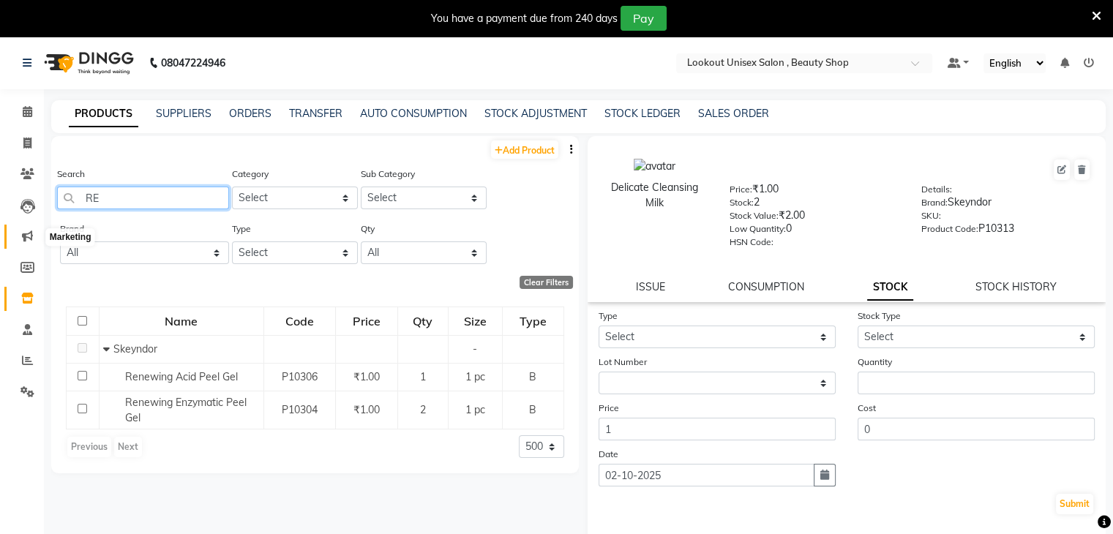
type input "R"
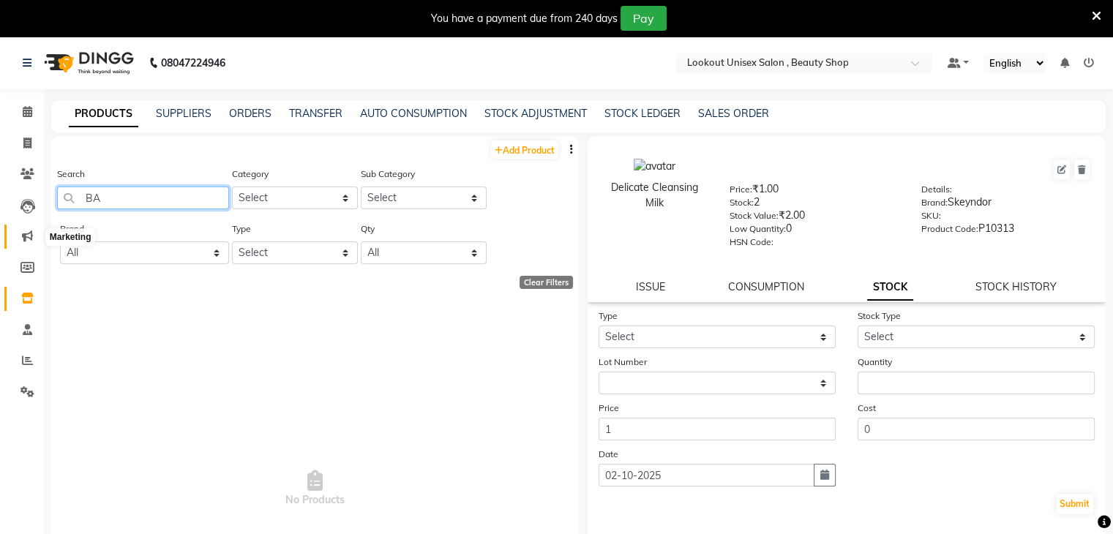
type input "B"
select select "500"
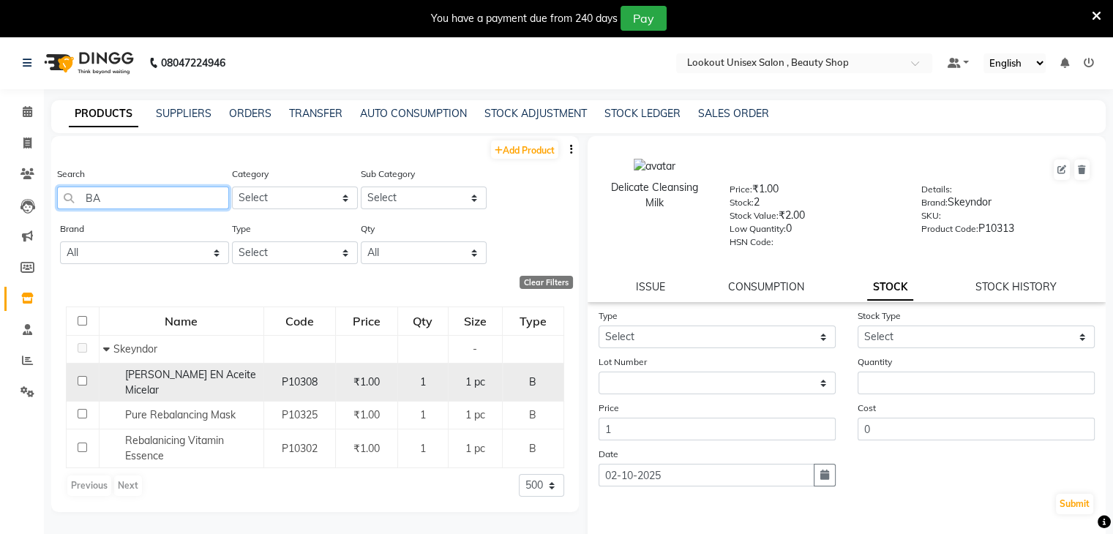
type input "B"
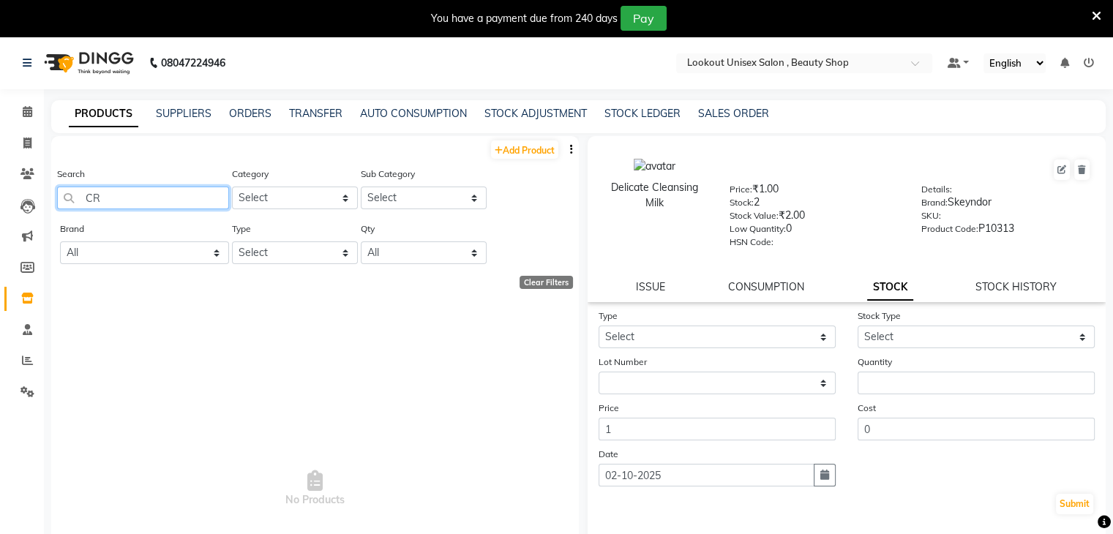
type input "C"
type input "HY"
select select "500"
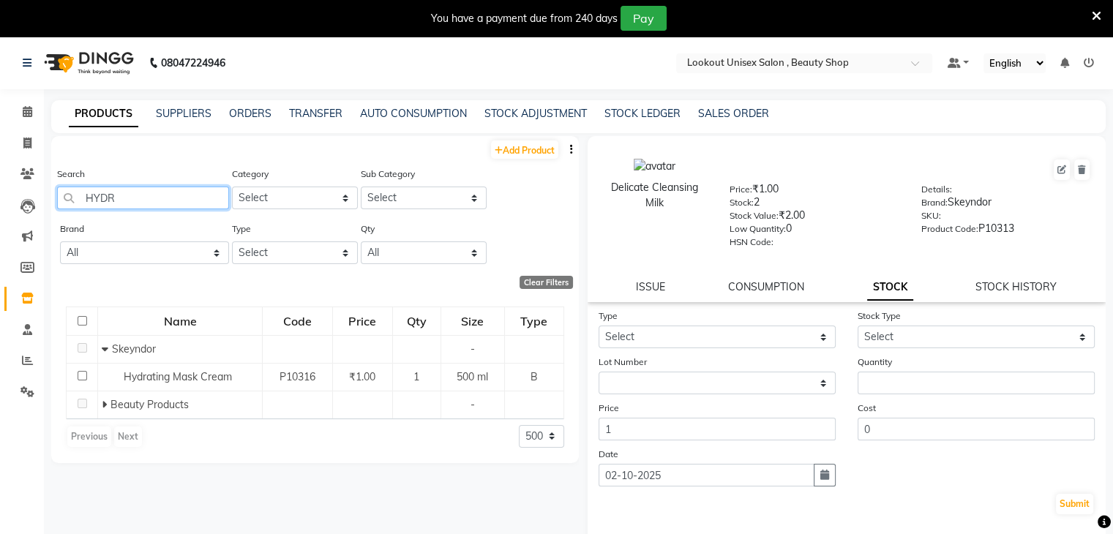
click at [184, 194] on input "HYDR" at bounding box center [143, 198] width 172 height 23
type input "H"
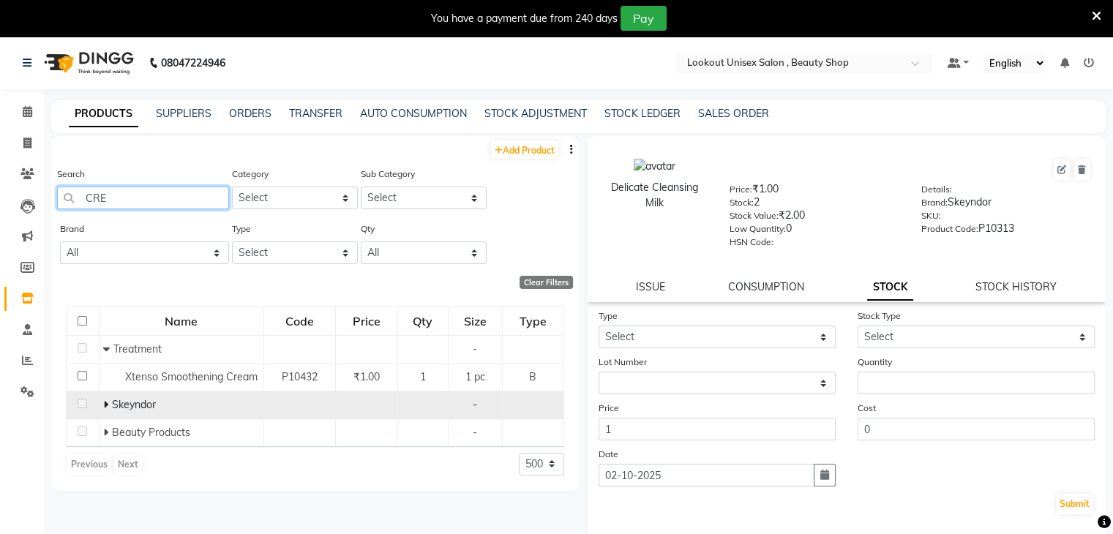
type input "CRE"
click at [105, 408] on icon at bounding box center [105, 405] width 5 height 10
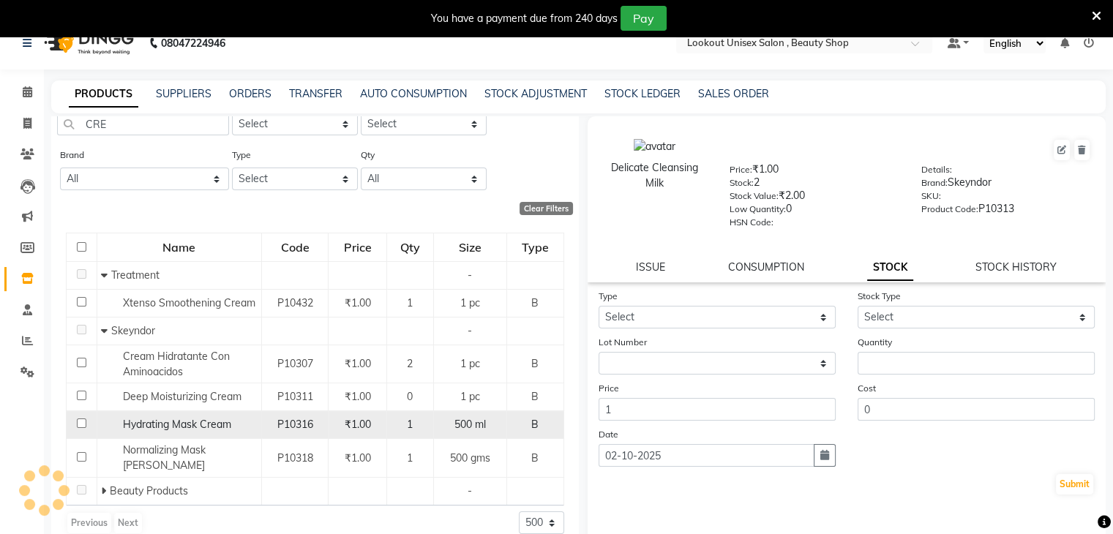
scroll to position [46, 0]
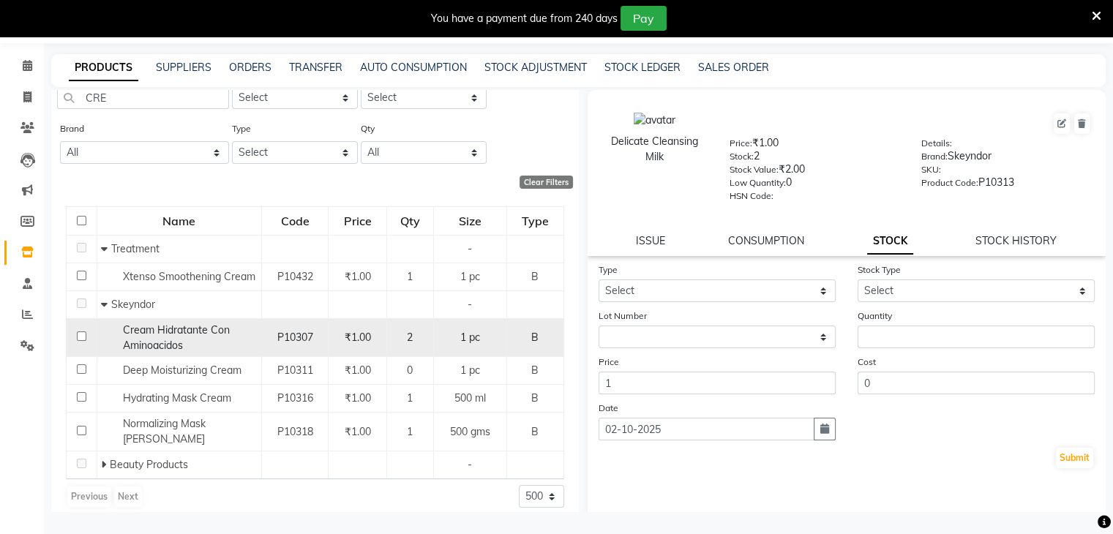
click at [79, 341] on input "checkbox" at bounding box center [82, 337] width 10 height 10
checkbox input "true"
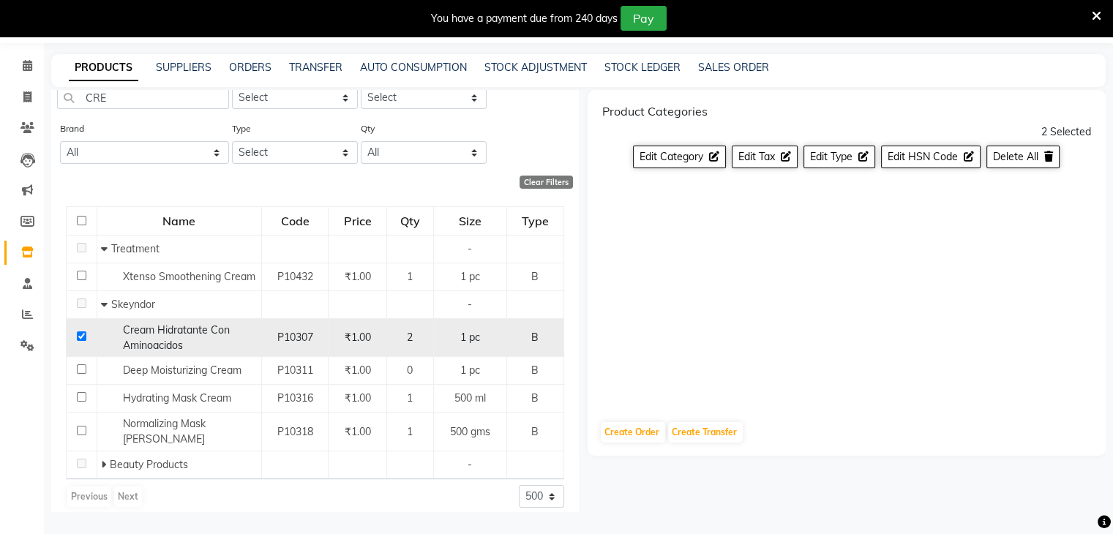
click at [449, 340] on div "1 pc" at bounding box center [470, 337] width 61 height 15
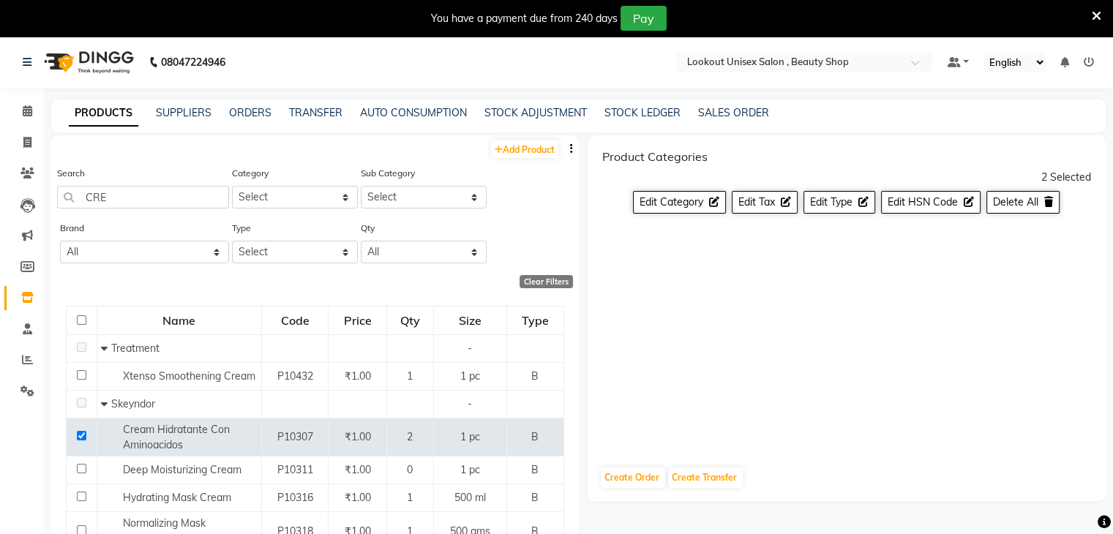
scroll to position [0, 0]
click at [181, 112] on link "SUPPLIERS" at bounding box center [184, 113] width 56 height 13
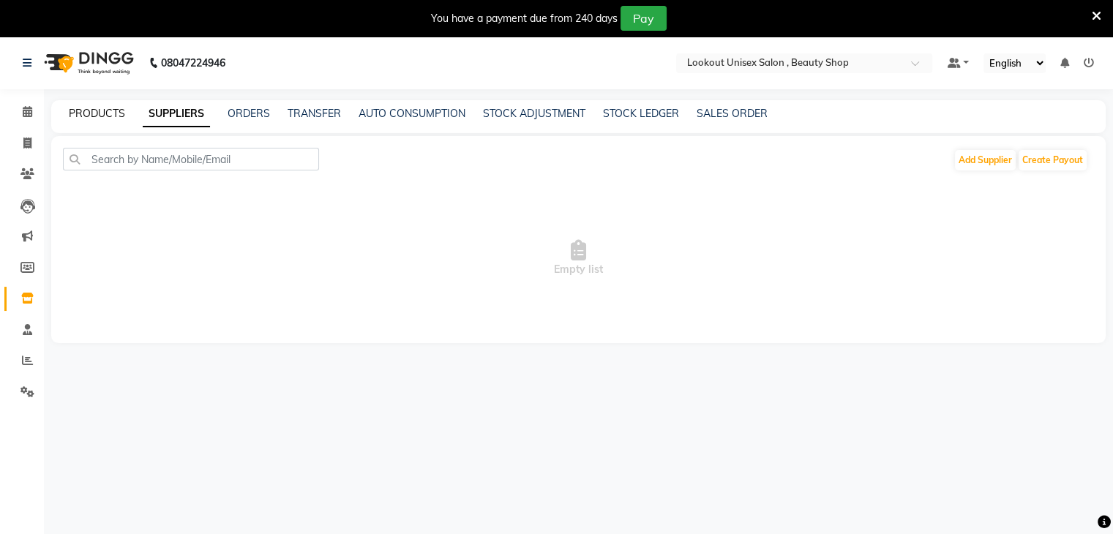
click at [91, 113] on link "PRODUCTS" at bounding box center [97, 113] width 56 height 13
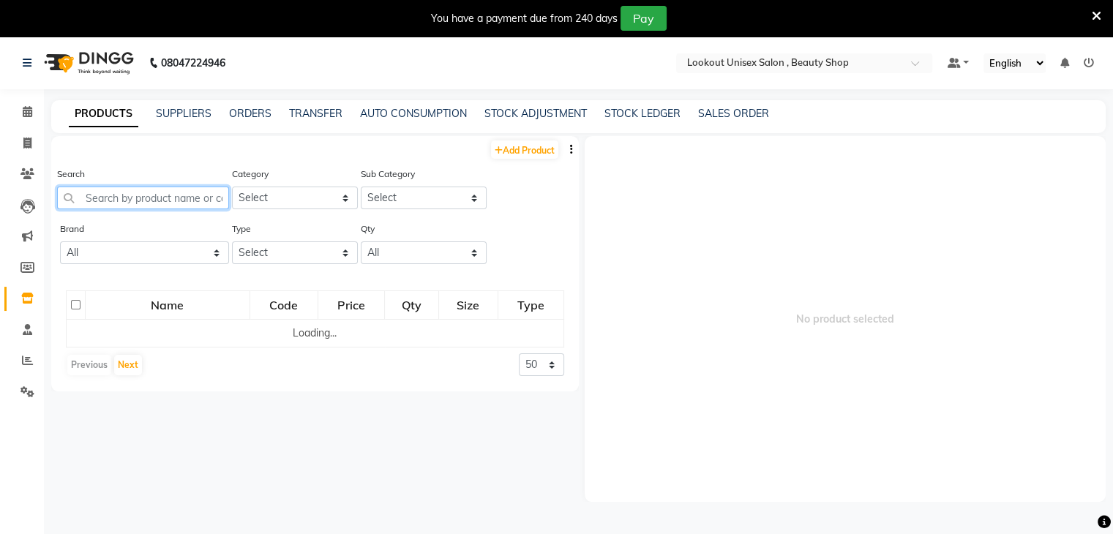
click at [105, 195] on input "text" at bounding box center [143, 198] width 172 height 23
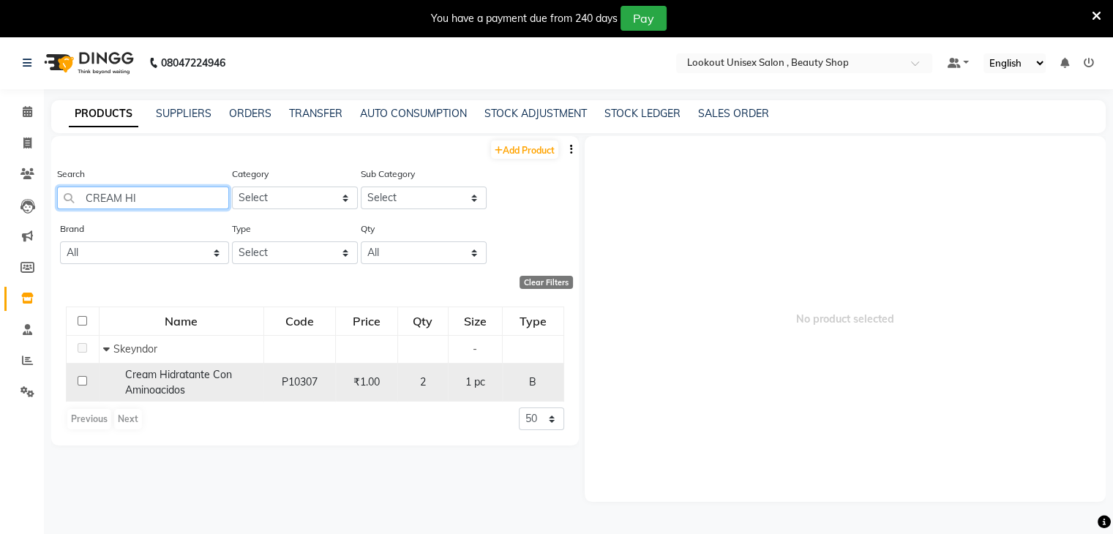
type input "CREAM HI"
click at [83, 381] on input "checkbox" at bounding box center [83, 381] width 10 height 10
checkbox input "true"
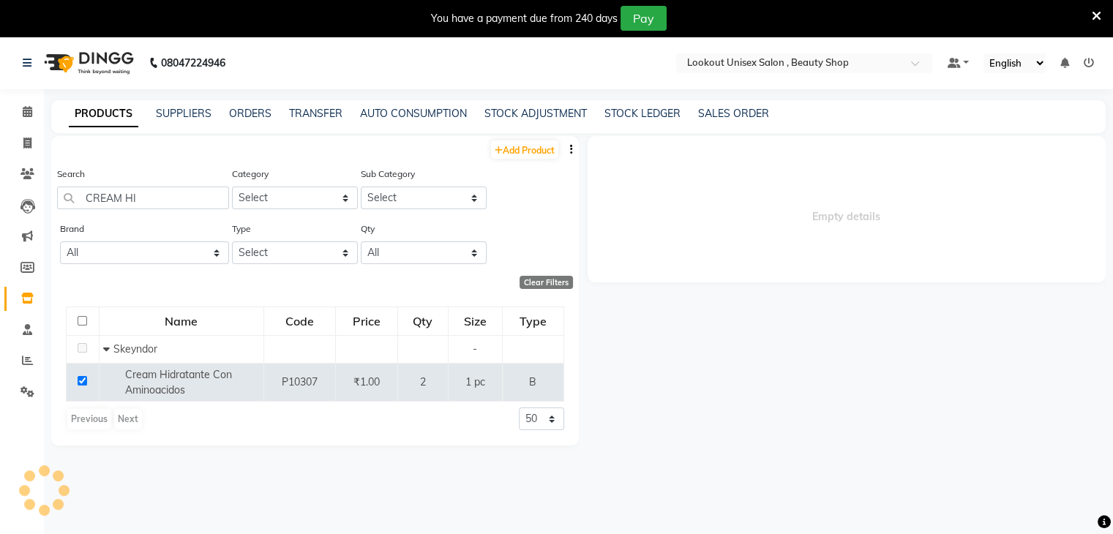
select select
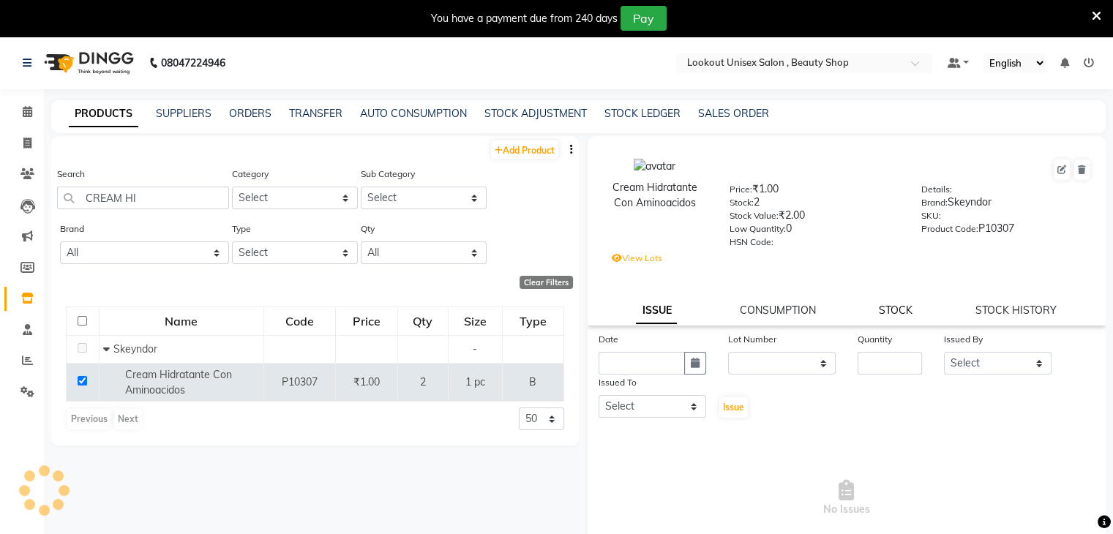
click at [896, 314] on link "STOCK" at bounding box center [896, 310] width 34 height 13
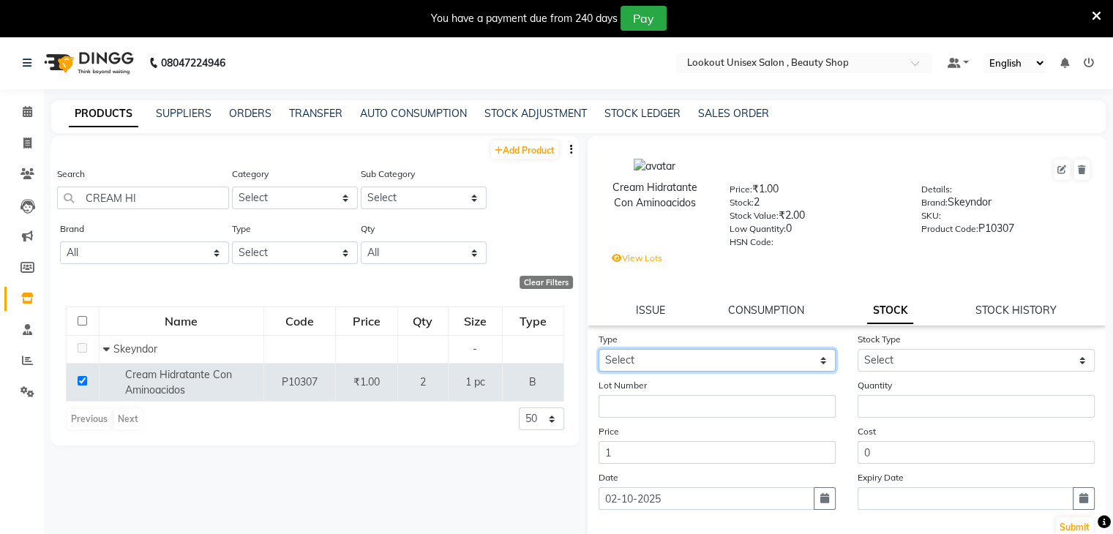
click at [820, 364] on select "Select In Out" at bounding box center [717, 360] width 237 height 23
select select "out"
click at [599, 355] on select "Select In Out" at bounding box center [717, 360] width 237 height 23
select select
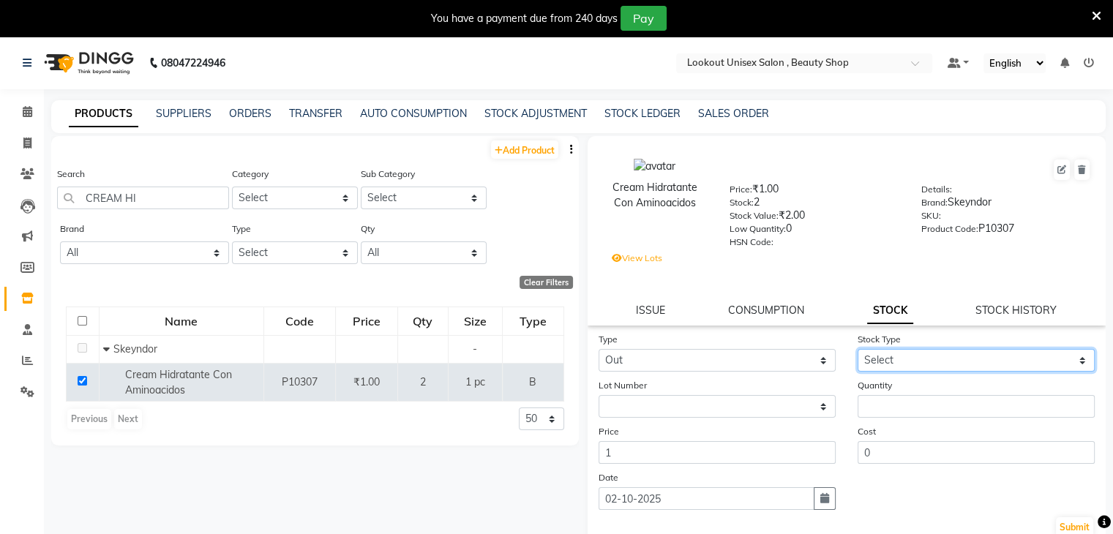
click at [1068, 360] on select "Select Internal Use Damaged Expired Adjustment Return Other" at bounding box center [976, 360] width 237 height 23
select select "internal use"
click at [858, 355] on select "Select Internal Use Damaged Expired Adjustment Return Other" at bounding box center [976, 360] width 237 height 23
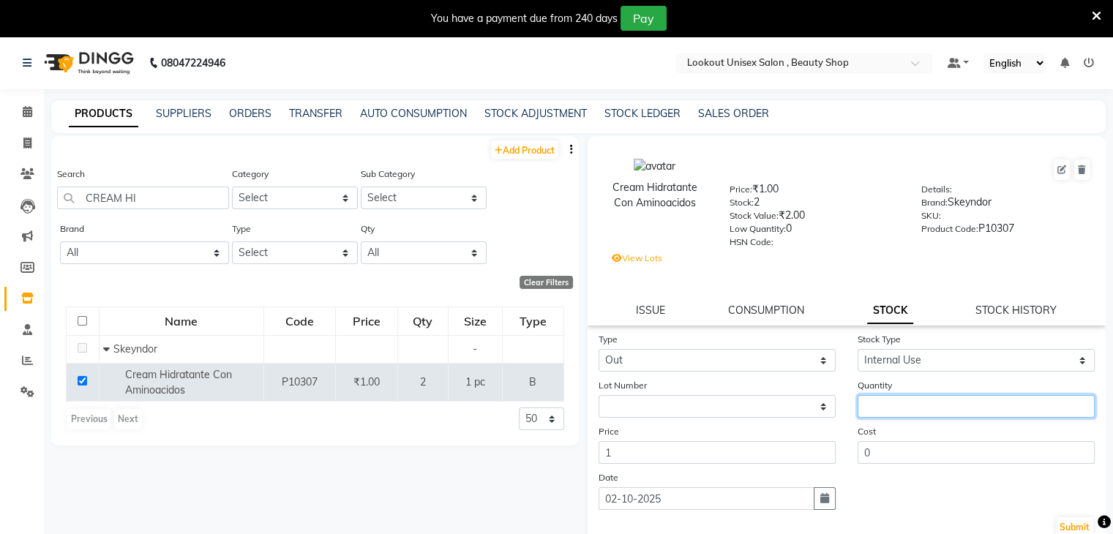
click at [894, 408] on input "number" at bounding box center [976, 406] width 237 height 23
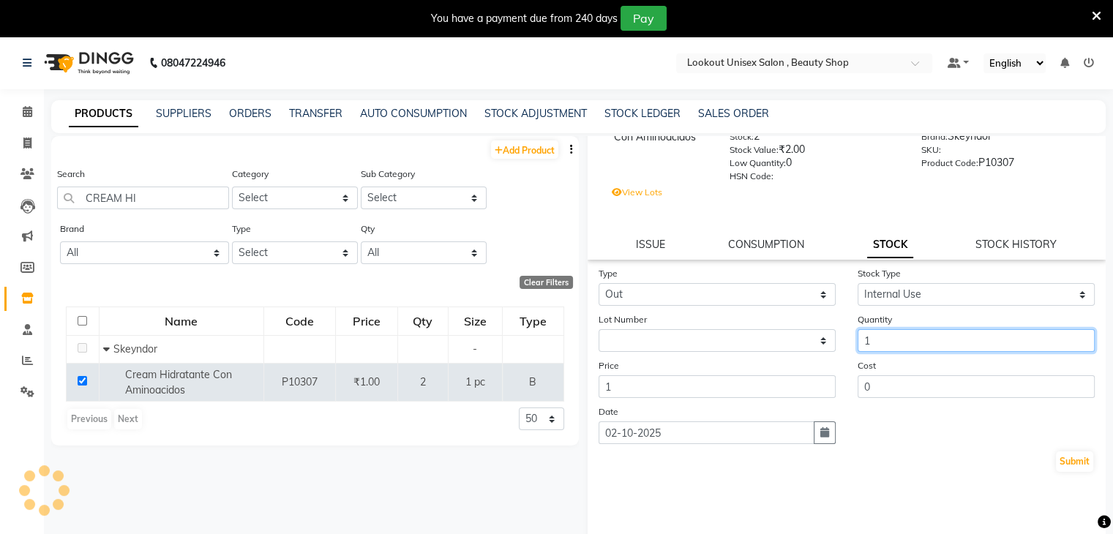
scroll to position [70, 0]
type input "1"
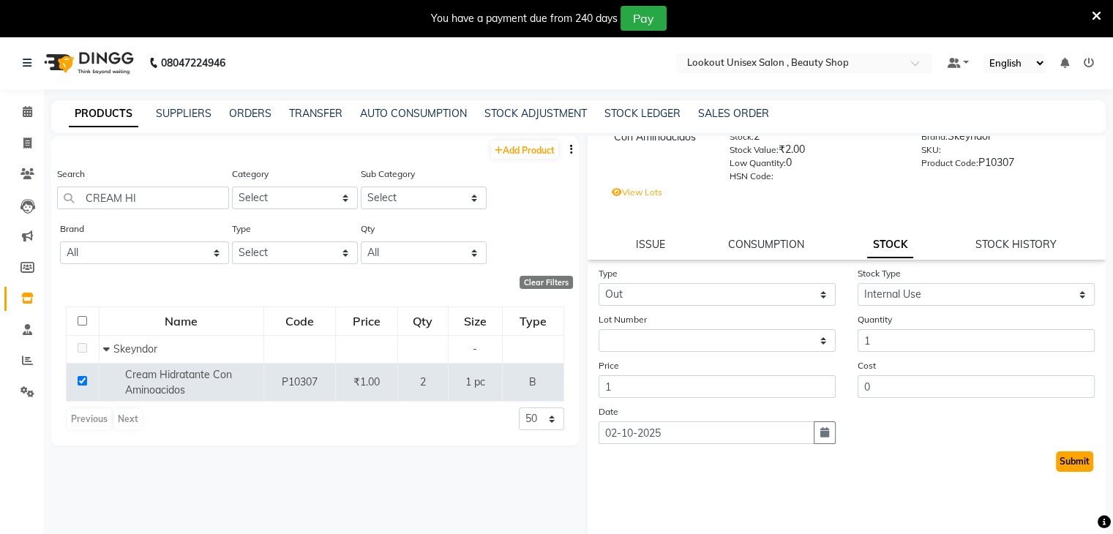
click at [1071, 465] on button "Submit" at bounding box center [1074, 462] width 37 height 20
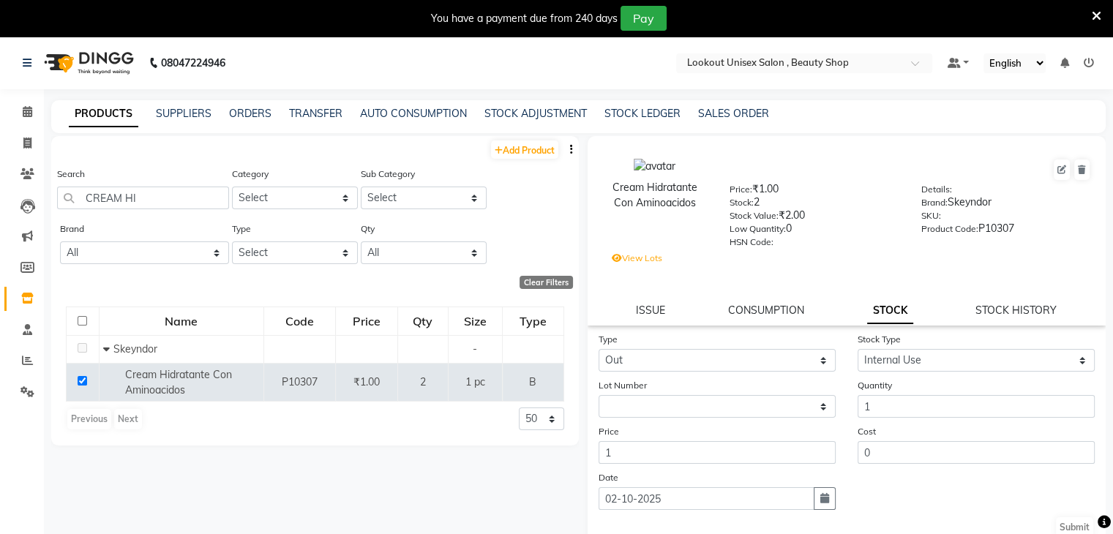
select select
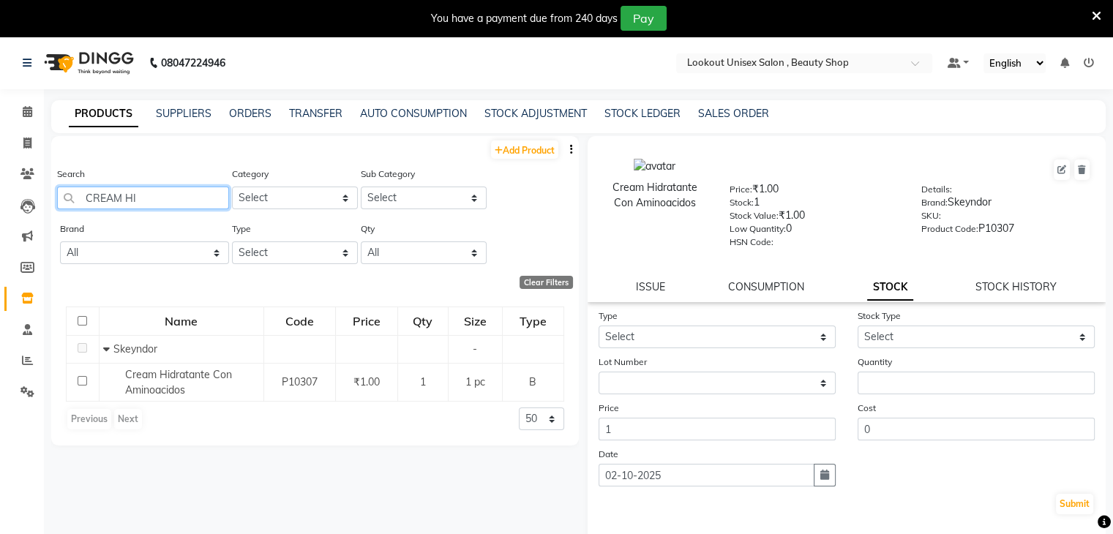
click at [170, 196] on input "CREAM HI" at bounding box center [143, 198] width 172 height 23
type input "C"
type input "A"
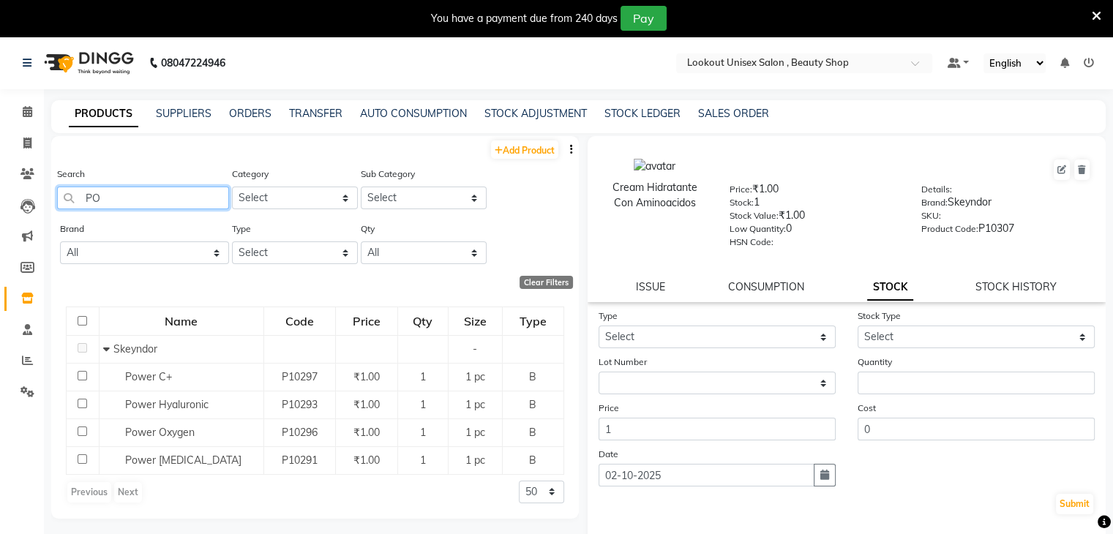
type input "P"
drag, startPoint x: 130, startPoint y: 192, endPoint x: 167, endPoint y: 211, distance: 41.9
click at [135, 195] on input "PEELING" at bounding box center [143, 198] width 172 height 23
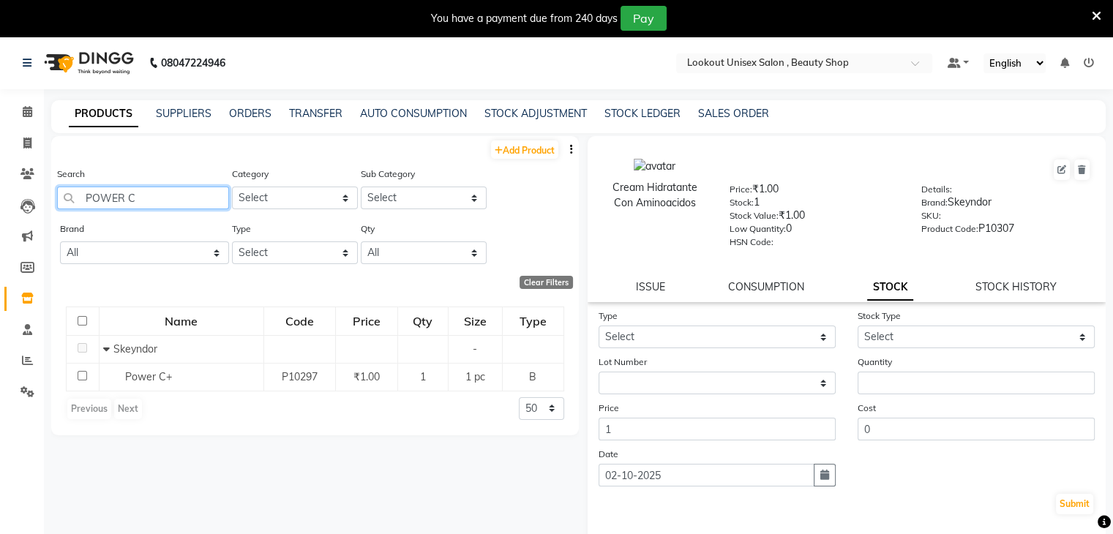
type input "POWER C"
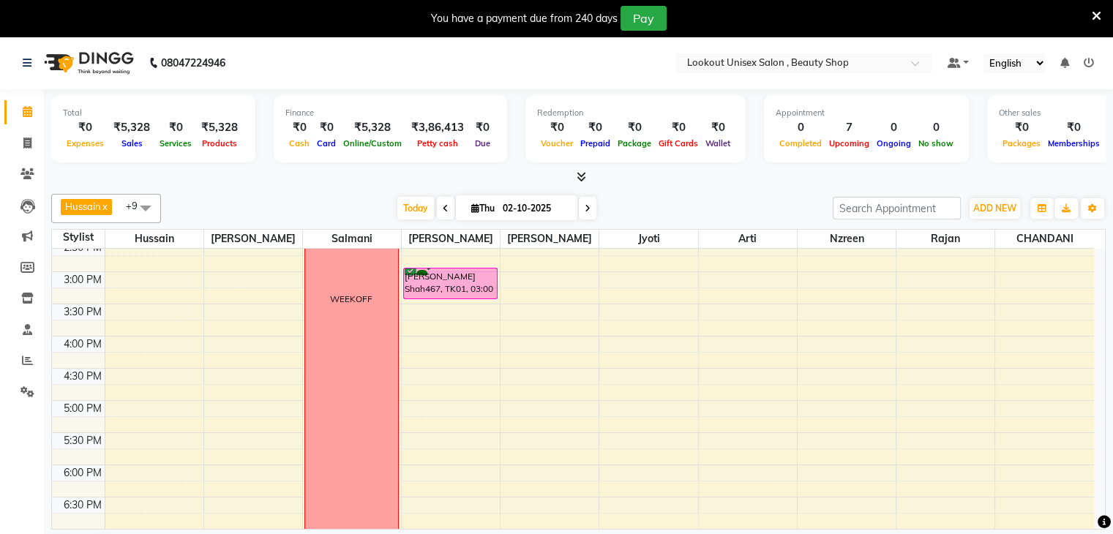
scroll to position [439, 0]
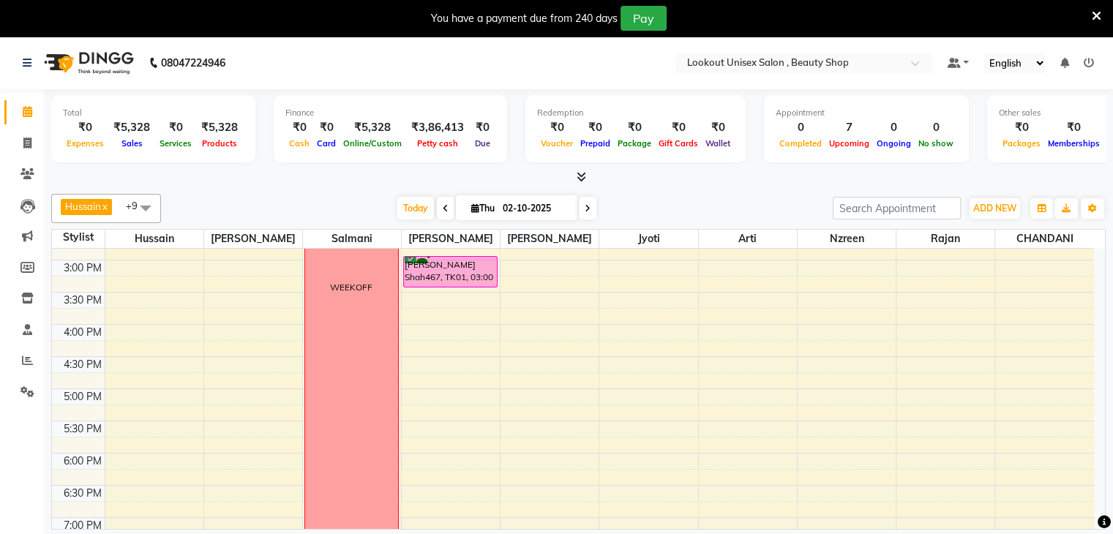
click at [471, 209] on icon at bounding box center [475, 208] width 8 height 10
select select "10"
select select "2025"
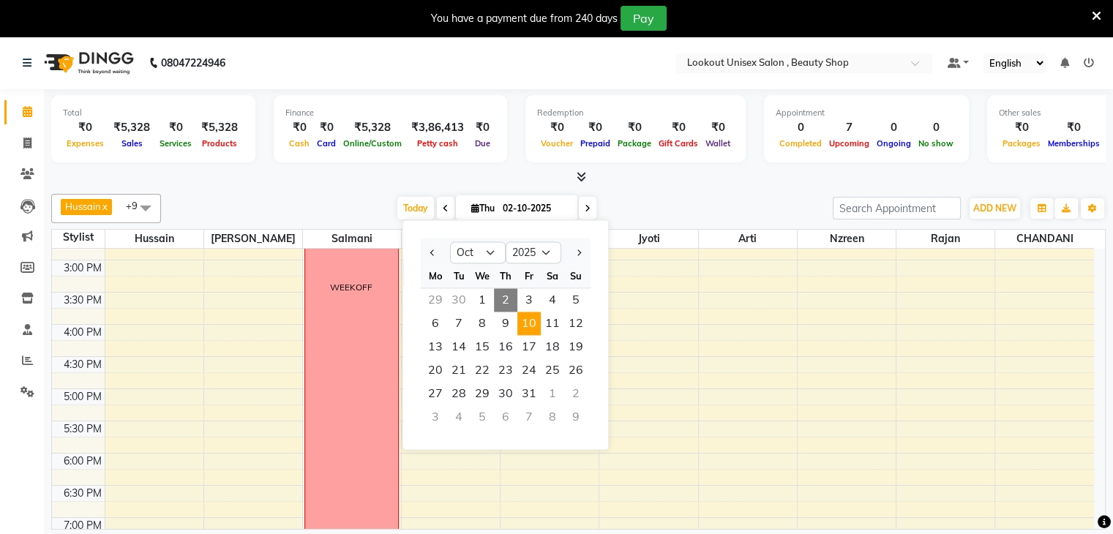
click at [531, 327] on span "10" at bounding box center [528, 323] width 23 height 23
type input "[DATE]"
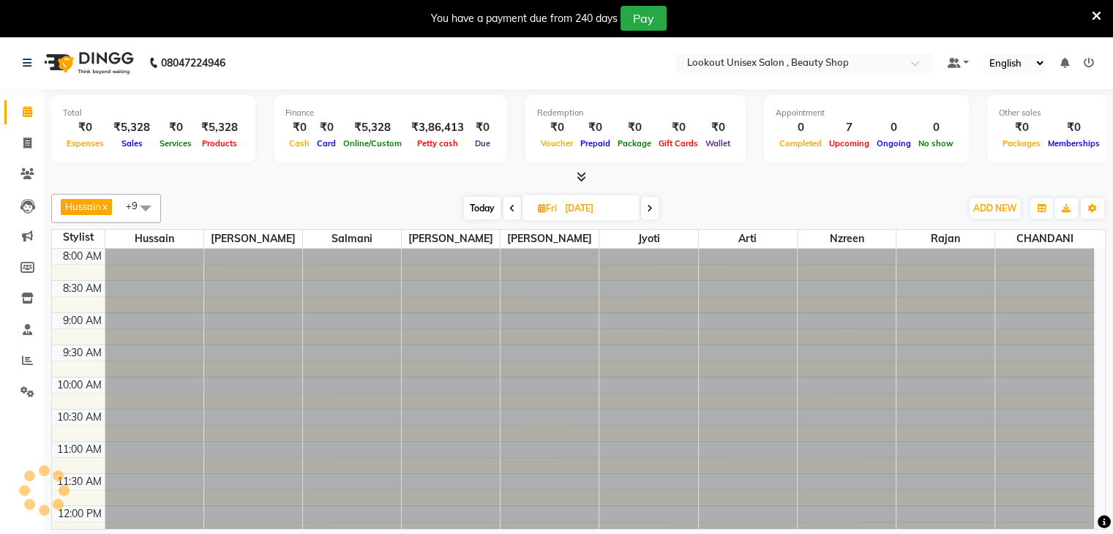
scroll to position [319, 0]
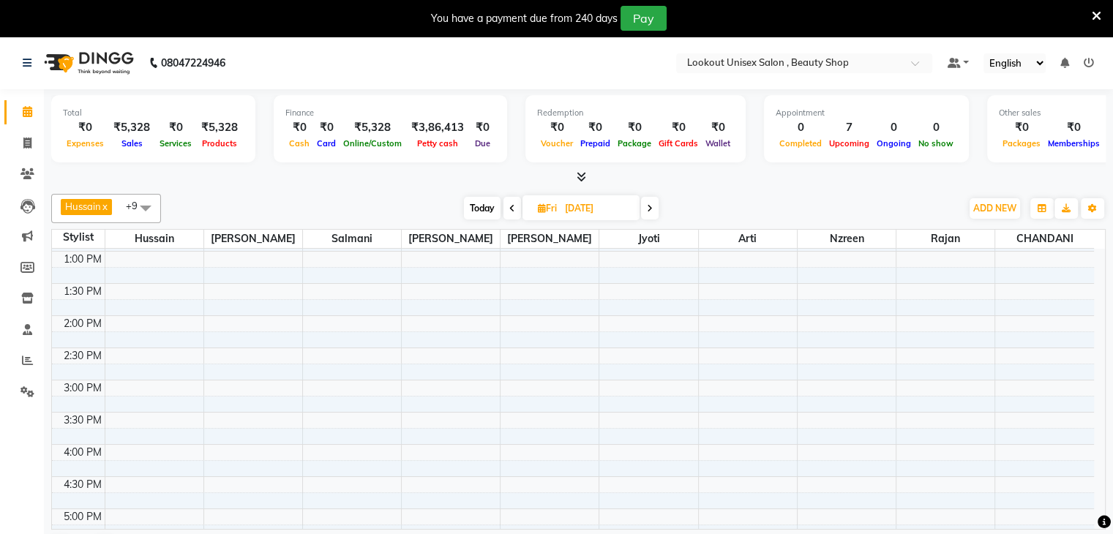
click at [149, 321] on div "8:00 AM 8:30 AM 9:00 AM 9:30 AM 10:00 AM 10:30 AM 11:00 AM 11:30 AM 12:00 PM 12…" at bounding box center [573, 380] width 1042 height 901
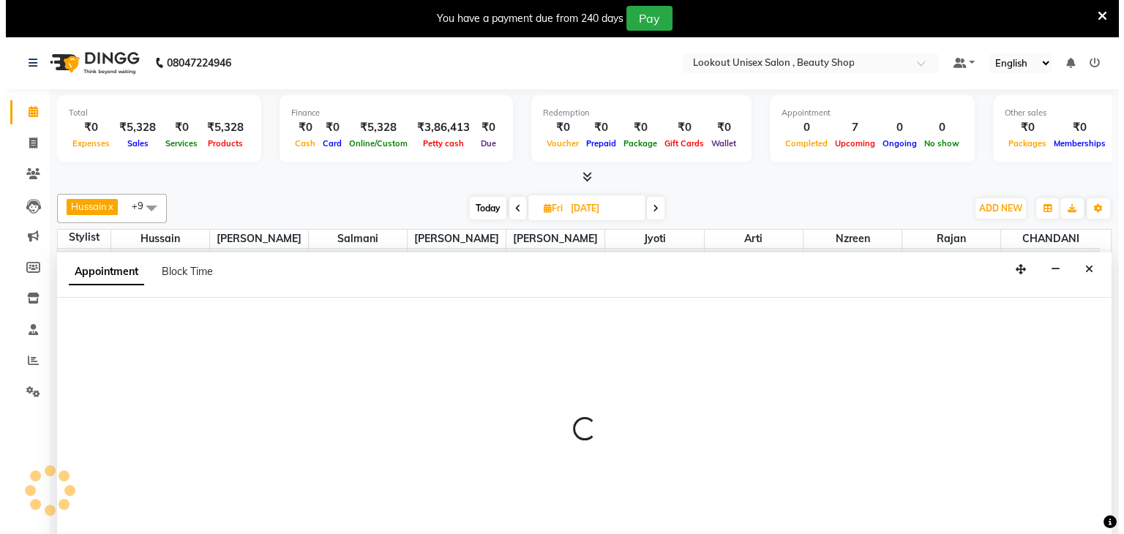
scroll to position [34, 0]
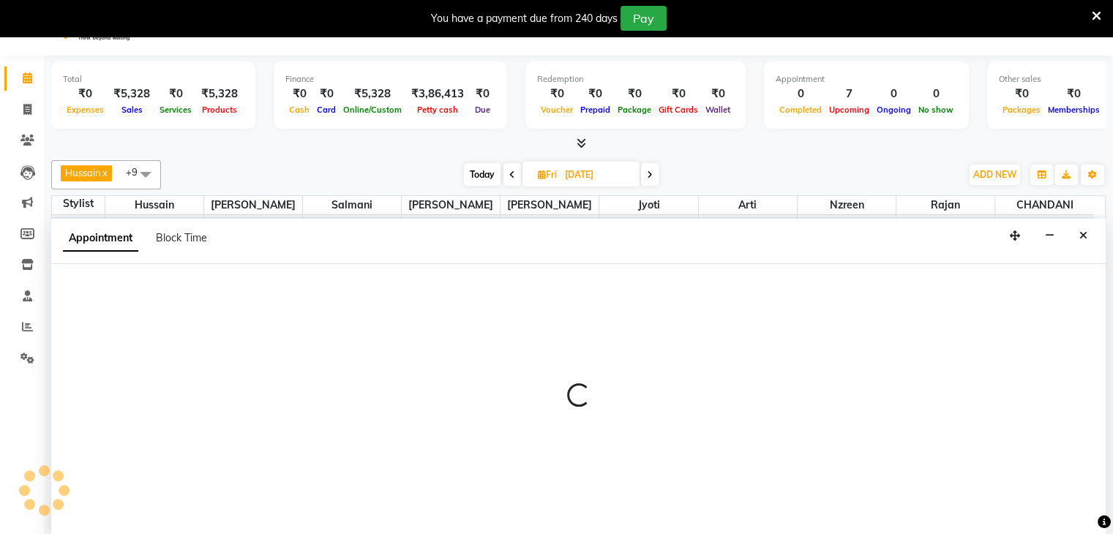
select select "68200"
select select "tentative"
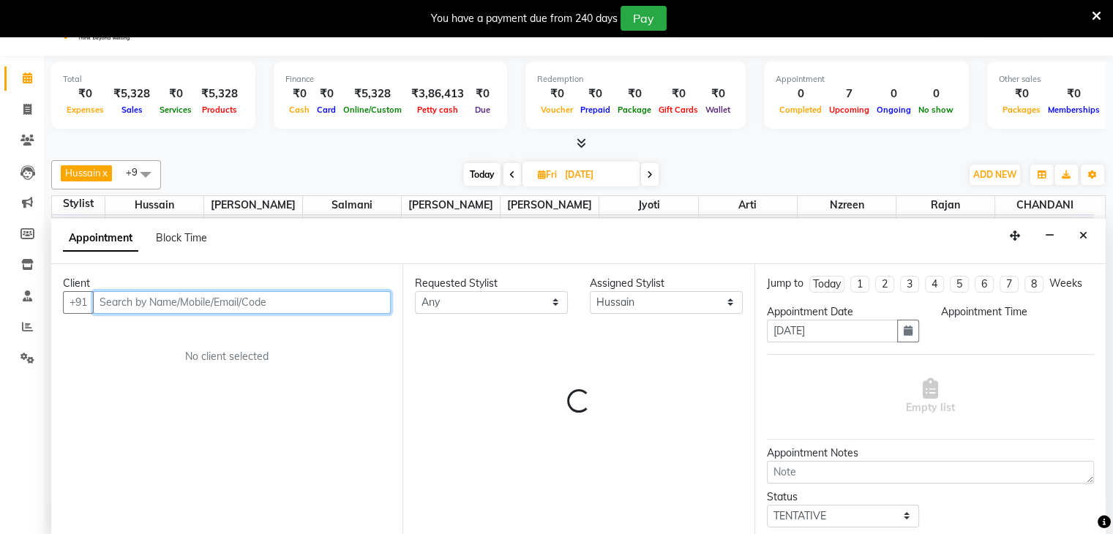
select select "840"
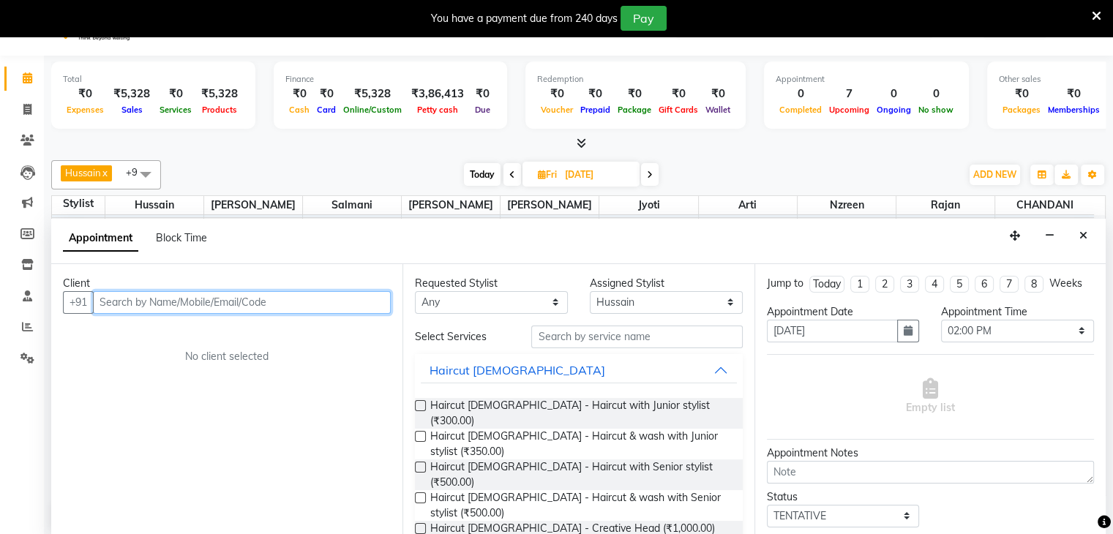
click at [141, 299] on input "text" at bounding box center [242, 302] width 298 height 23
type input "9892130320"
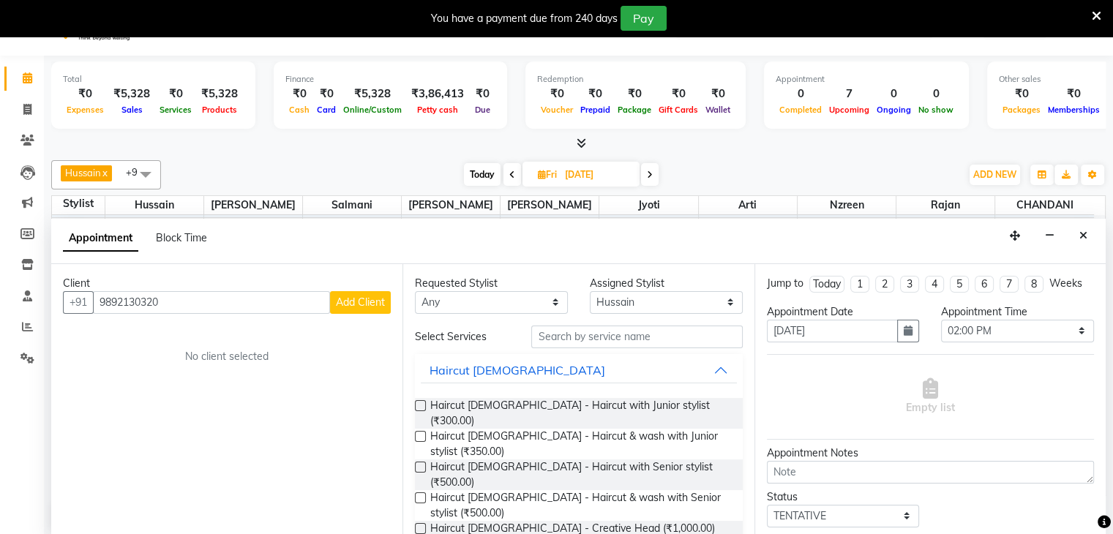
click at [368, 297] on span "Add Client" at bounding box center [360, 302] width 49 height 13
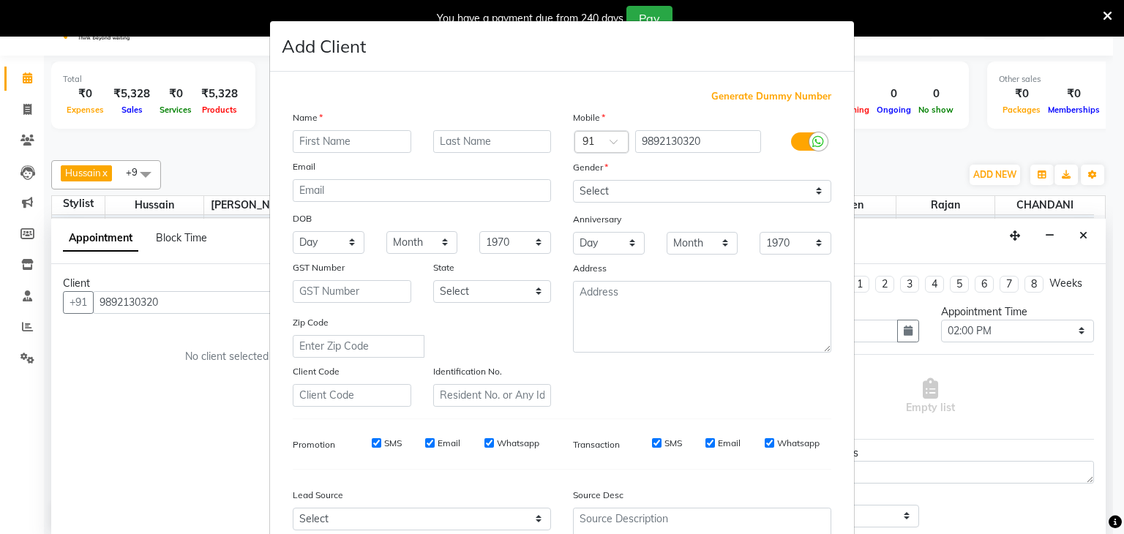
click at [318, 143] on input "text" at bounding box center [352, 141] width 119 height 23
type input "RIMA"
click at [806, 187] on select "Select Male Female Other Prefer Not To Say" at bounding box center [702, 191] width 258 height 23
select select "female"
click at [573, 181] on select "Select Male Female Other Prefer Not To Say" at bounding box center [702, 191] width 258 height 23
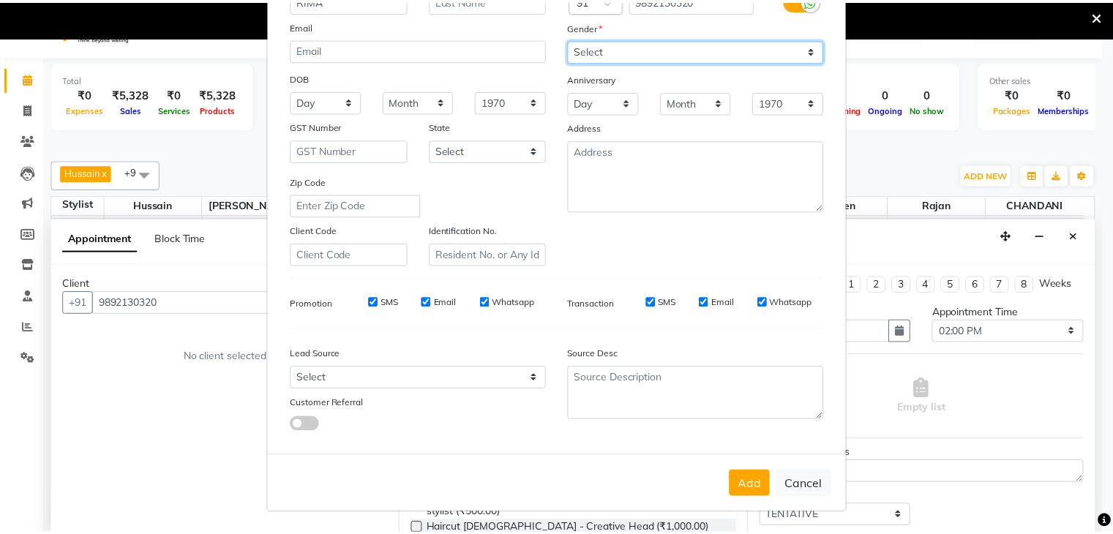
scroll to position [146, 0]
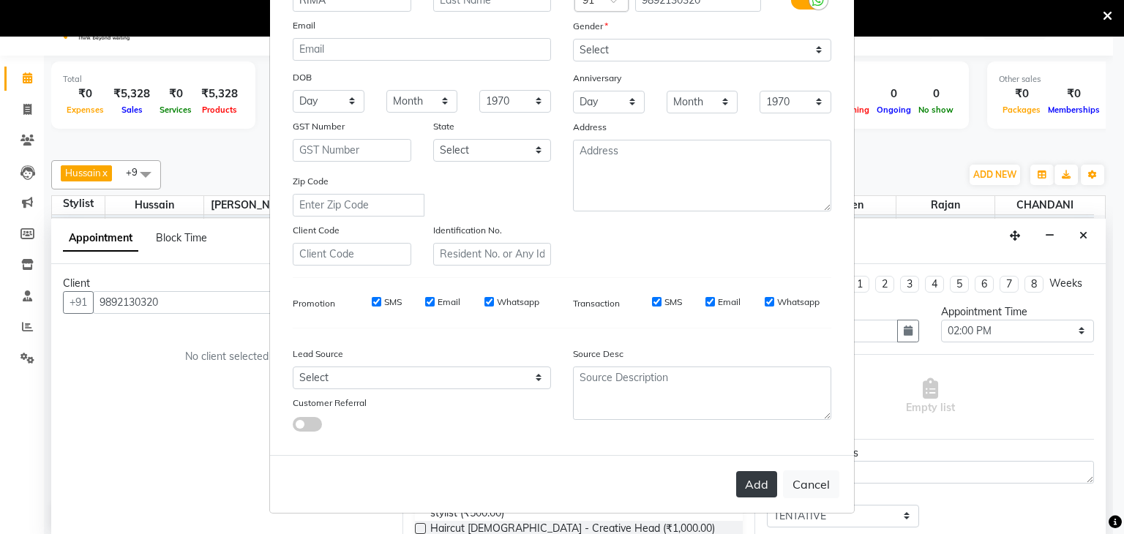
click at [747, 487] on button "Add" at bounding box center [756, 484] width 41 height 26
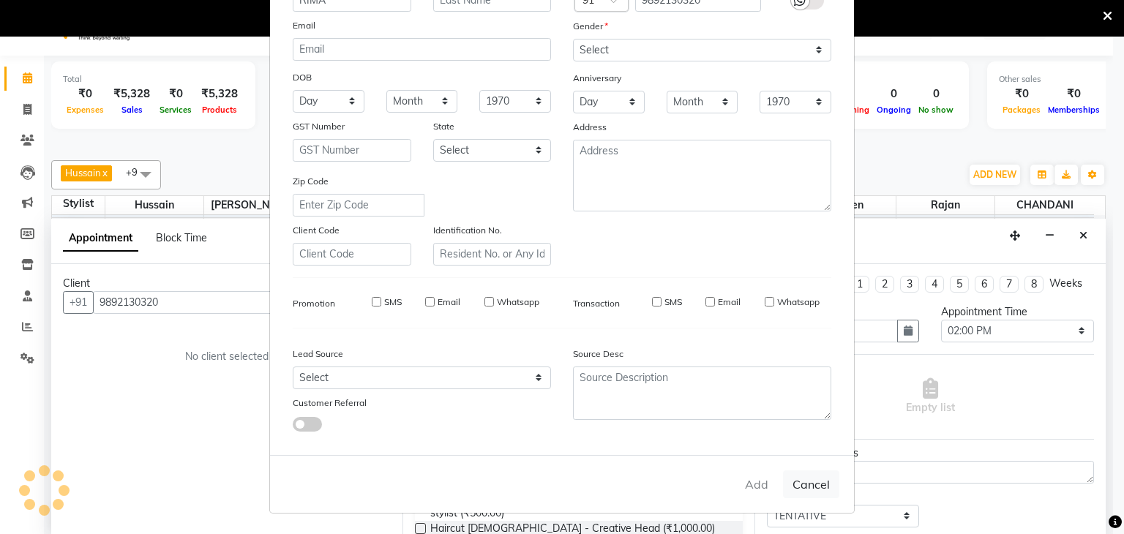
select select
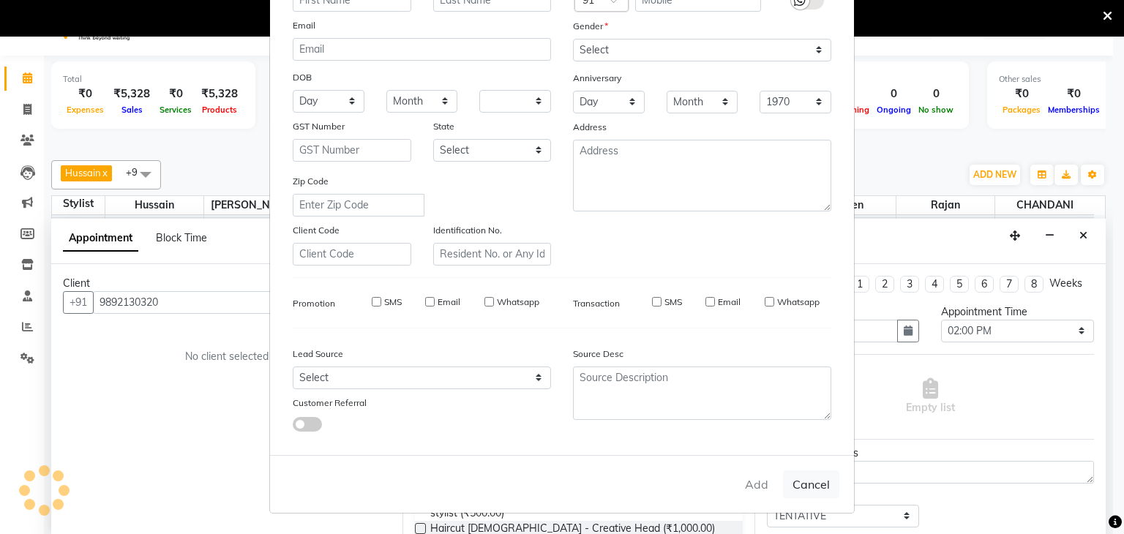
select select
checkbox input "false"
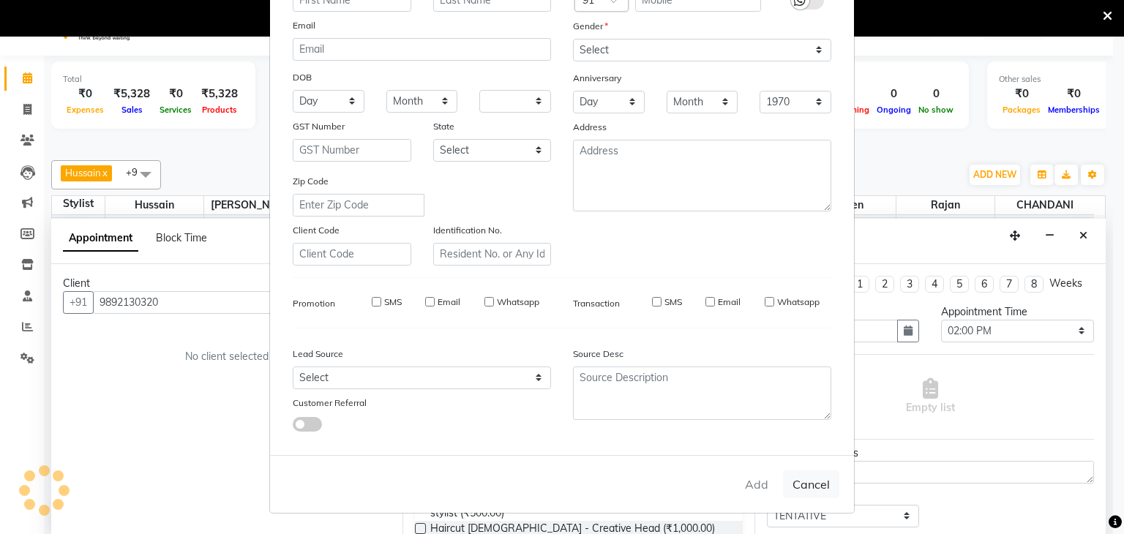
checkbox input "false"
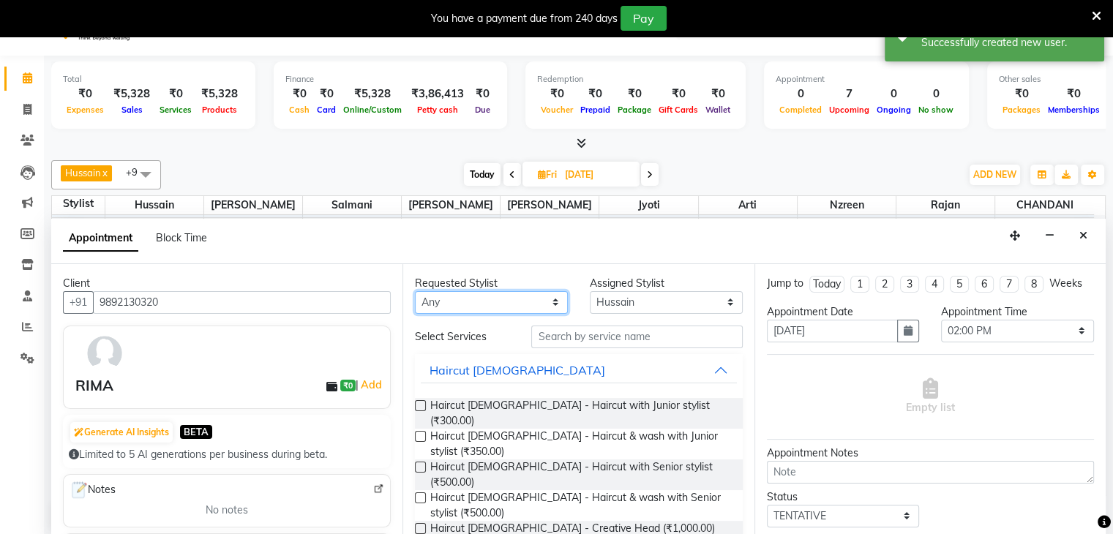
click at [550, 301] on select "Any Abid Arti CHANDANI Dhaval Sir Hussain Indrajeet Jyoti Mayuri Nabil Nzreen R…" at bounding box center [491, 302] width 153 height 23
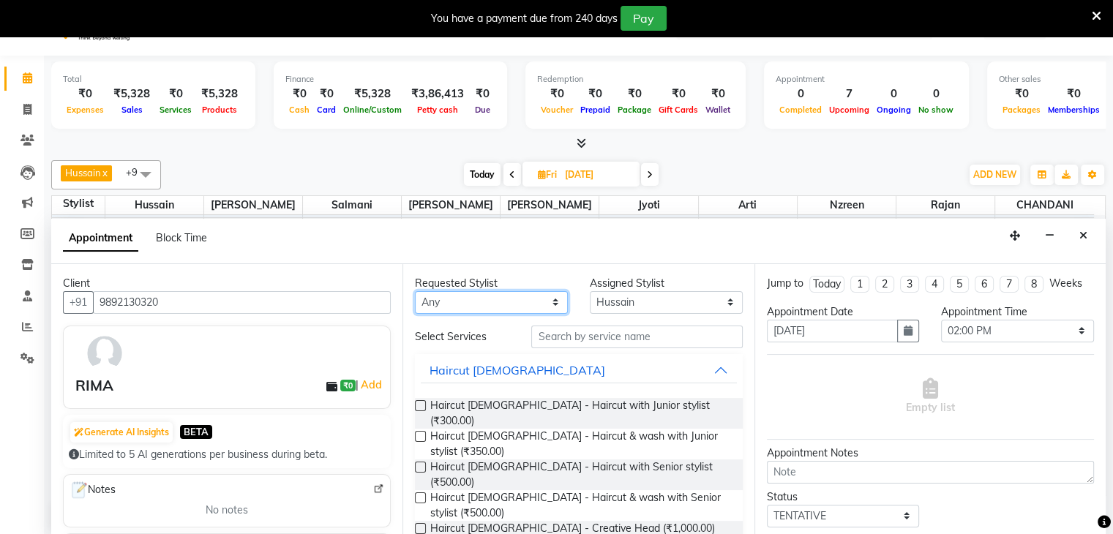
select select "68200"
click at [415, 291] on select "Any Abid Arti CHANDANI Dhaval Sir Hussain Indrajeet Jyoti Mayuri Nabil Nzreen R…" at bounding box center [491, 302] width 153 height 23
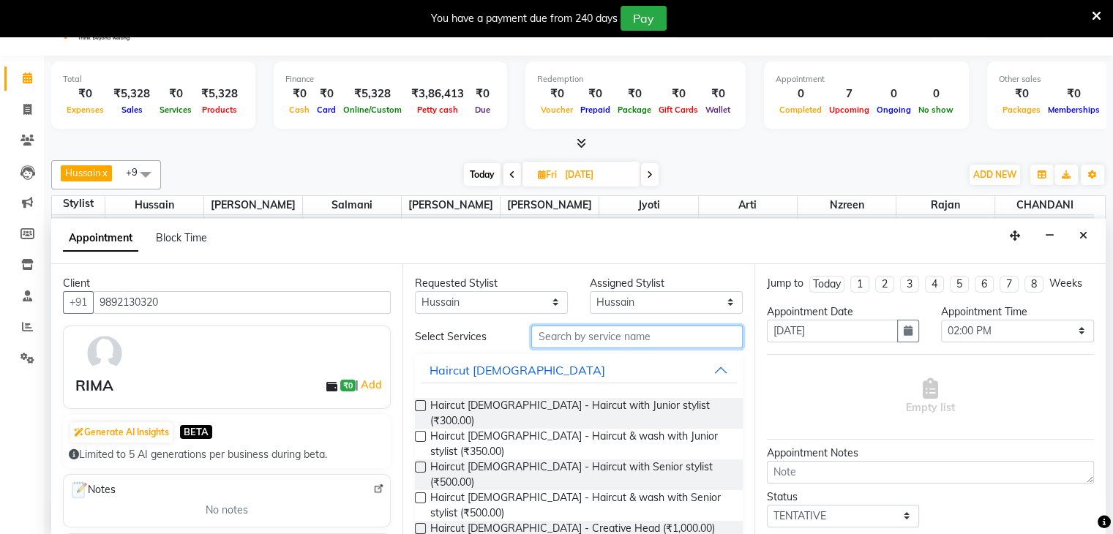
click at [565, 336] on input "text" at bounding box center [636, 337] width 211 height 23
type input "C"
click at [553, 333] on input "text" at bounding box center [636, 337] width 211 height 23
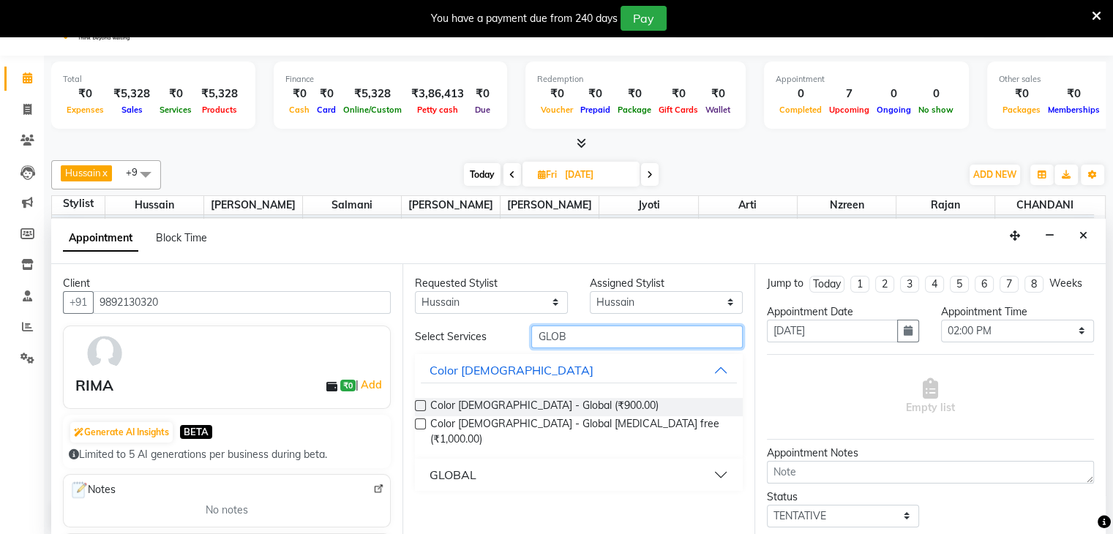
type input "GLOB"
drag, startPoint x: 711, startPoint y: 462, endPoint x: 706, endPoint y: 474, distance: 13.5
click at [711, 462] on button "GLOBAL" at bounding box center [578, 475] width 315 height 26
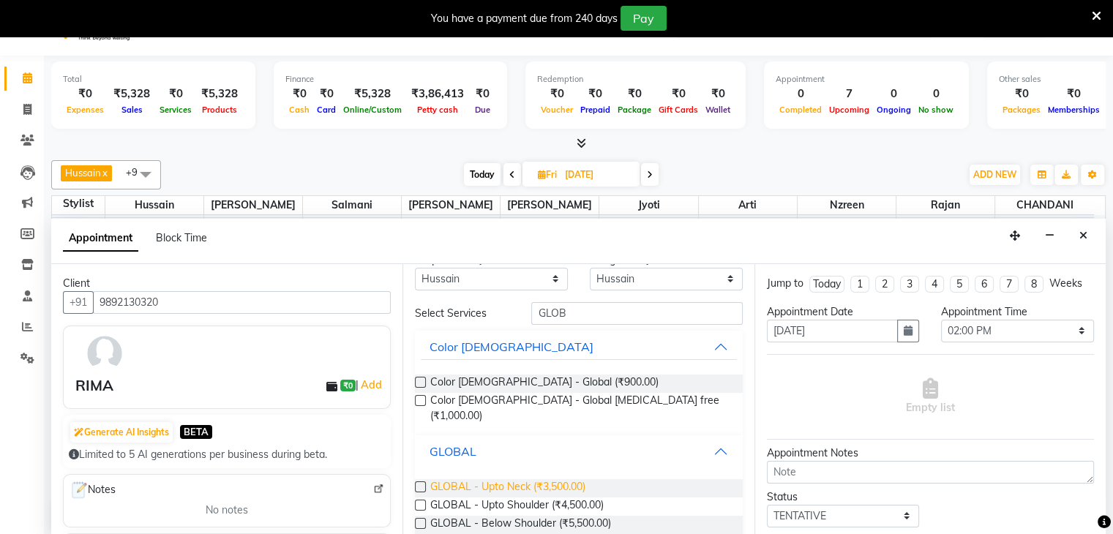
scroll to position [66, 0]
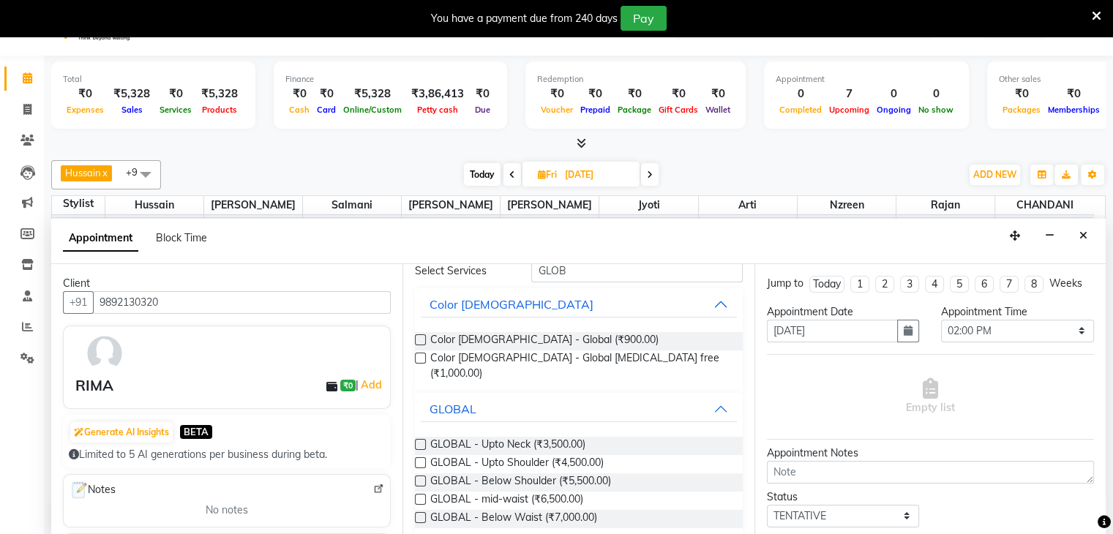
click at [418, 494] on label at bounding box center [420, 499] width 11 height 11
click at [418, 496] on input "checkbox" at bounding box center [420, 501] width 10 height 10
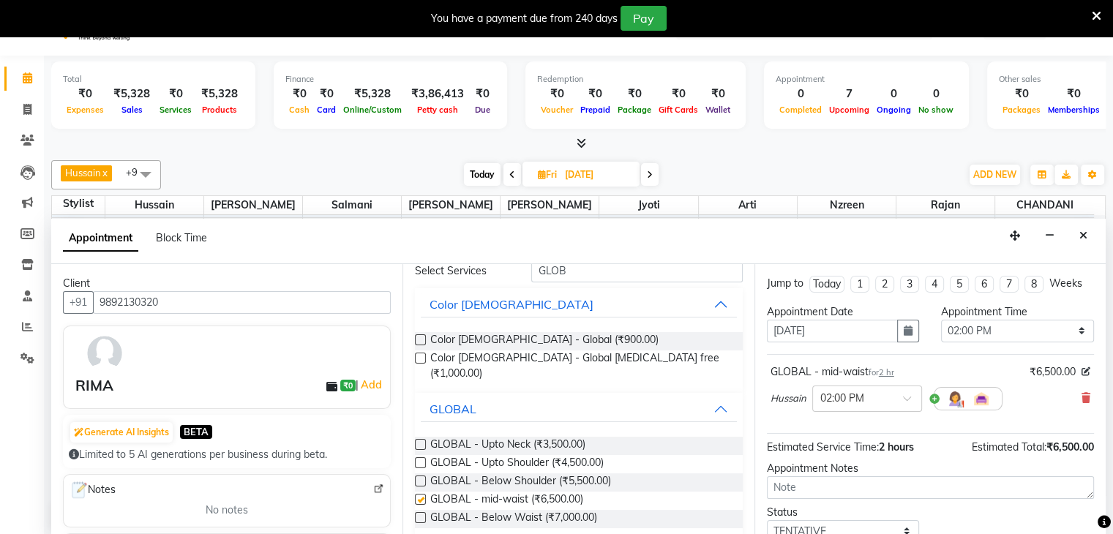
checkbox input "false"
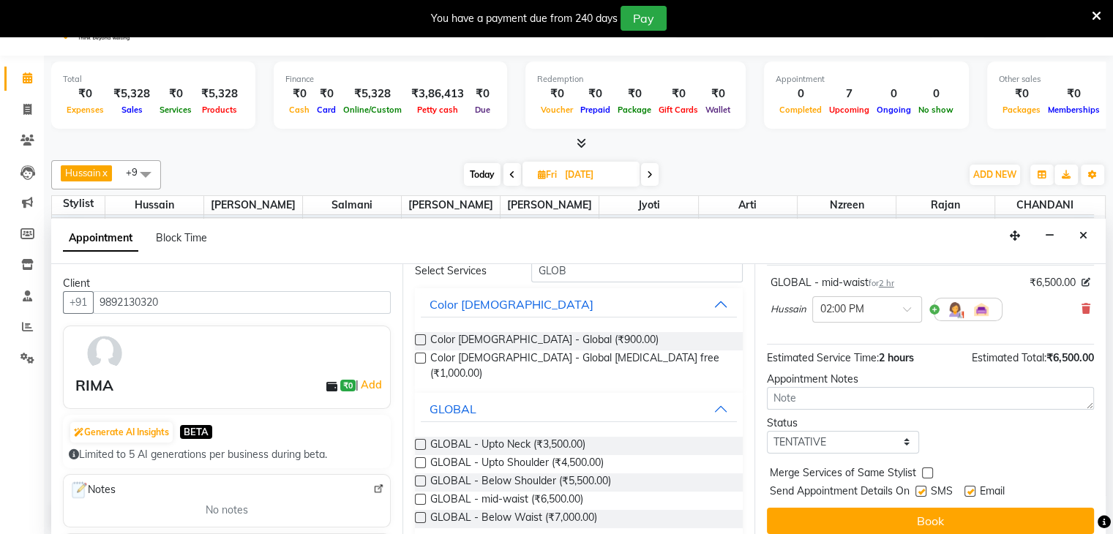
scroll to position [95, 0]
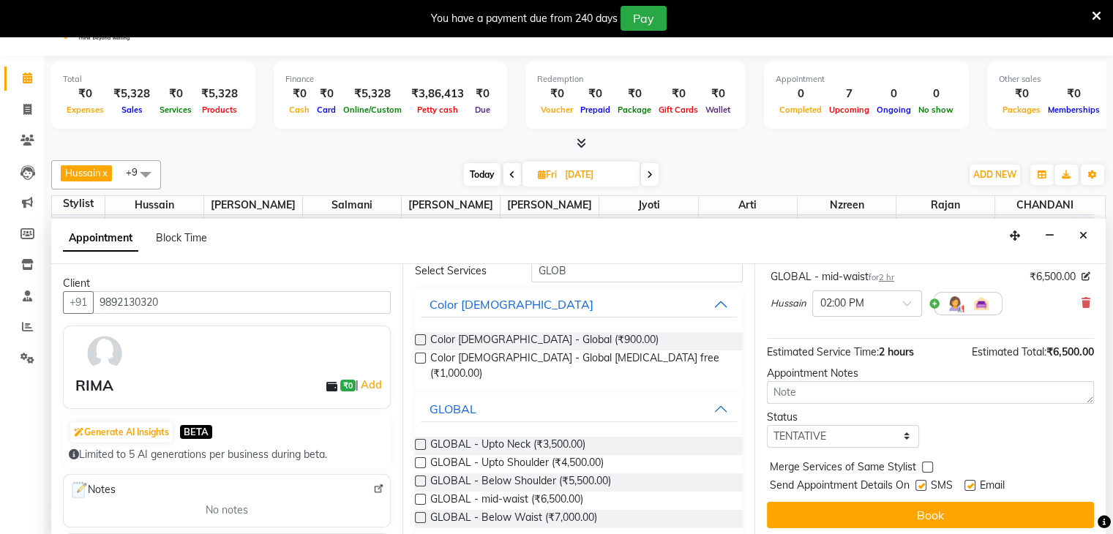
click at [973, 482] on label at bounding box center [970, 485] width 11 height 11
click at [973, 482] on input "checkbox" at bounding box center [970, 487] width 10 height 10
checkbox input "false"
click at [919, 485] on label at bounding box center [920, 485] width 11 height 11
click at [919, 485] on input "checkbox" at bounding box center [920, 487] width 10 height 10
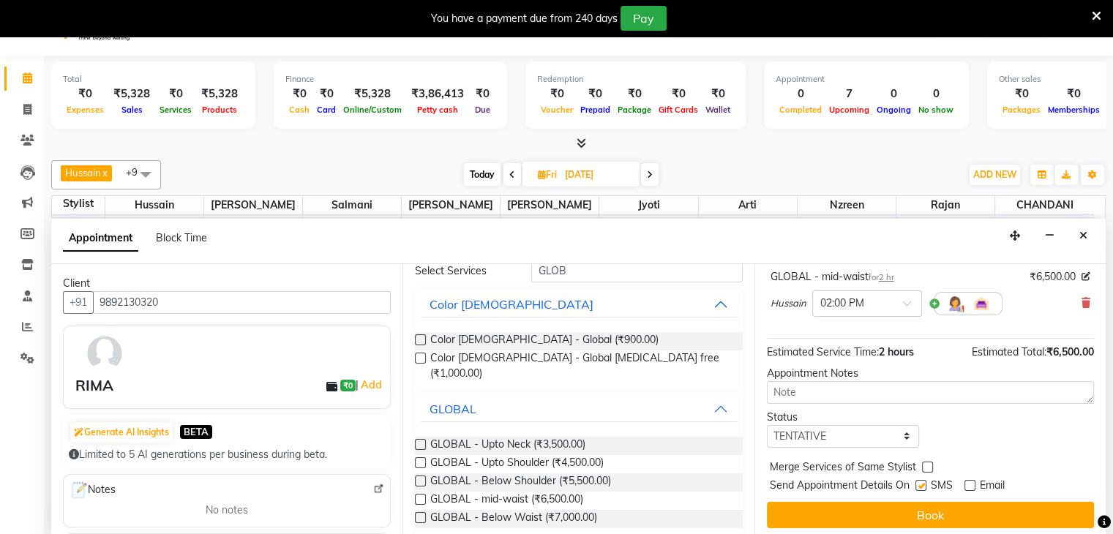
checkbox input "false"
click at [939, 516] on button "Book" at bounding box center [930, 515] width 327 height 26
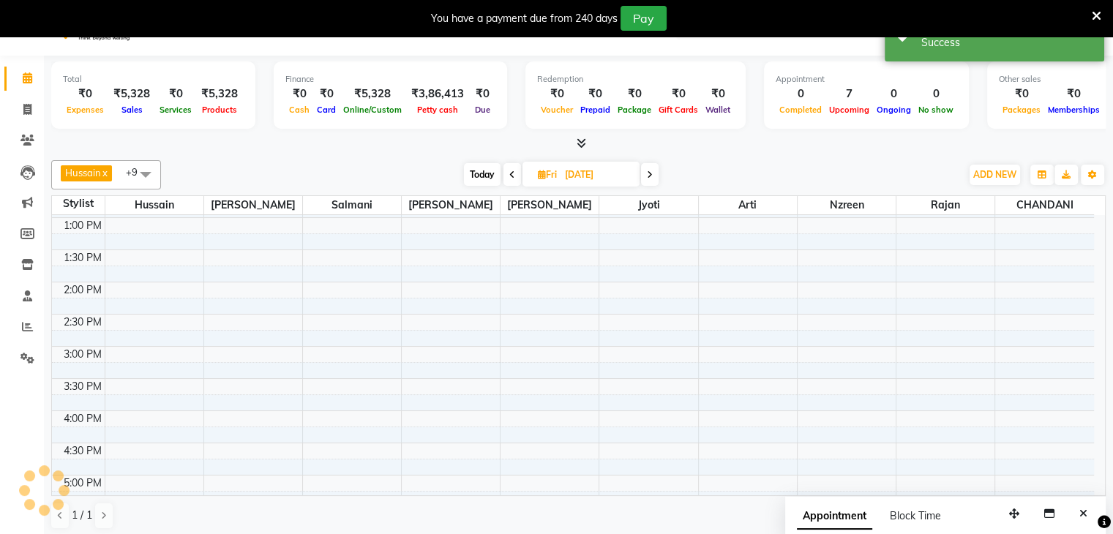
scroll to position [0, 0]
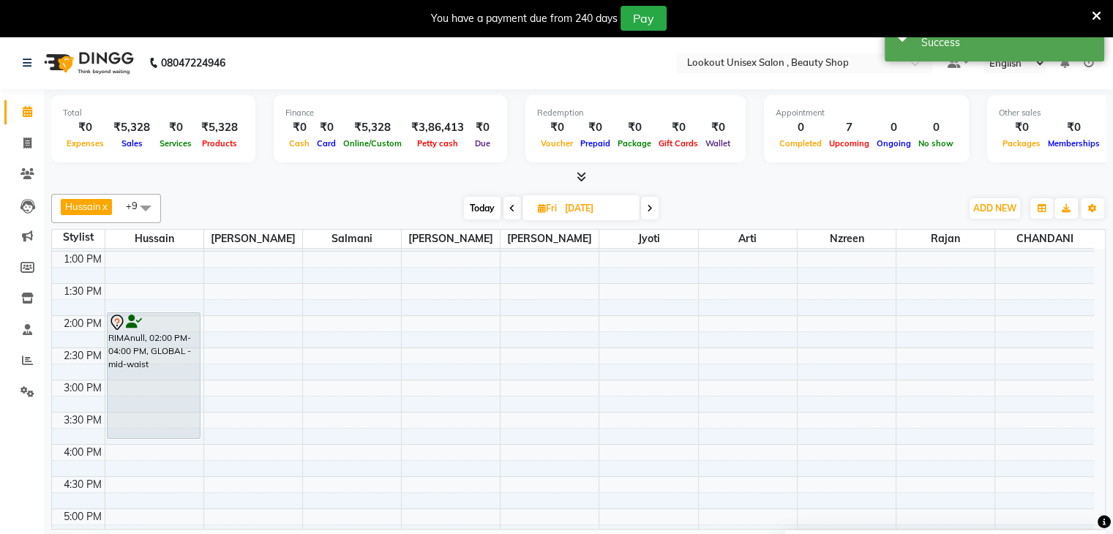
click at [480, 205] on span "Today" at bounding box center [482, 208] width 37 height 23
type input "02-10-2025"
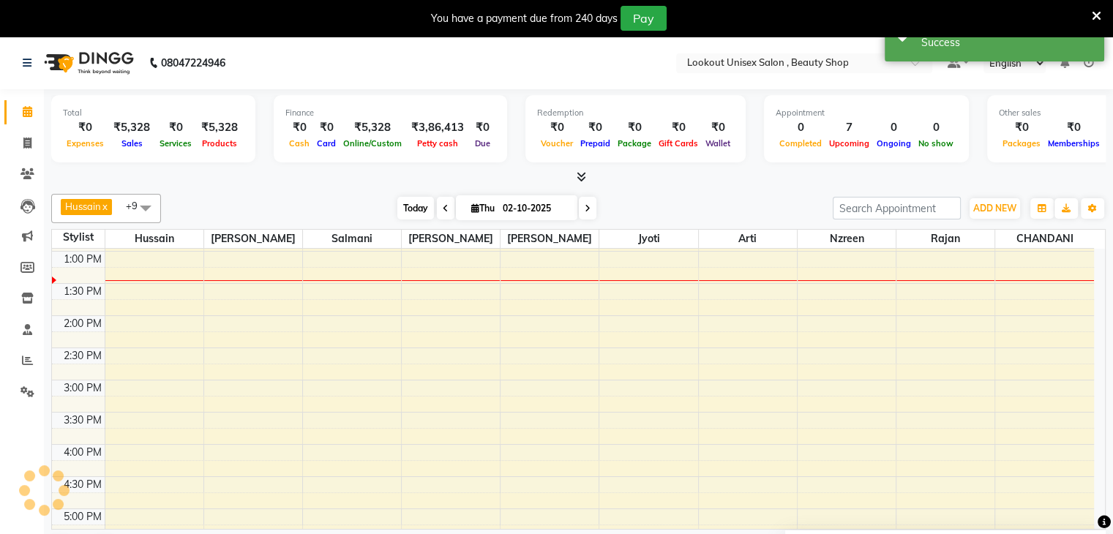
scroll to position [319, 0]
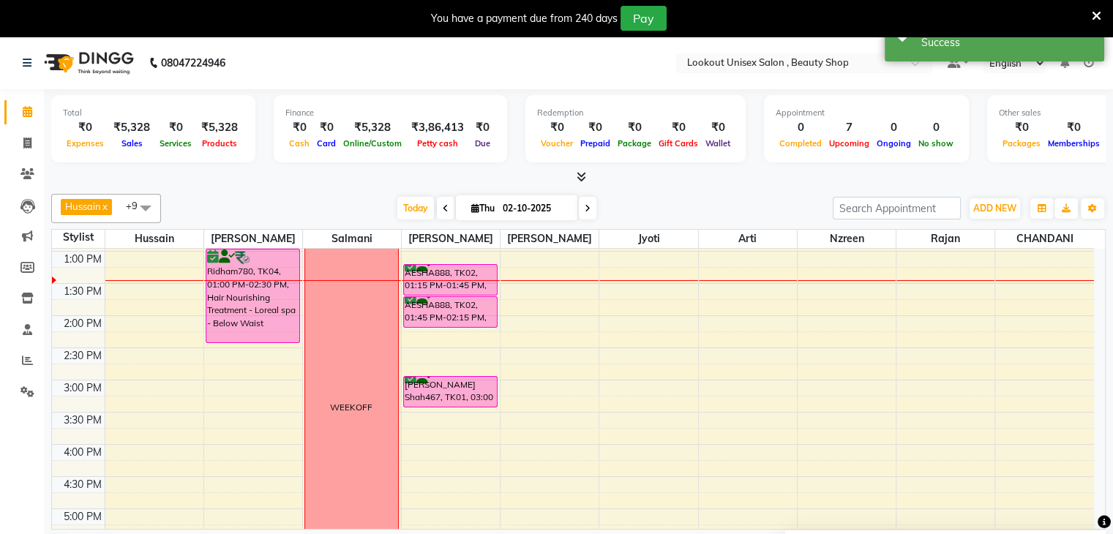
click at [471, 209] on icon at bounding box center [475, 208] width 8 height 10
select select "10"
select select "2025"
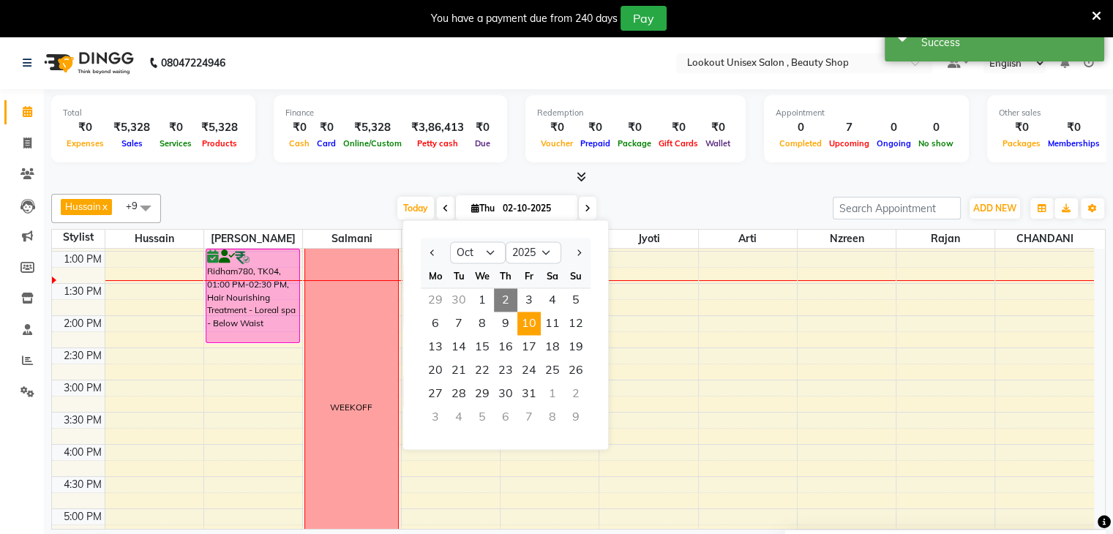
click at [531, 323] on span "10" at bounding box center [528, 323] width 23 height 23
type input "10-10-2025"
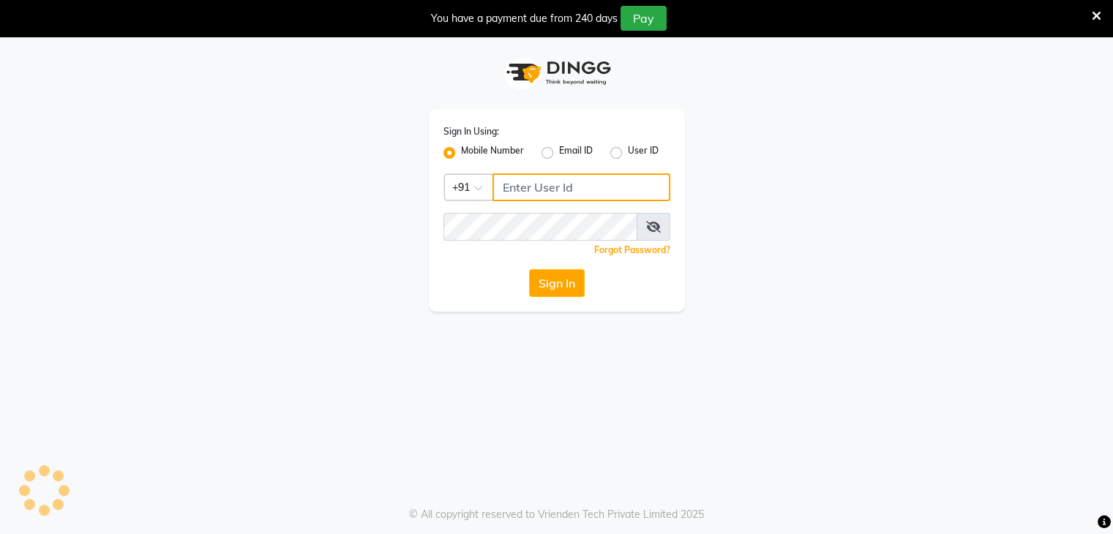
type input "9326706435"
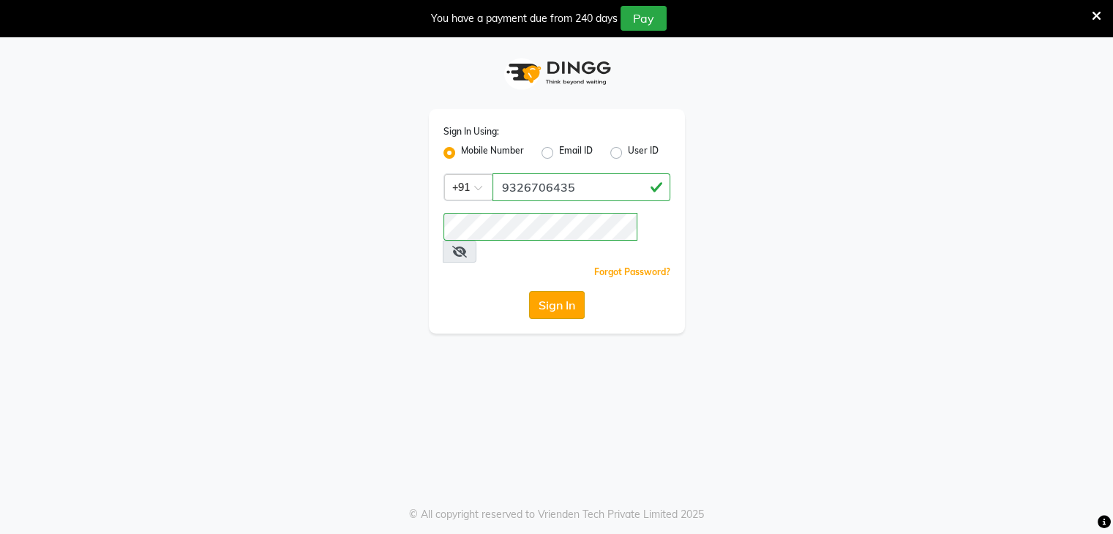
click at [531, 291] on button "Sign In" at bounding box center [557, 305] width 56 height 28
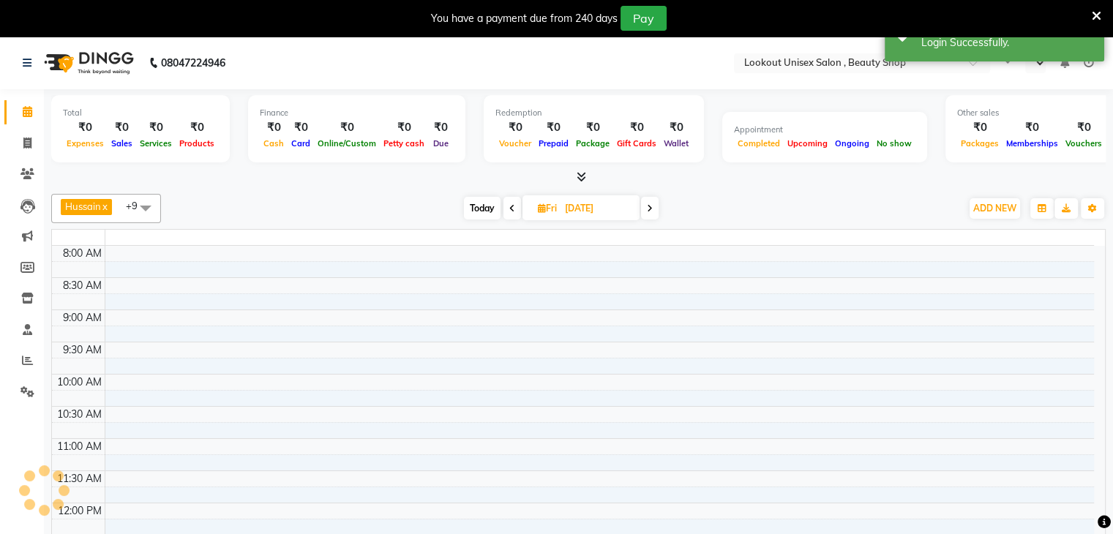
select select "en"
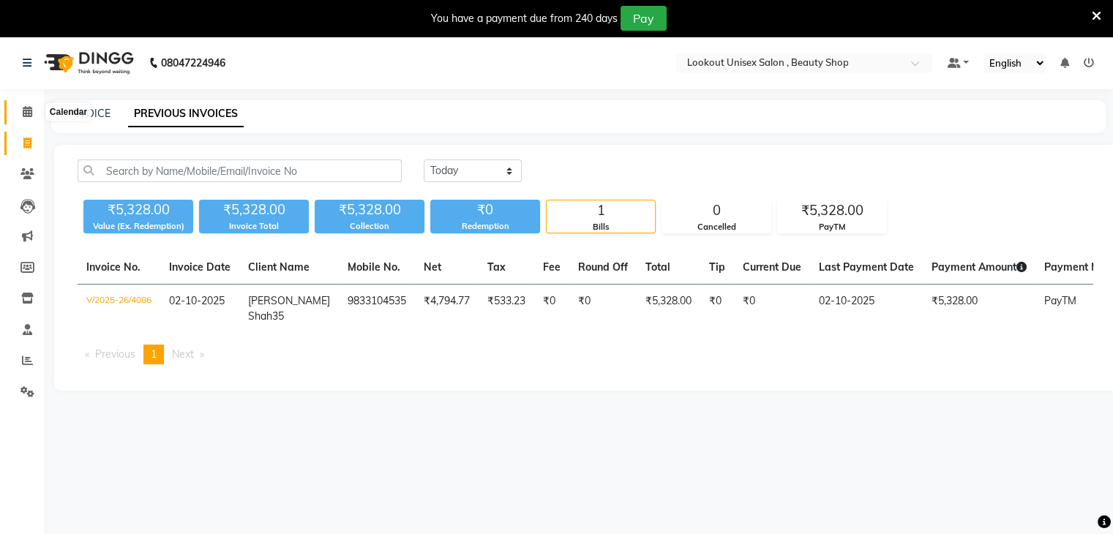
click at [34, 112] on span at bounding box center [28, 112] width 26 height 17
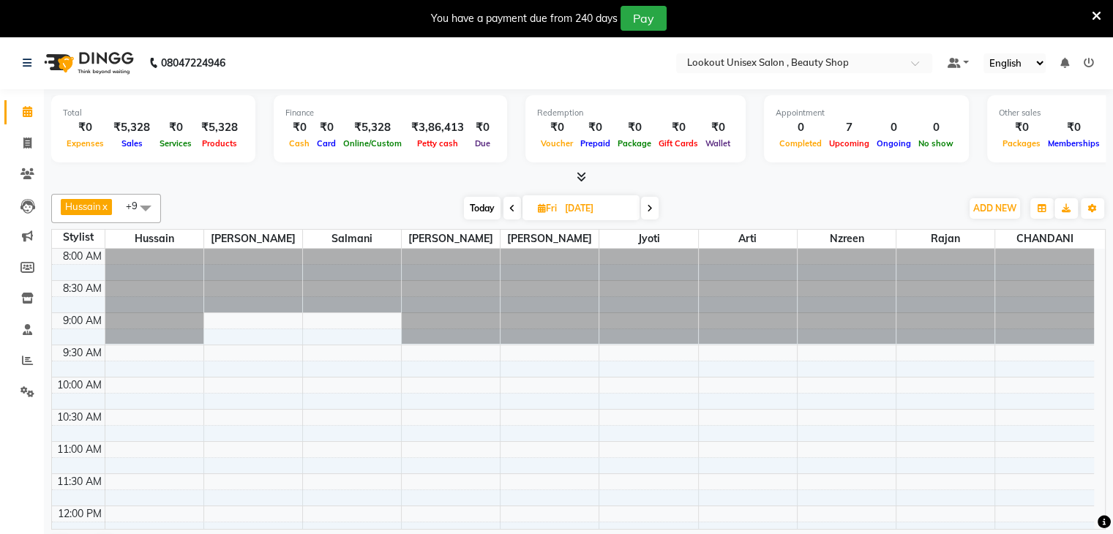
click at [469, 209] on span "Today" at bounding box center [482, 208] width 37 height 23
type input "02-10-2025"
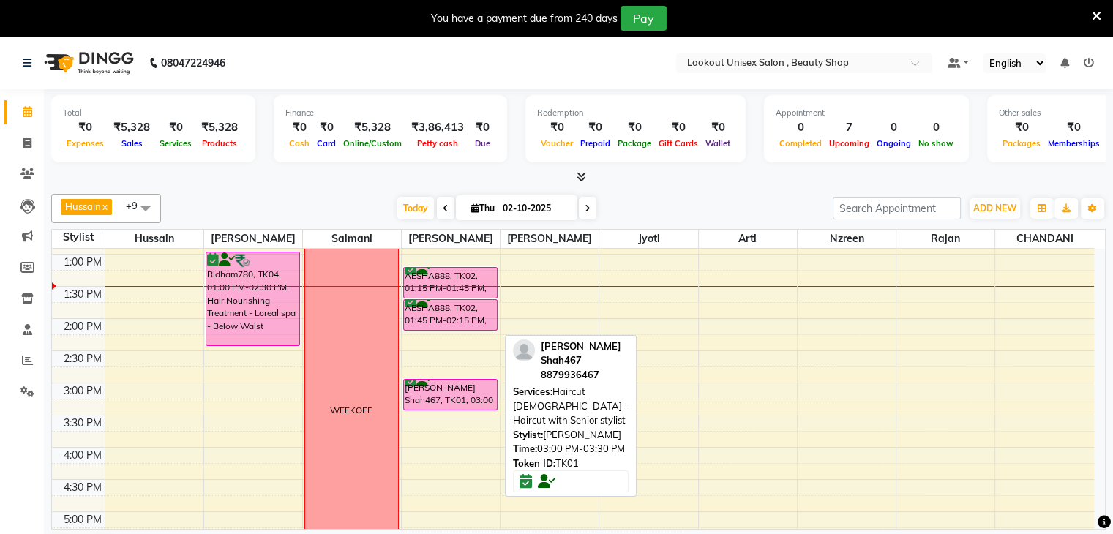
scroll to position [319, 0]
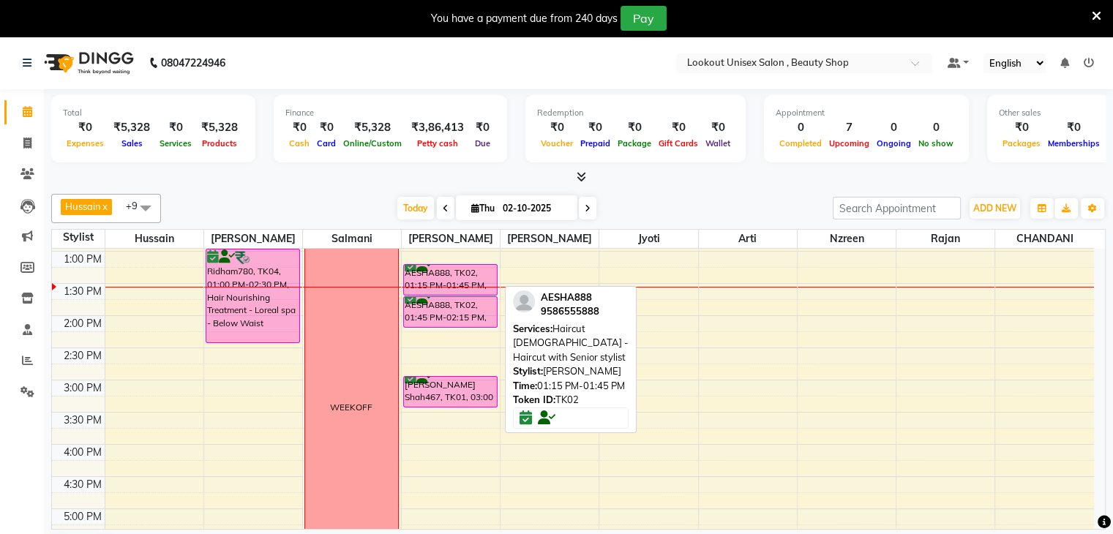
click at [454, 276] on div "AESHA888, TK02, 01:15 PM-01:45 PM, Haircut [DEMOGRAPHIC_DATA] - Haircut with Se…" at bounding box center [450, 280] width 93 height 30
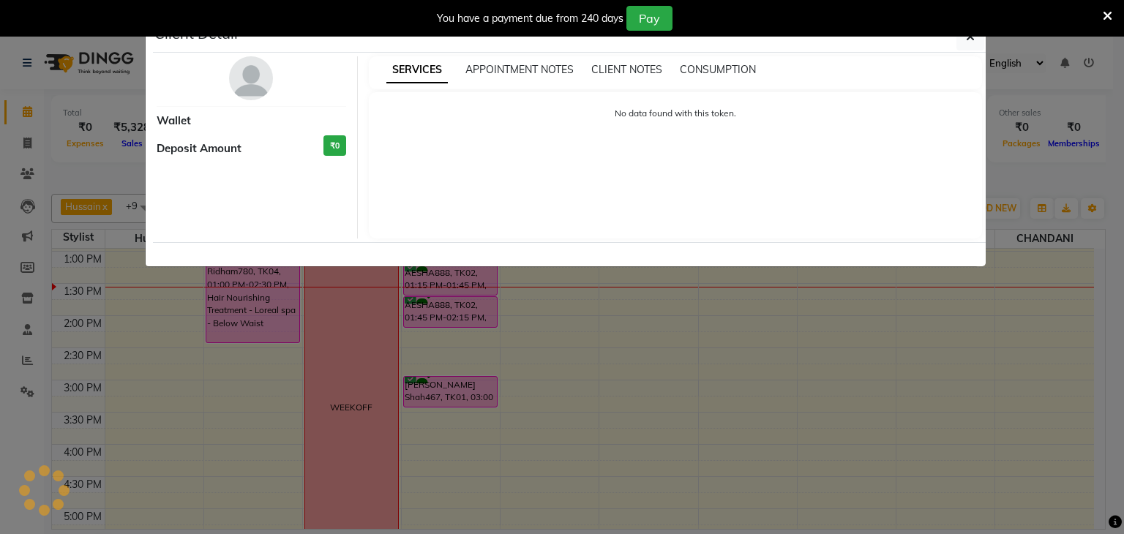
select select "6"
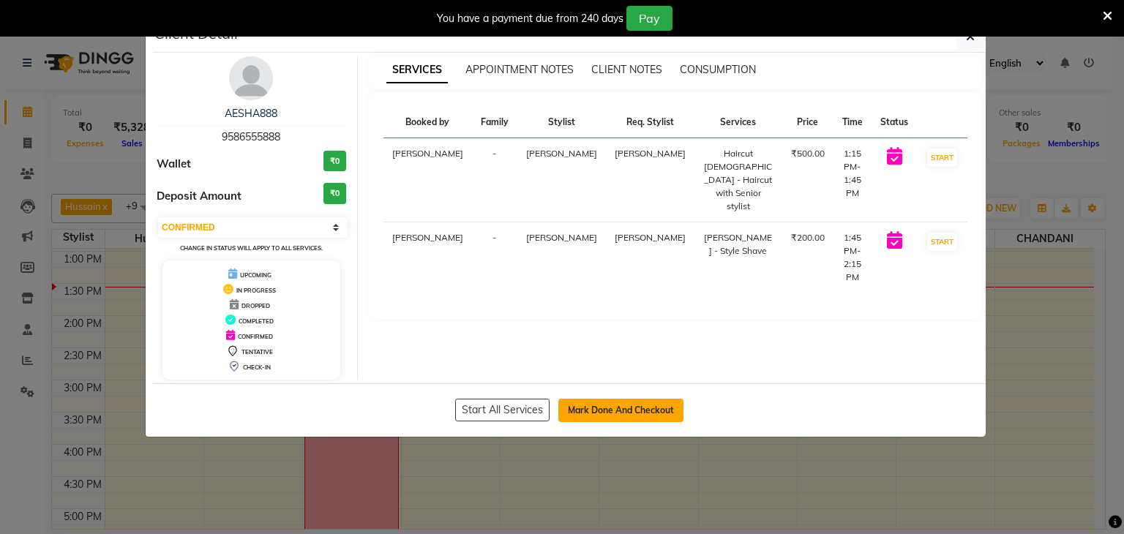
click at [634, 416] on button "Mark Done And Checkout" at bounding box center [620, 410] width 125 height 23
select select "7658"
select select "service"
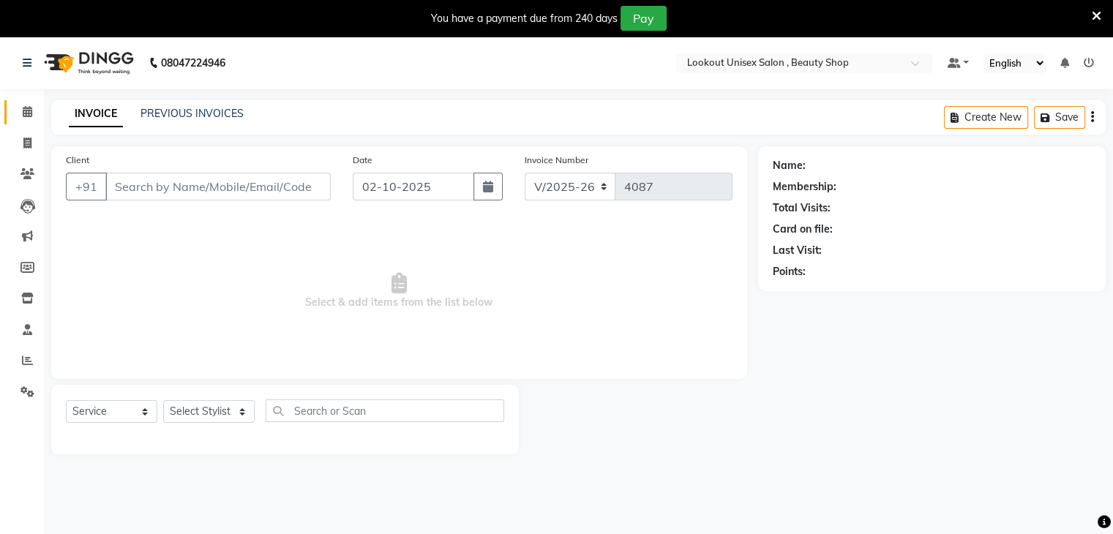
type input "9586555888"
select select "68253"
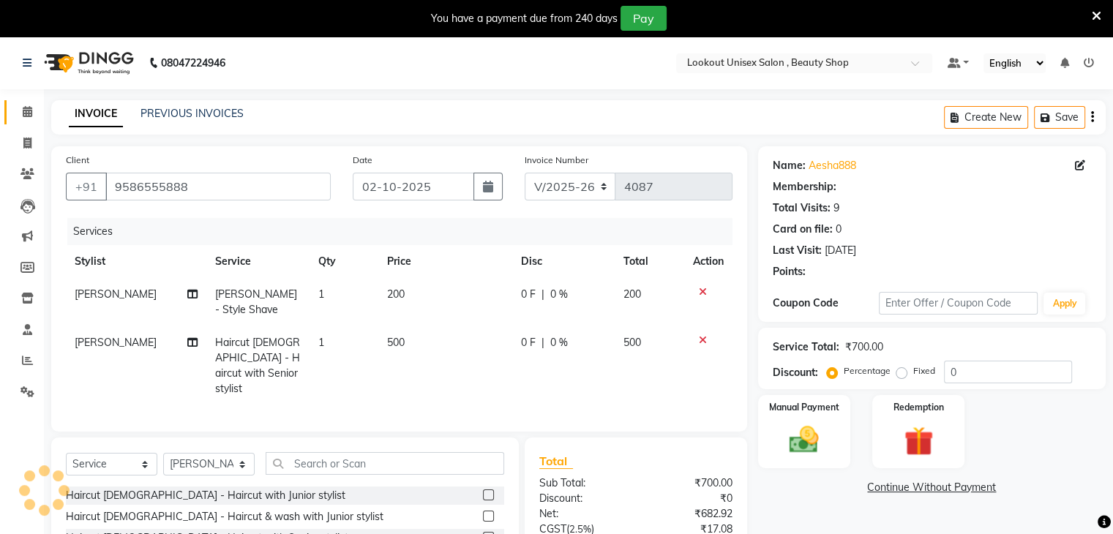
select select "1: Object"
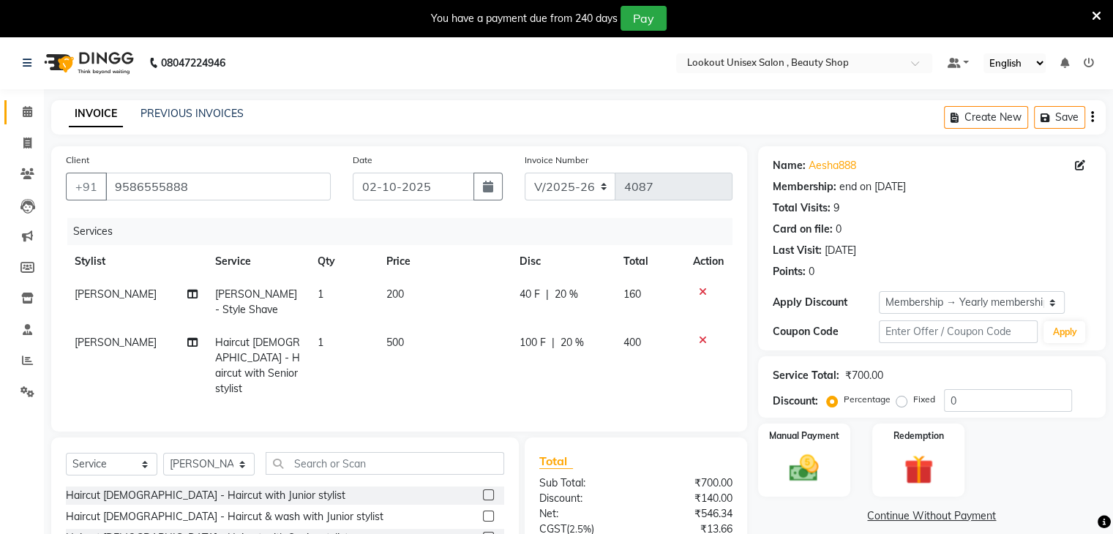
type input "20"
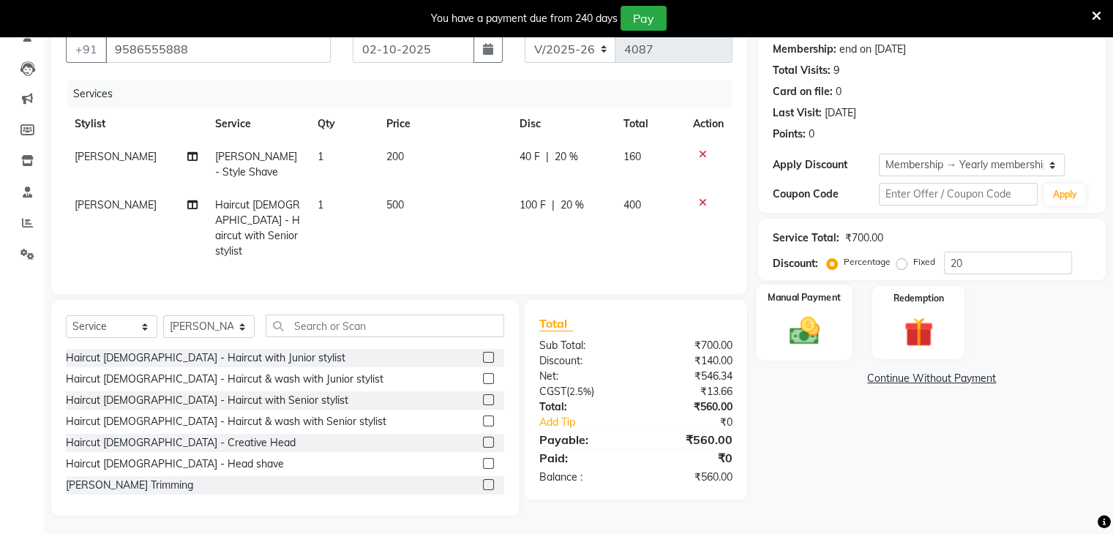
click at [795, 343] on img at bounding box center [803, 331] width 49 height 35
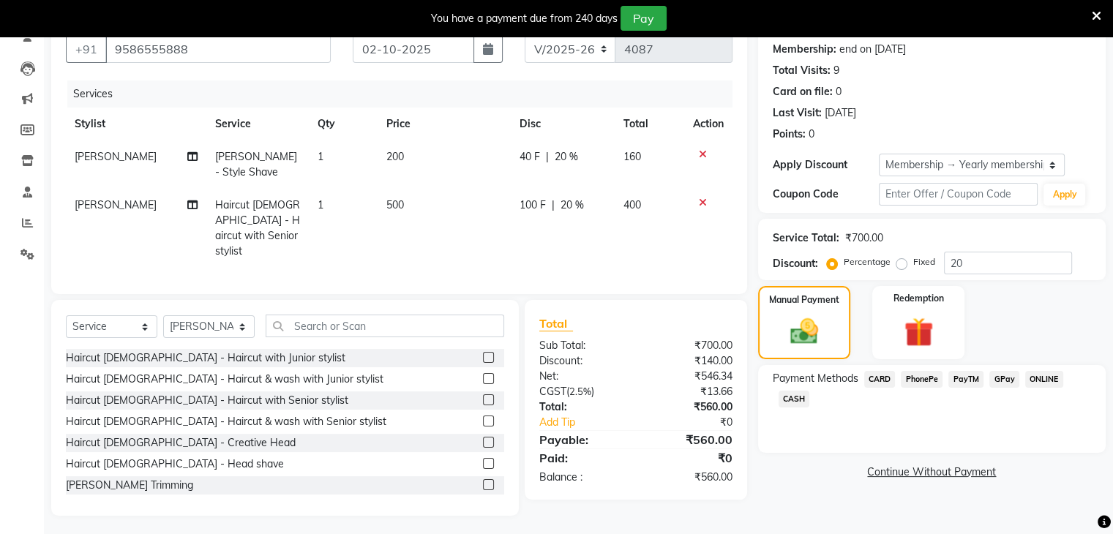
click at [955, 378] on span "PayTM" at bounding box center [965, 379] width 35 height 17
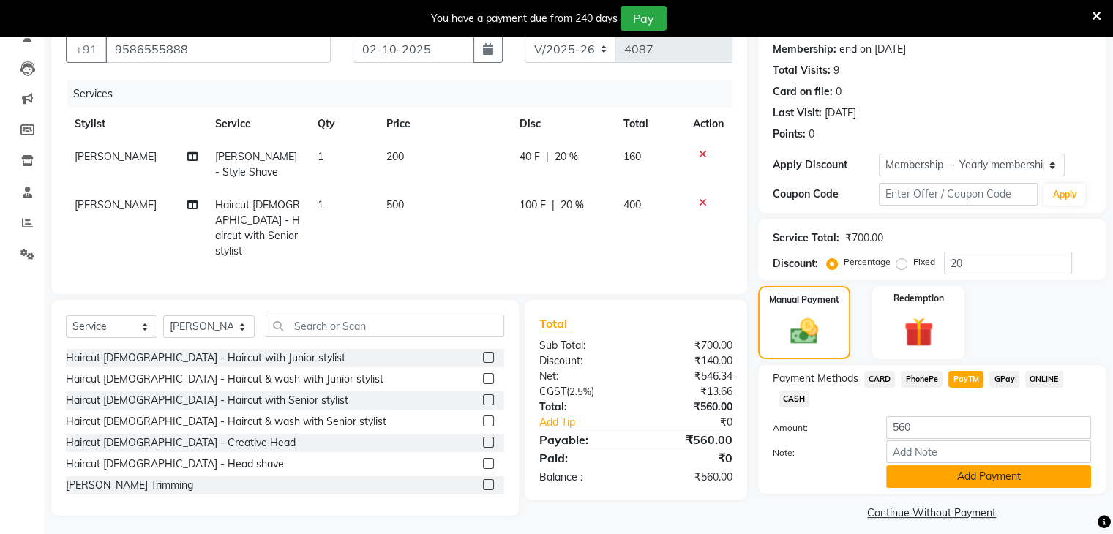
scroll to position [151, 0]
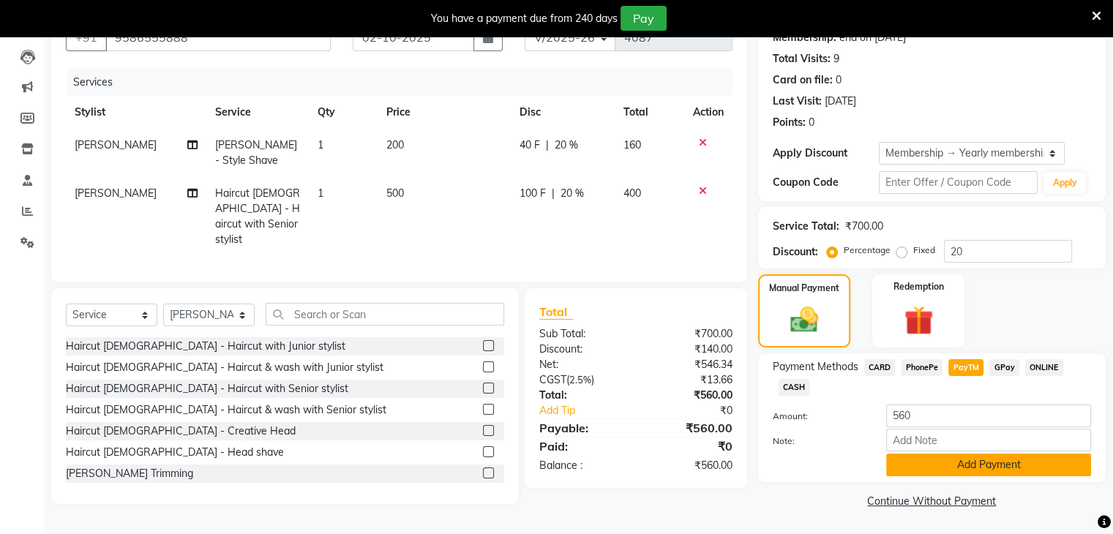
click at [963, 466] on button "Add Payment" at bounding box center [988, 465] width 205 height 23
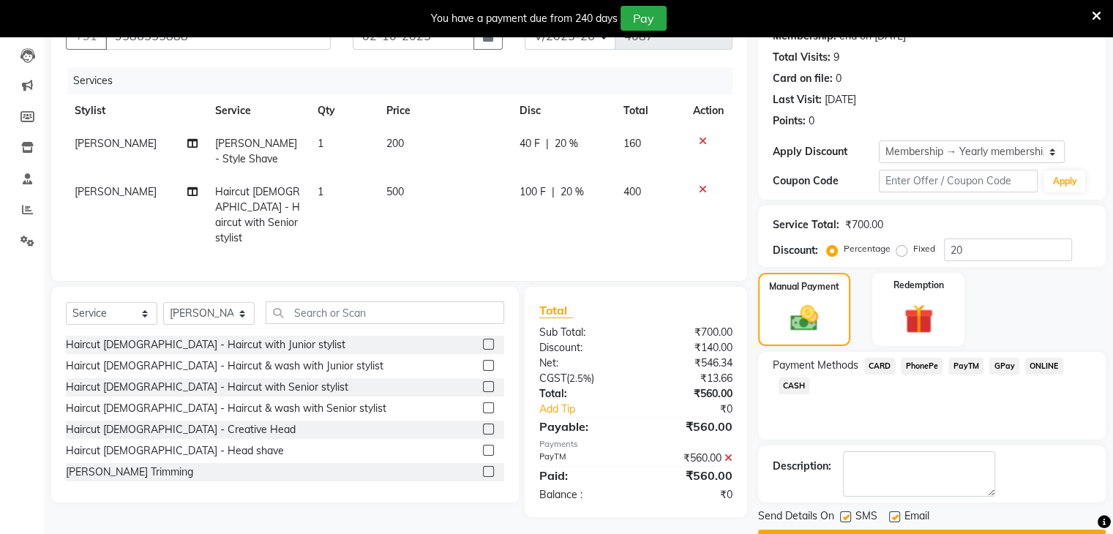
scroll to position [190, 0]
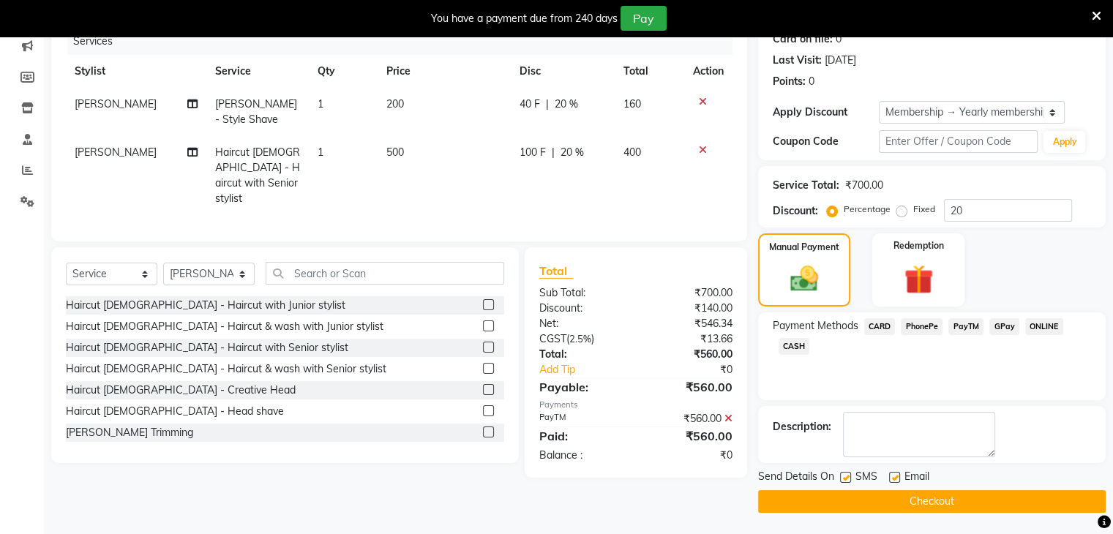
drag, startPoint x: 899, startPoint y: 476, endPoint x: 899, endPoint y: 486, distance: 10.2
click at [899, 476] on label at bounding box center [894, 477] width 11 height 11
click at [899, 476] on input "checkbox" at bounding box center [894, 478] width 10 height 10
checkbox input "false"
click at [872, 502] on button "Checkout" at bounding box center [932, 501] width 348 height 23
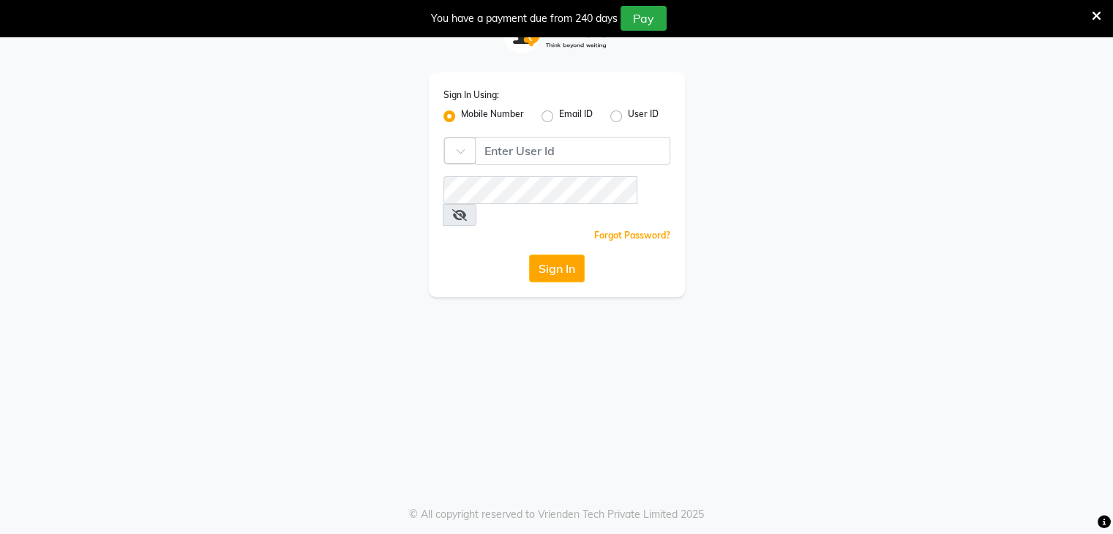
scroll to position [37, 0]
type input "9326706435"
click at [547, 255] on button "Sign In" at bounding box center [557, 269] width 56 height 28
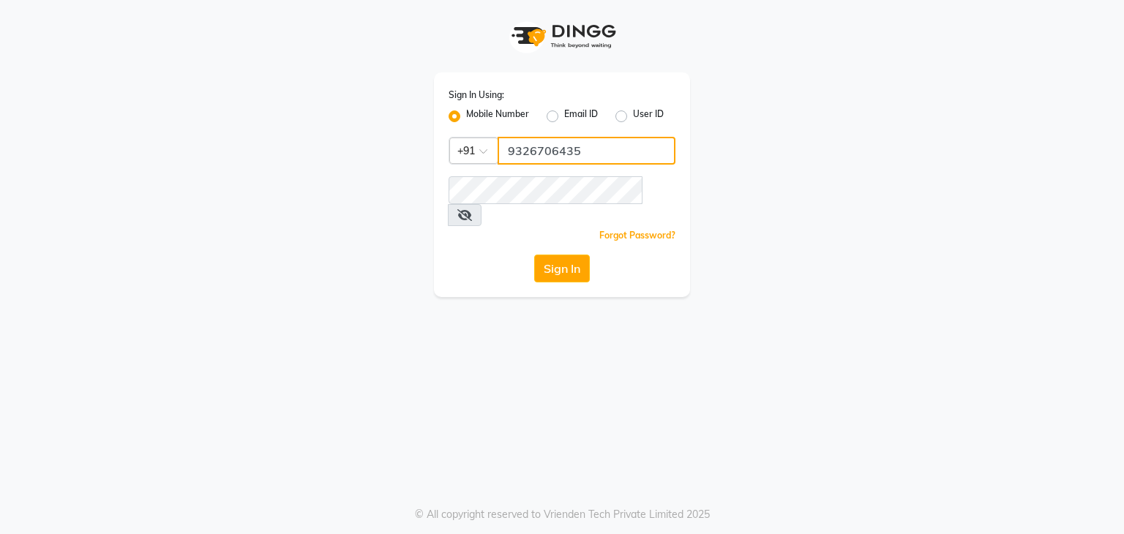
click at [571, 155] on input "9326706435" at bounding box center [587, 151] width 178 height 28
type input "8454941005"
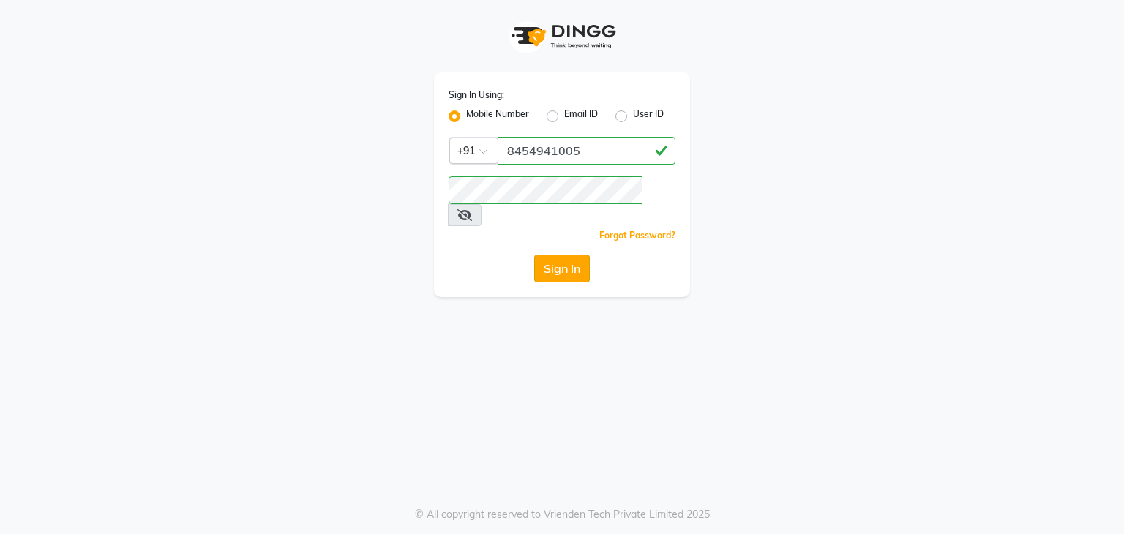
click at [569, 255] on button "Sign In" at bounding box center [562, 269] width 56 height 28
